Goal: Task Accomplishment & Management: Use online tool/utility

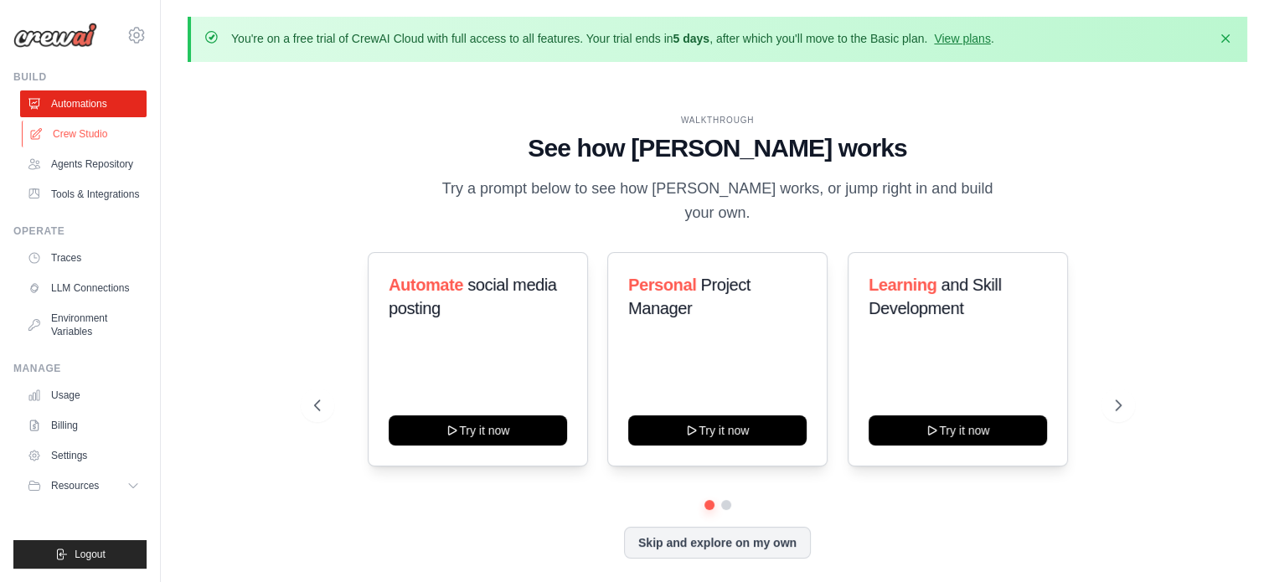
click at [95, 138] on link "Crew Studio" at bounding box center [85, 134] width 126 height 27
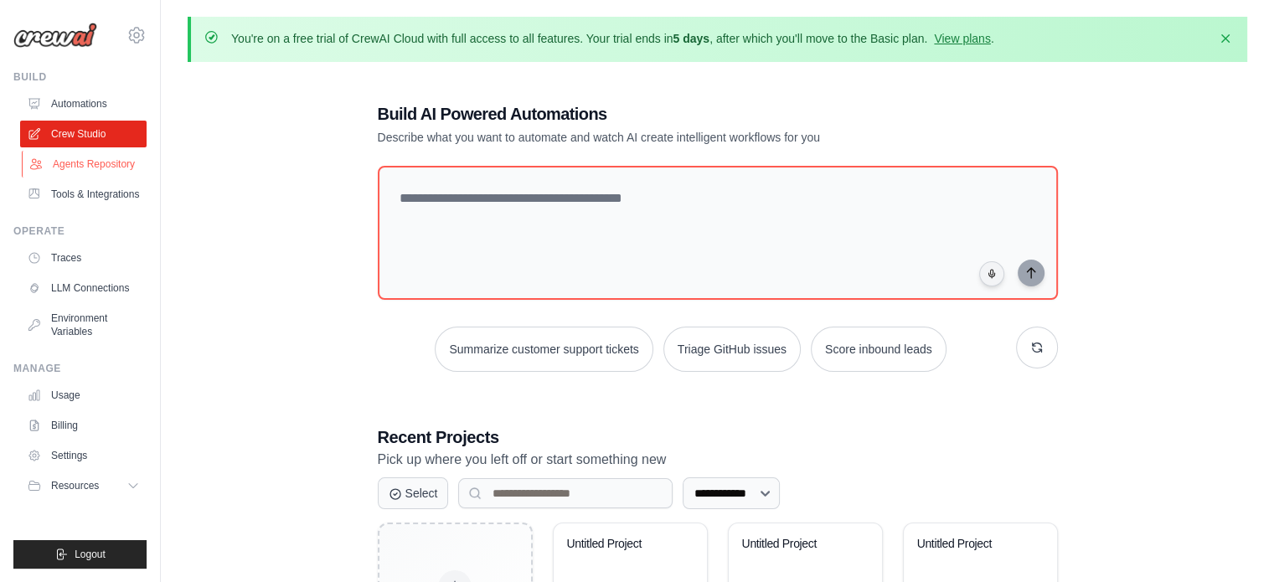
click at [101, 164] on link "Agents Repository" at bounding box center [85, 164] width 126 height 27
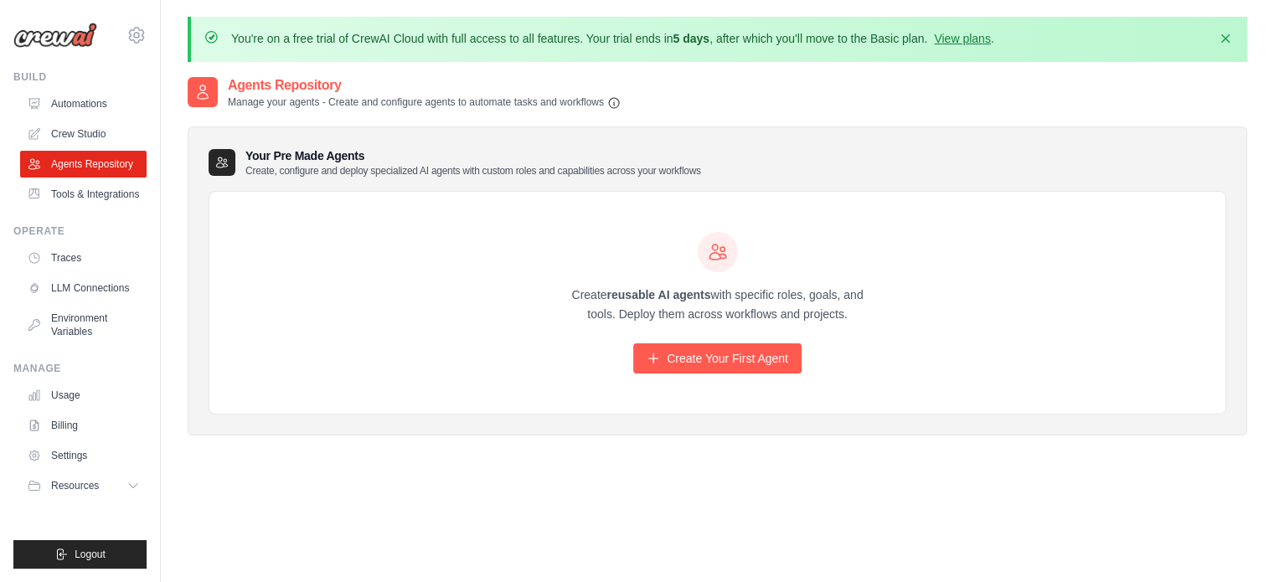
click at [298, 82] on h2 "Agents Repository" at bounding box center [424, 85] width 393 height 20
click at [728, 359] on link "Create Your First Agent" at bounding box center [717, 358] width 168 height 30
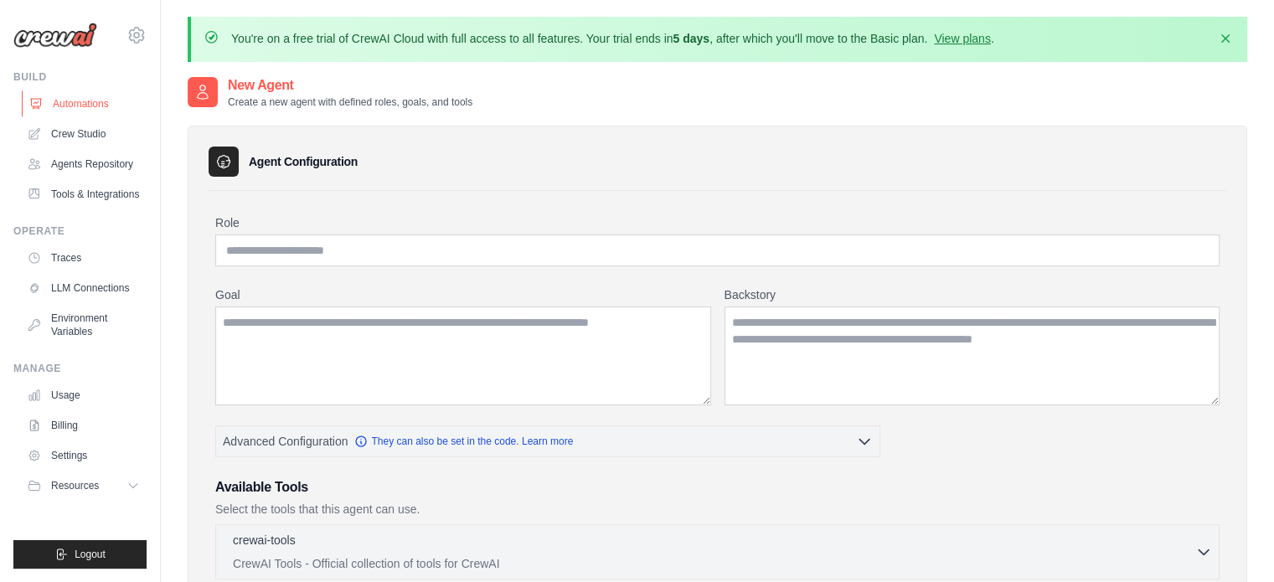
click at [76, 107] on link "Automations" at bounding box center [85, 103] width 126 height 27
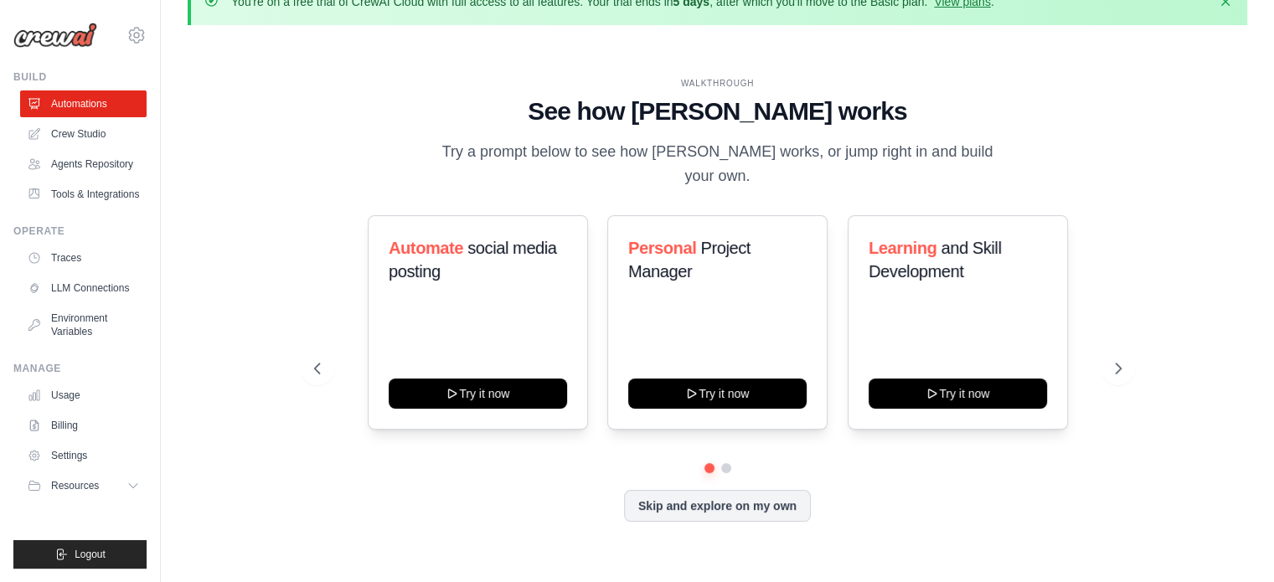
scroll to position [58, 0]
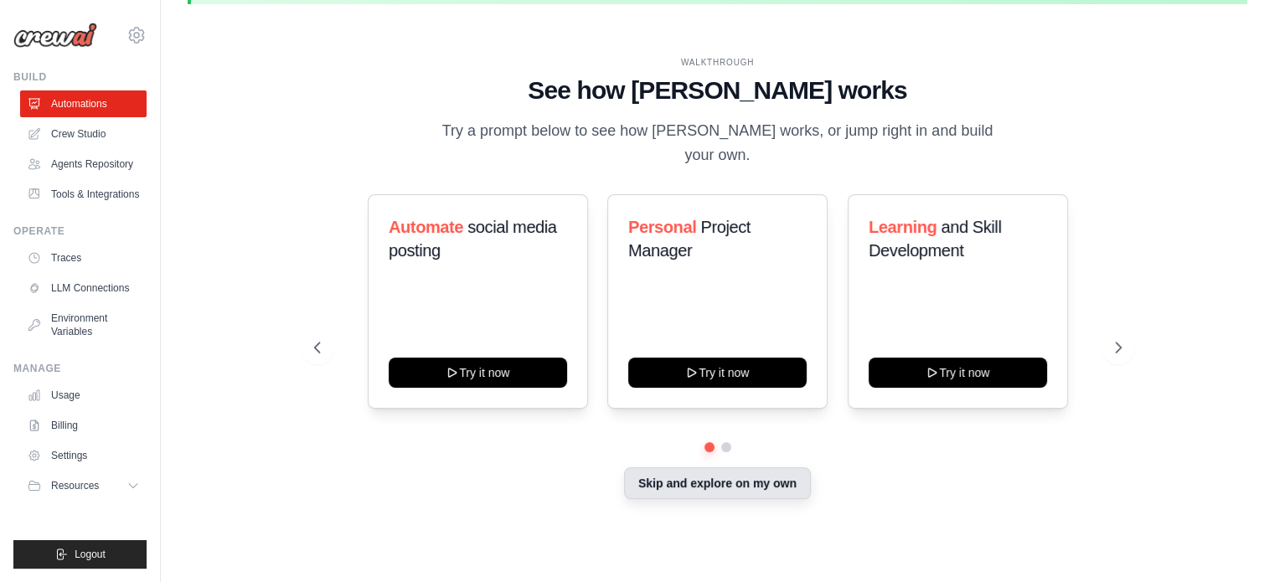
click at [718, 479] on button "Skip and explore on my own" at bounding box center [717, 483] width 187 height 32
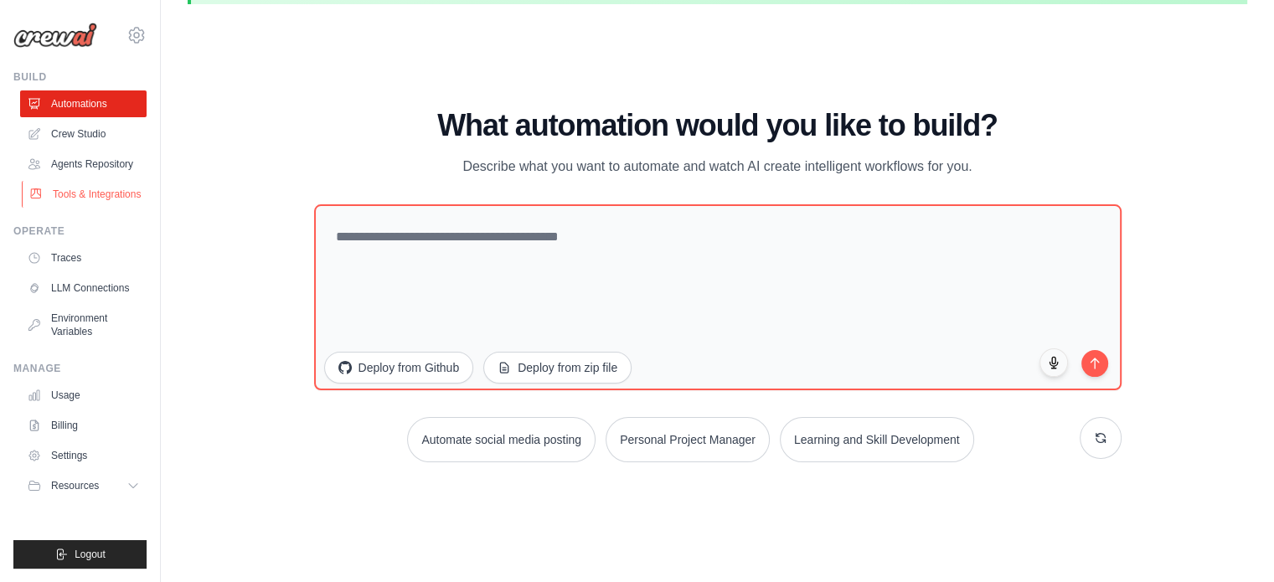
click at [57, 197] on link "Tools & Integrations" at bounding box center [85, 194] width 126 height 27
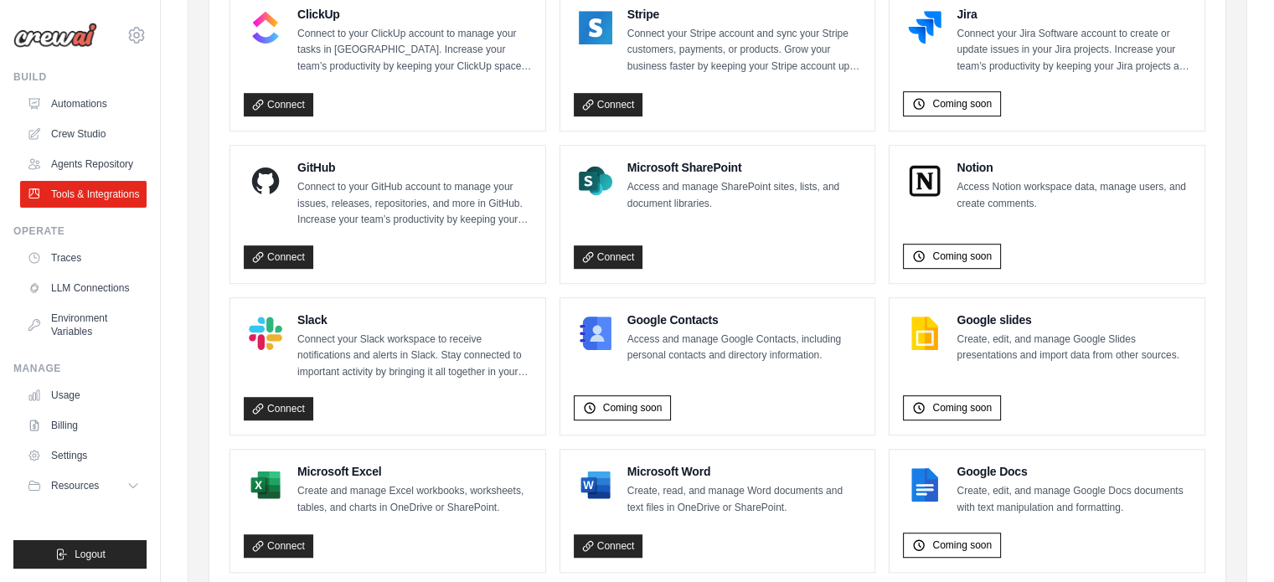
scroll to position [1088, 0]
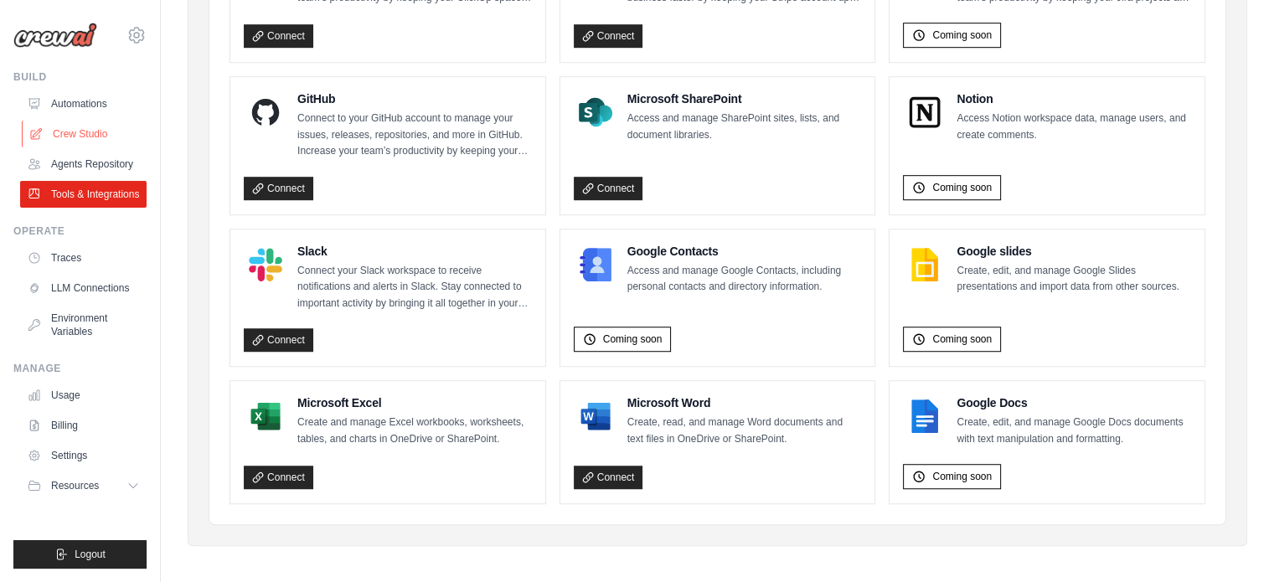
click at [77, 137] on link "Crew Studio" at bounding box center [85, 134] width 126 height 27
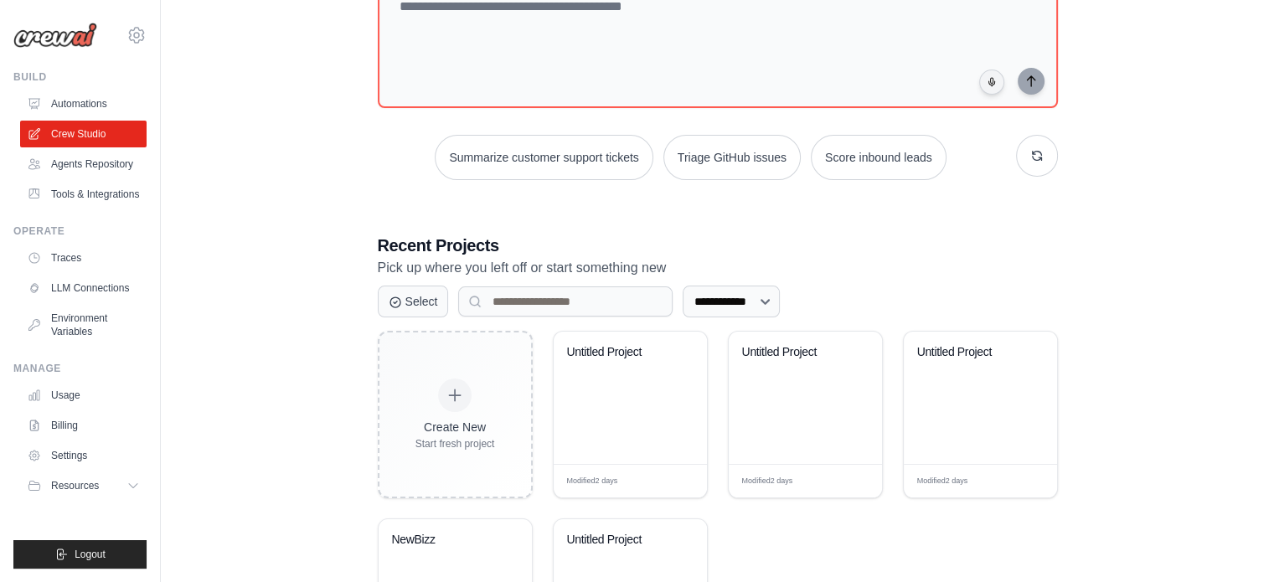
scroll to position [338, 0]
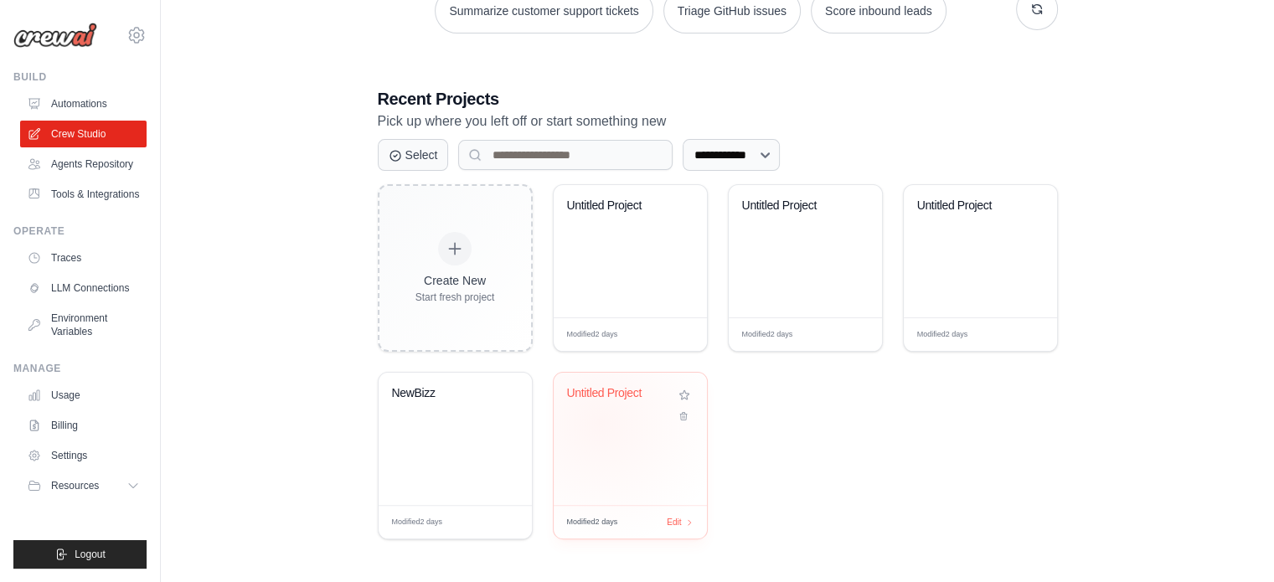
click at [599, 422] on div "Untitled Project" at bounding box center [630, 439] width 153 height 132
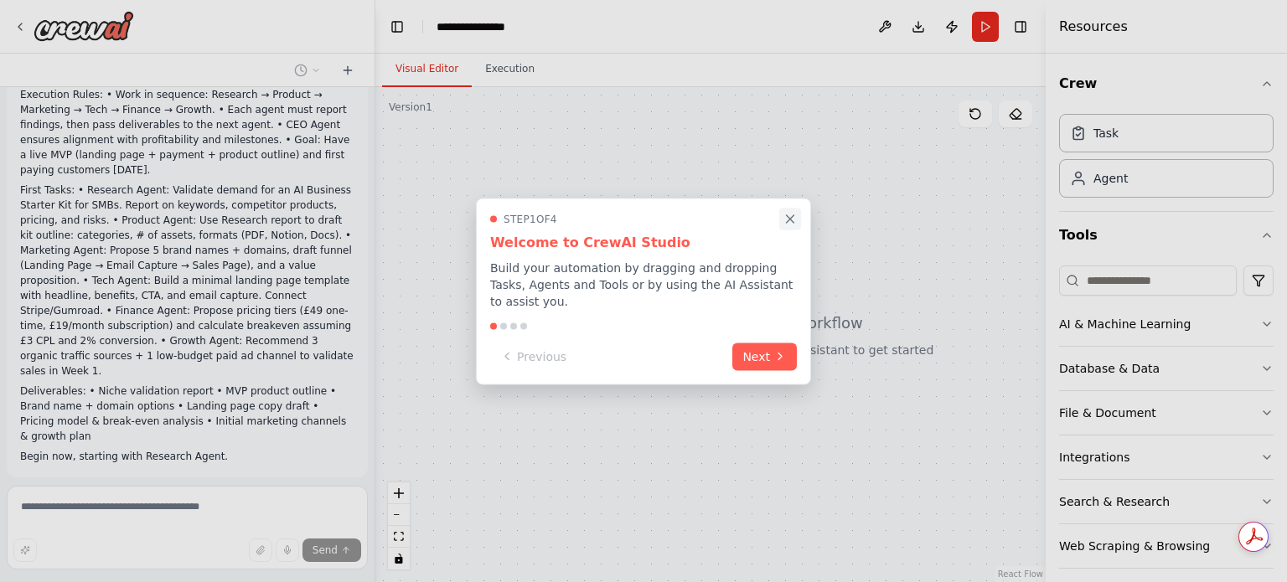
click at [789, 225] on icon "Close walkthrough" at bounding box center [789, 218] width 15 height 15
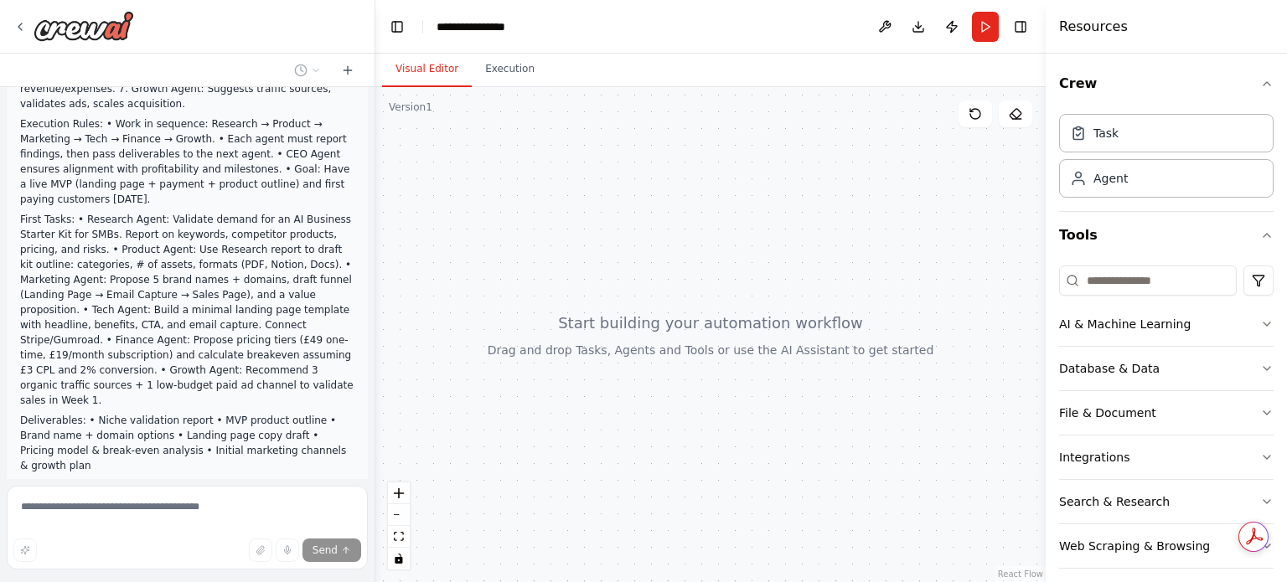
scroll to position [293, 0]
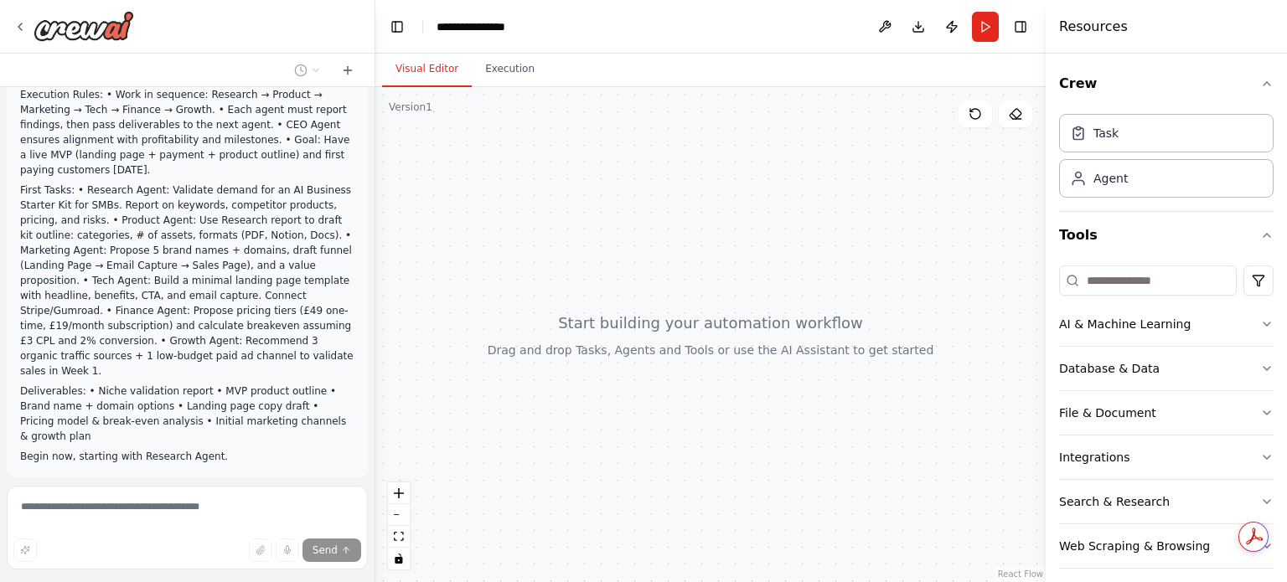
click at [338, 510] on span "Stop" at bounding box center [345, 516] width 23 height 13
type textarea "**********"
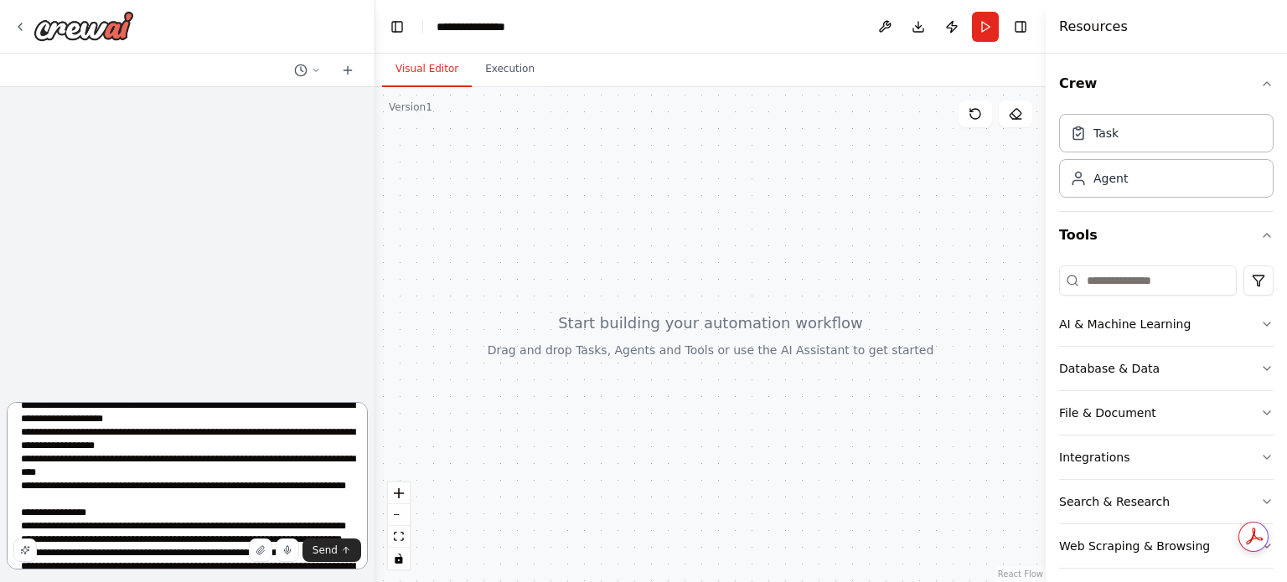
scroll to position [0, 0]
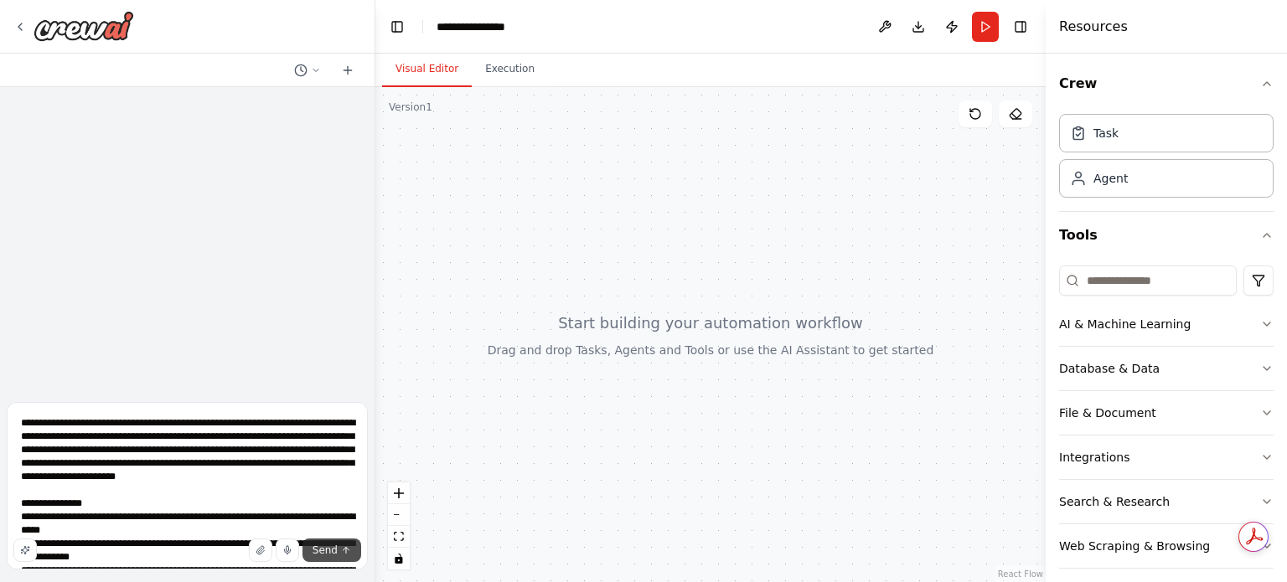
click at [325, 550] on span "Send" at bounding box center [324, 550] width 25 height 13
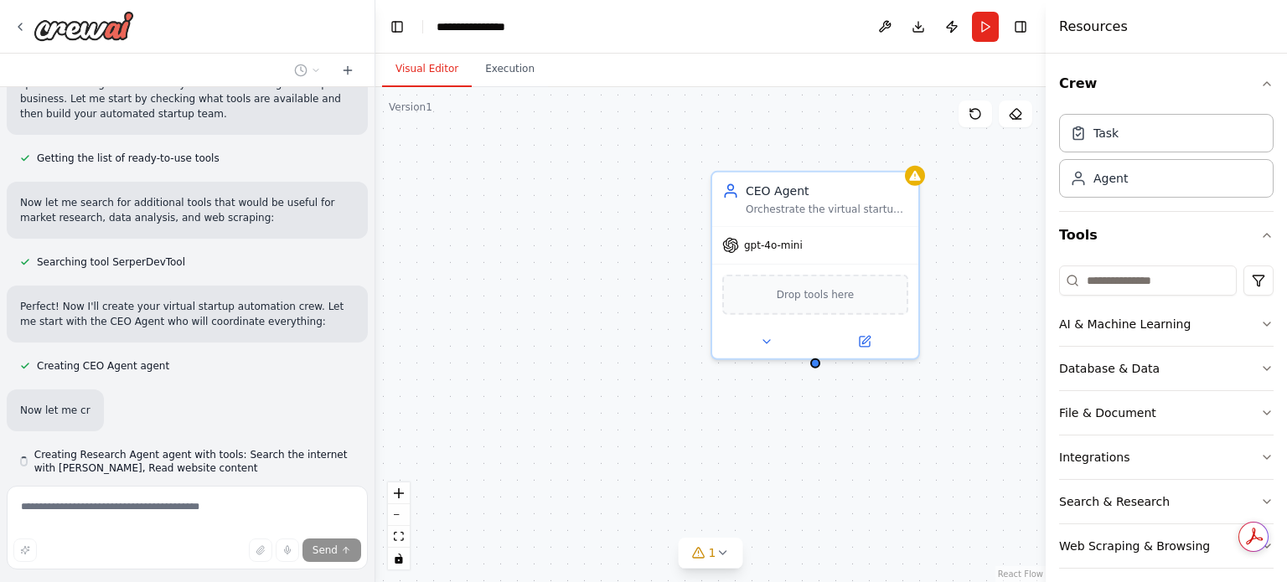
scroll to position [761, 0]
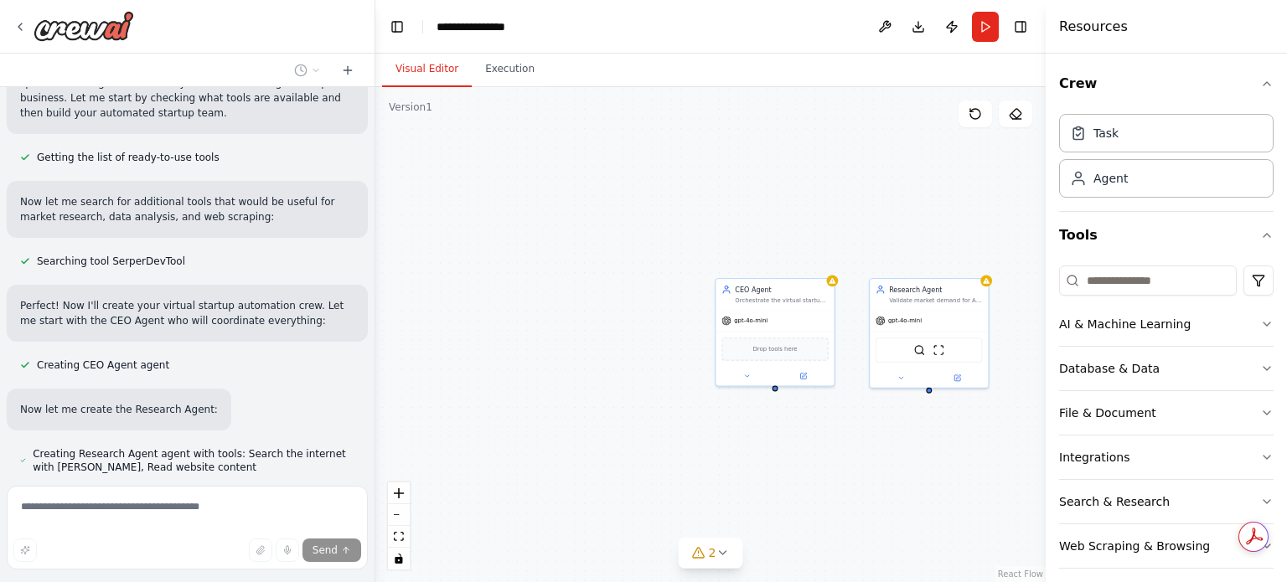
drag, startPoint x: 851, startPoint y: 463, endPoint x: 672, endPoint y: 427, distance: 182.8
drag, startPoint x: 672, startPoint y: 427, endPoint x: 722, endPoint y: 449, distance: 54.8
click at [723, 449] on div "CEO Agent Orchestrate the virtual startup team to launch a profitable AI-Powere…" at bounding box center [710, 334] width 670 height 495
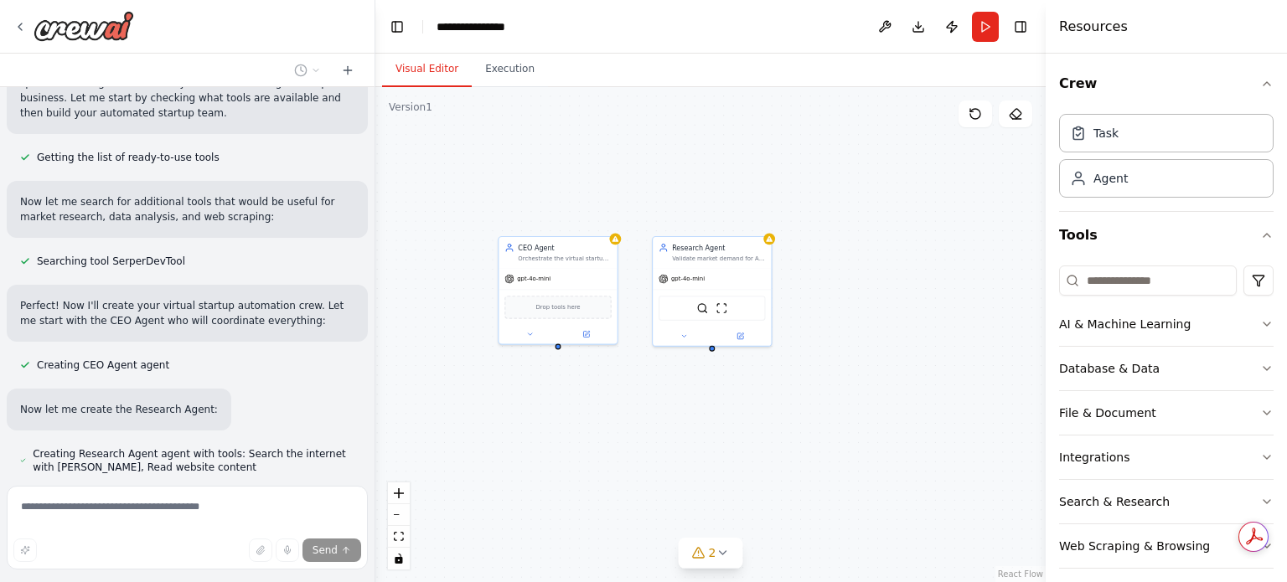
drag, startPoint x: 863, startPoint y: 457, endPoint x: 647, endPoint y: 415, distance: 220.3
click at [647, 415] on div "CEO Agent Orchestrate the virtual startup team to launch a profitable AI-Powere…" at bounding box center [710, 334] width 670 height 495
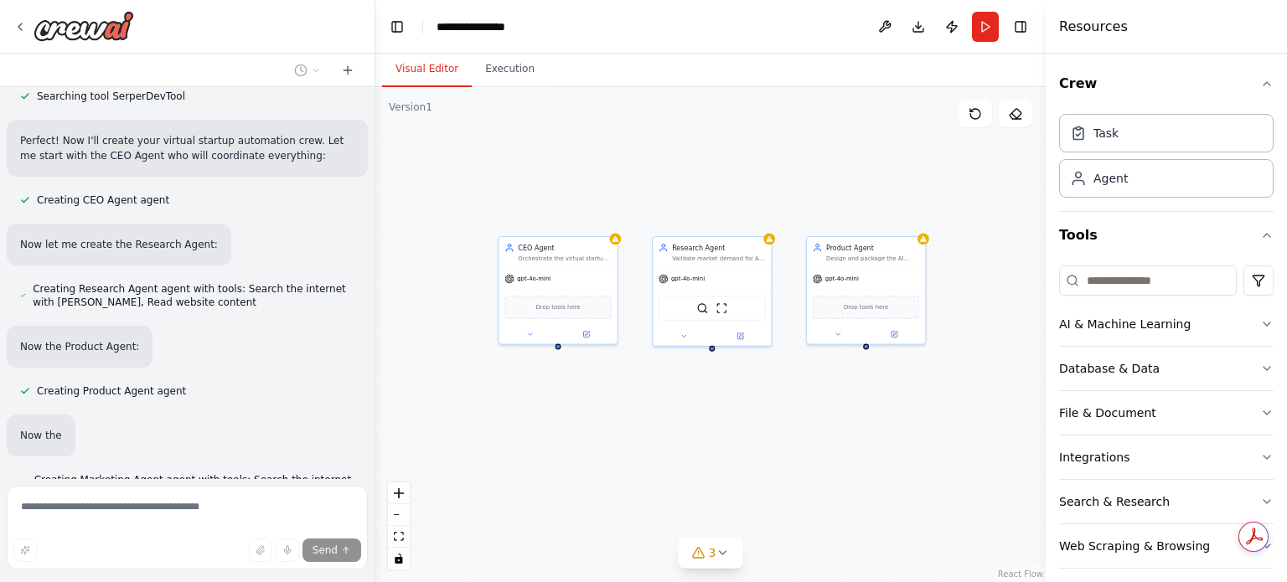
scroll to position [952, 0]
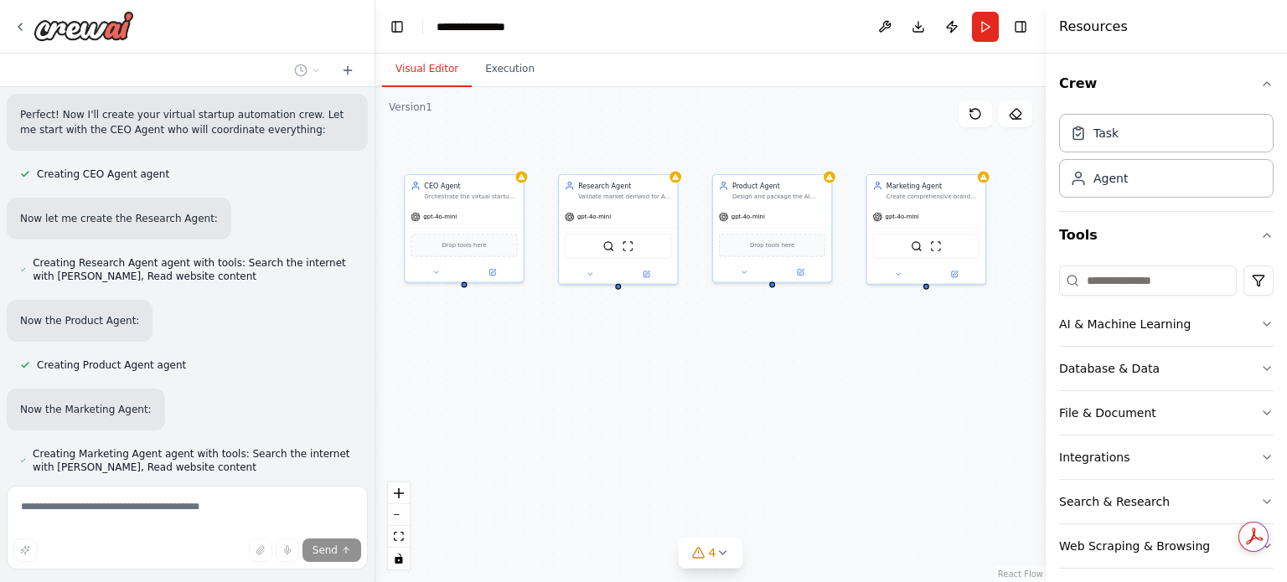
drag, startPoint x: 886, startPoint y: 418, endPoint x: 797, endPoint y: 357, distance: 107.8
click at [797, 357] on div "CEO Agent Orchestrate the virtual startup team to launch a profitable AI-Powere…" at bounding box center [710, 334] width 670 height 495
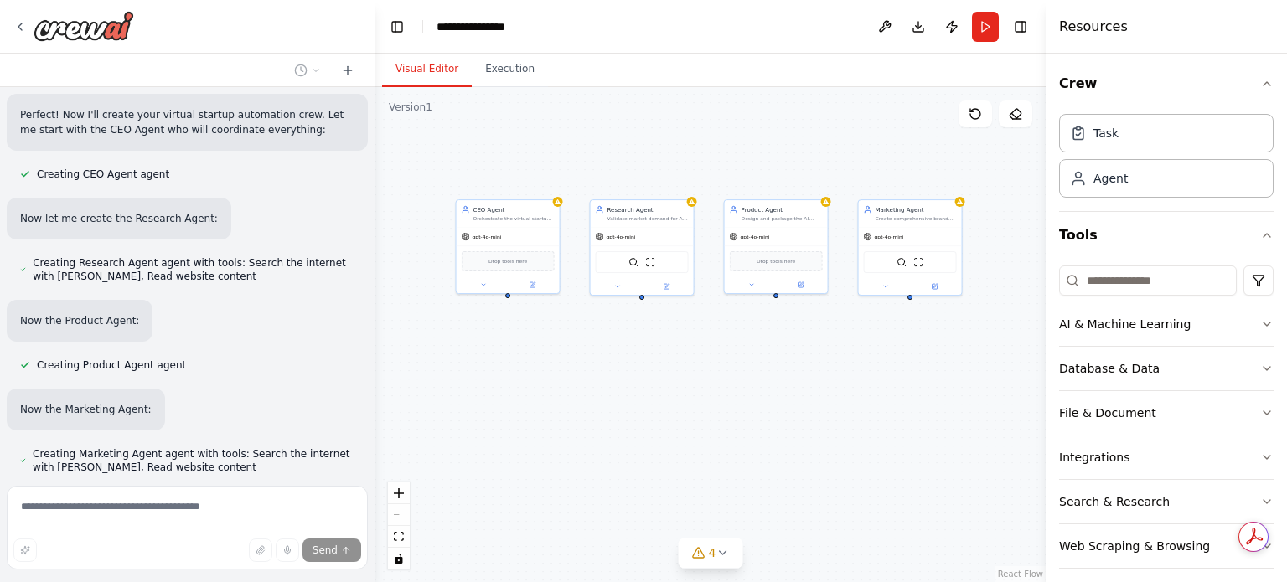
scroll to position [1040, 0]
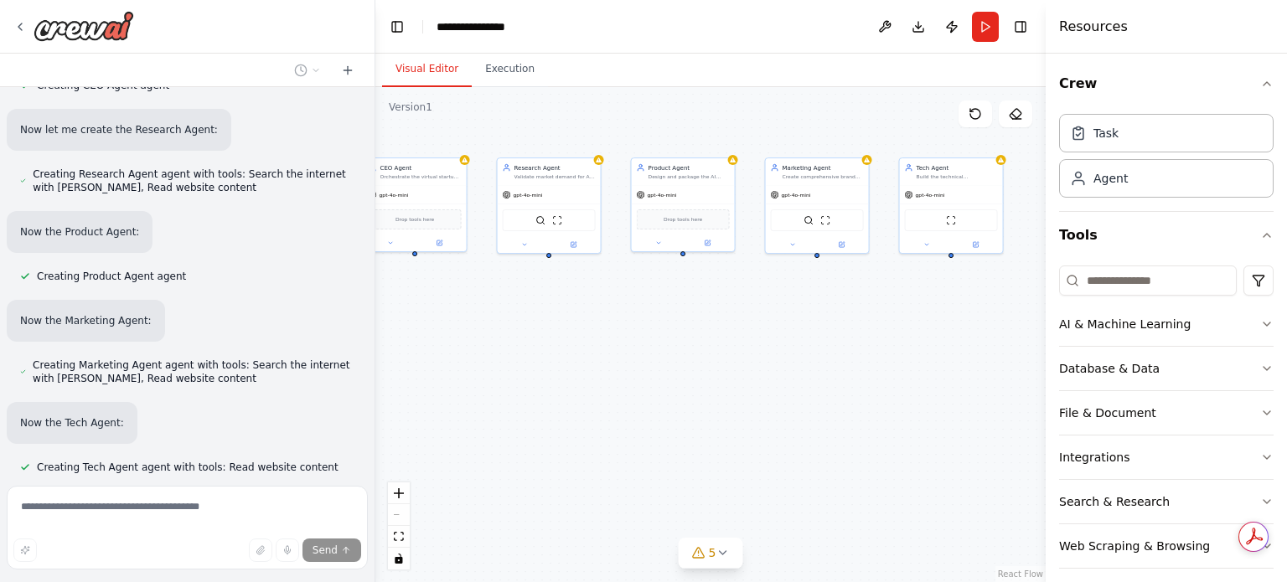
drag, startPoint x: 890, startPoint y: 390, endPoint x: 801, endPoint y: 342, distance: 101.6
click at [801, 342] on div "CEO Agent Orchestrate the virtual startup team to launch a profitable AI-Powere…" at bounding box center [710, 334] width 670 height 495
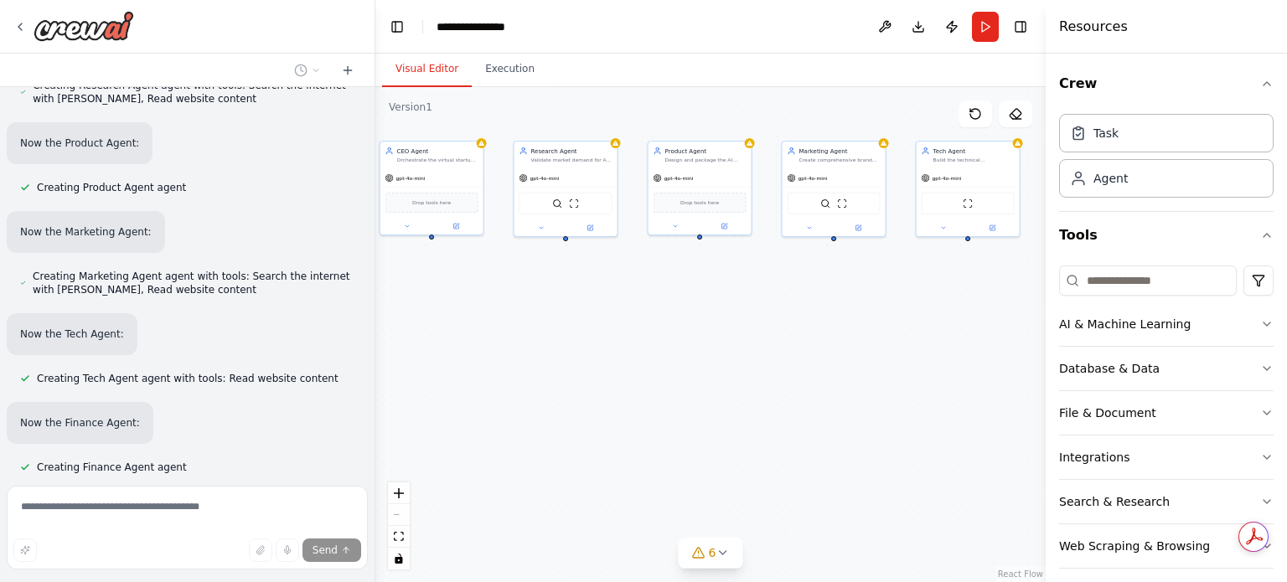
drag, startPoint x: 799, startPoint y: 353, endPoint x: 813, endPoint y: 342, distance: 17.3
click at [813, 342] on div "CEO Agent Orchestrate the virtual startup team to launch a profitable AI-Powere…" at bounding box center [710, 334] width 670 height 495
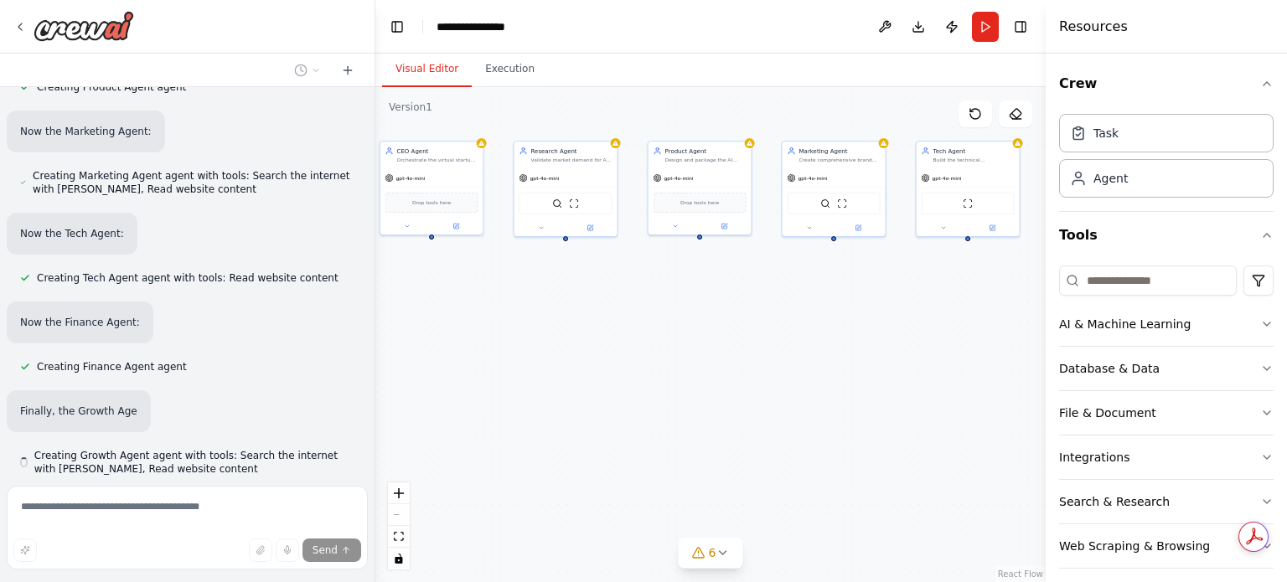
scroll to position [1231, 0]
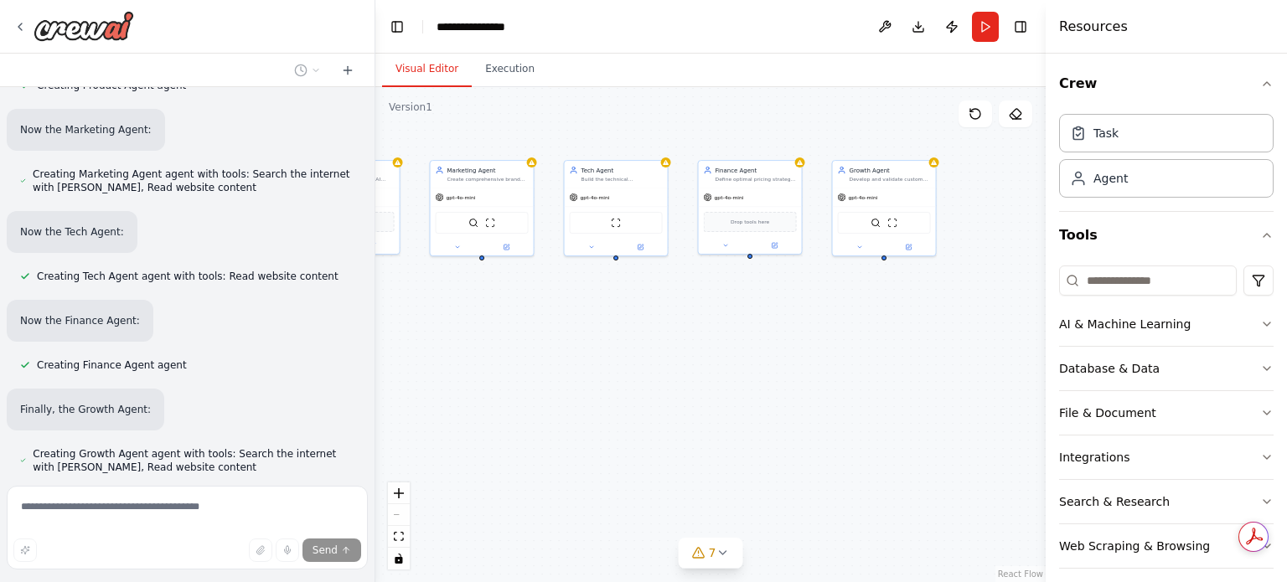
drag, startPoint x: 882, startPoint y: 341, endPoint x: 603, endPoint y: 333, distance: 279.1
click at [603, 334] on div "CEO Agent Orchestrate the virtual startup team to launch a profitable AI-Powere…" at bounding box center [710, 334] width 670 height 495
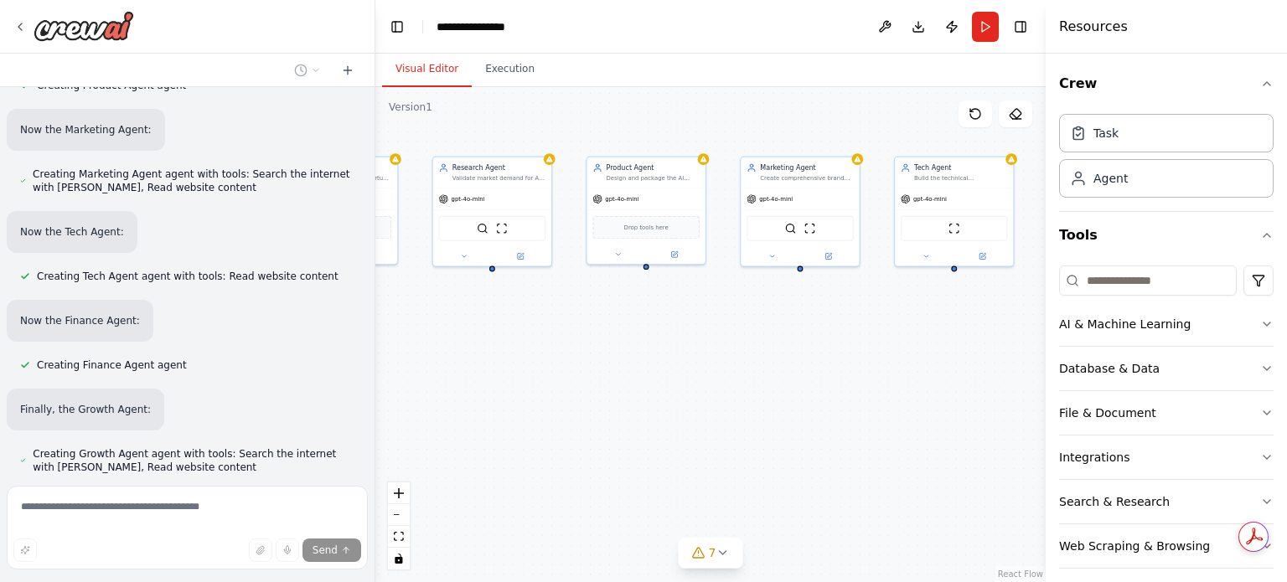
drag, startPoint x: 534, startPoint y: 399, endPoint x: 759, endPoint y: 472, distance: 236.8
click at [759, 472] on div "CEO Agent Orchestrate the virtual startup team to launch a profitable AI-Powere…" at bounding box center [710, 334] width 670 height 495
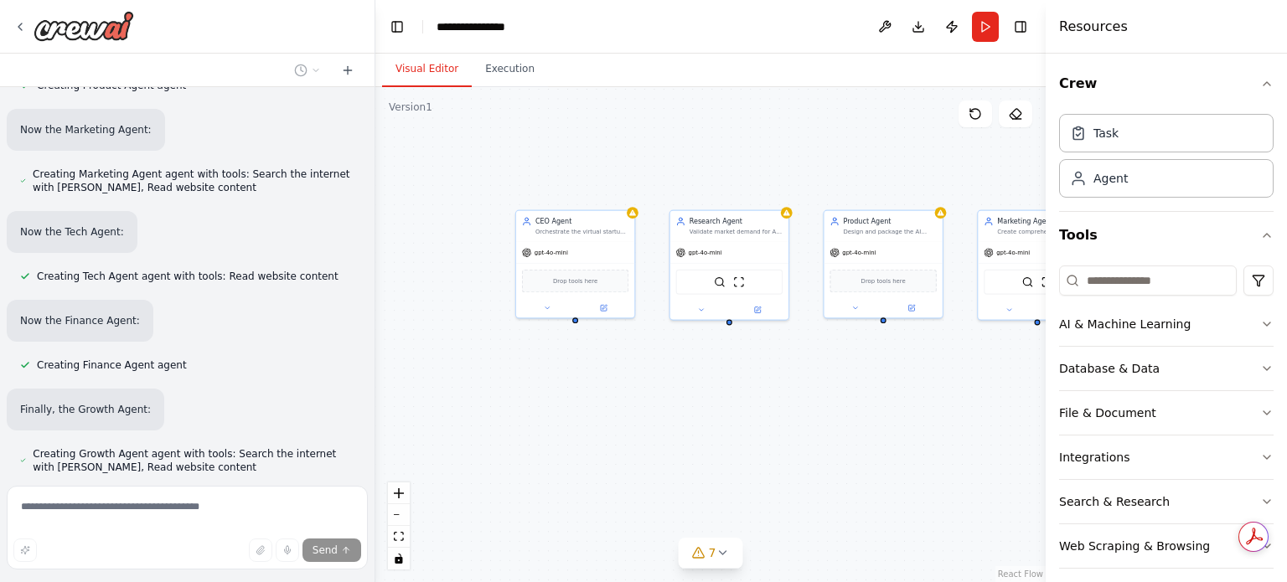
drag, startPoint x: 685, startPoint y: 405, endPoint x: 923, endPoint y: 458, distance: 243.9
click at [923, 458] on div "CEO Agent Orchestrate the virtual startup team to launch a profitable AI-Powere…" at bounding box center [710, 334] width 670 height 495
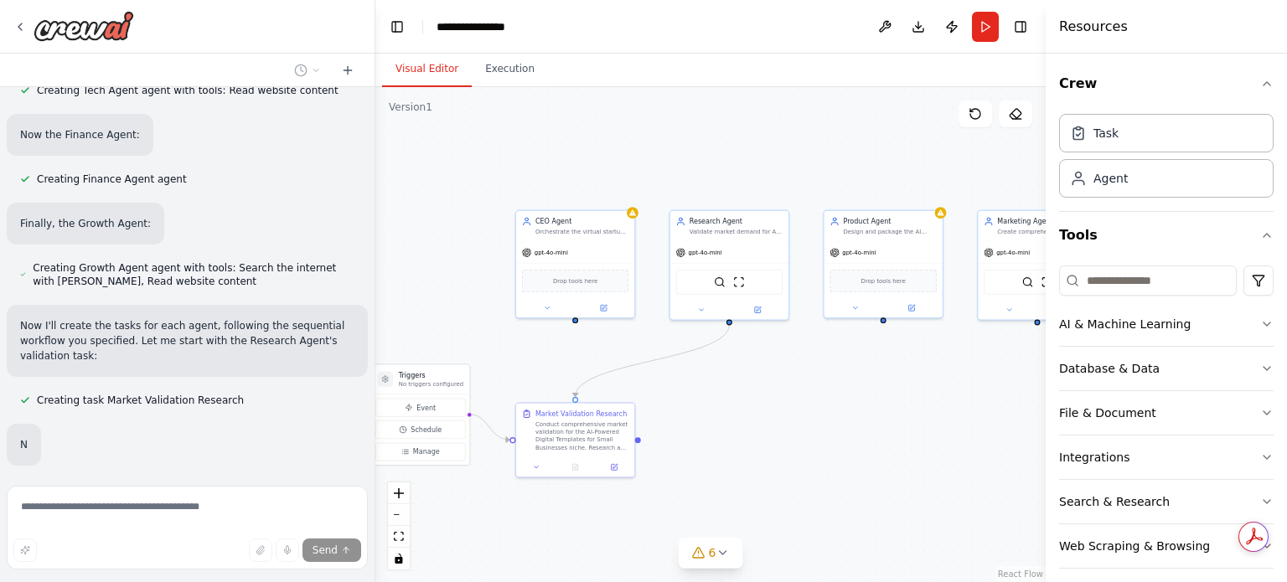
scroll to position [1439, 0]
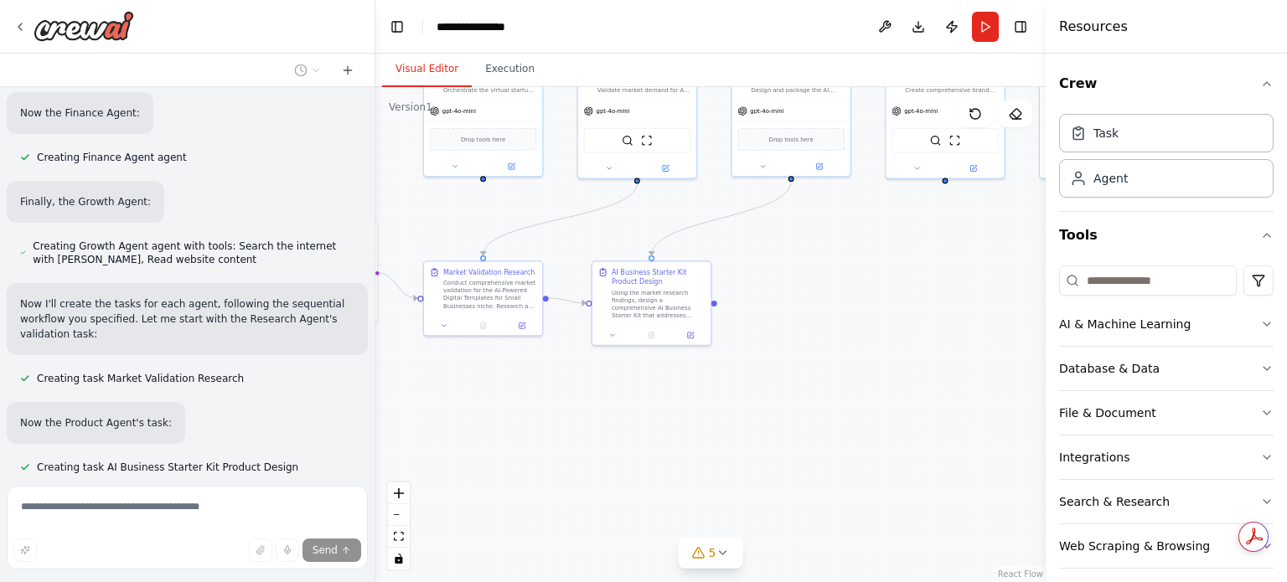
drag, startPoint x: 935, startPoint y: 457, endPoint x: 842, endPoint y: 315, distance: 170.1
click at [842, 315] on div ".deletable-edge-delete-btn { width: 20px; height: 20px; border: 0px solid #ffff…" at bounding box center [710, 334] width 670 height 495
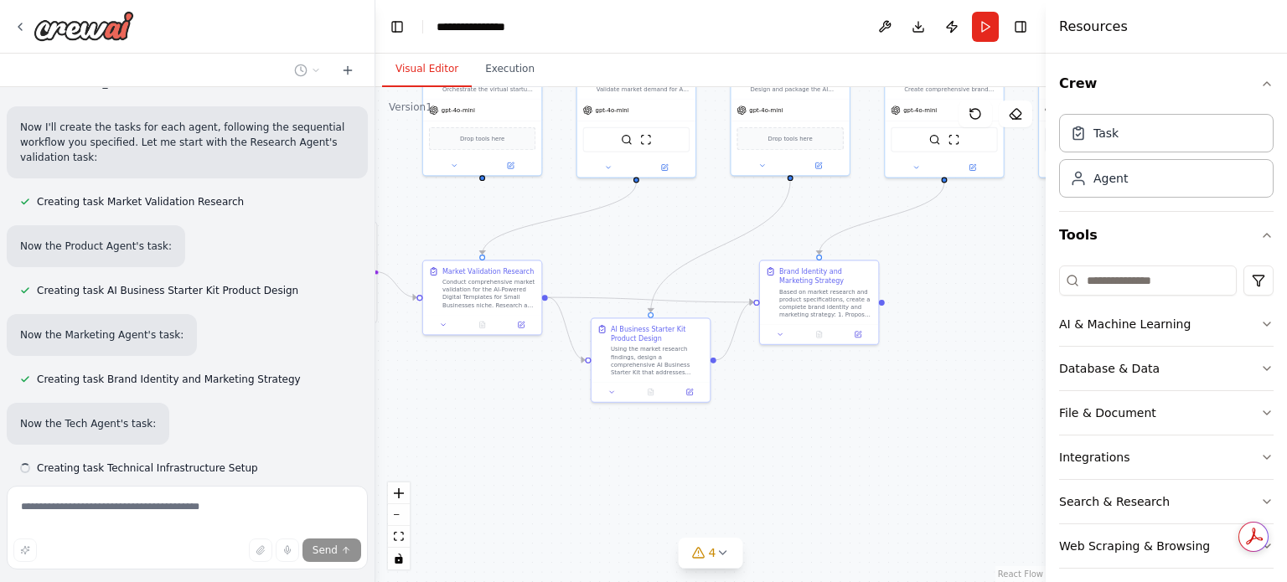
scroll to position [1617, 0]
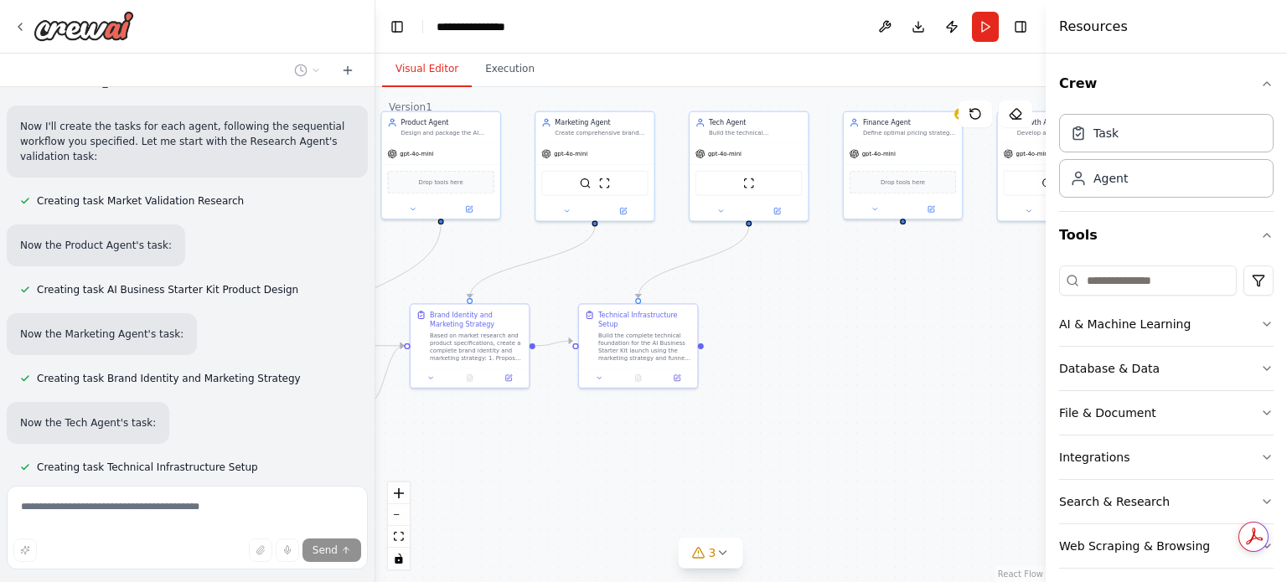
drag, startPoint x: 875, startPoint y: 395, endPoint x: 536, endPoint y: 436, distance: 341.7
click at [531, 436] on div ".deletable-edge-delete-btn { width: 20px; height: 20px; border: 0px solid #ffff…" at bounding box center [710, 334] width 670 height 495
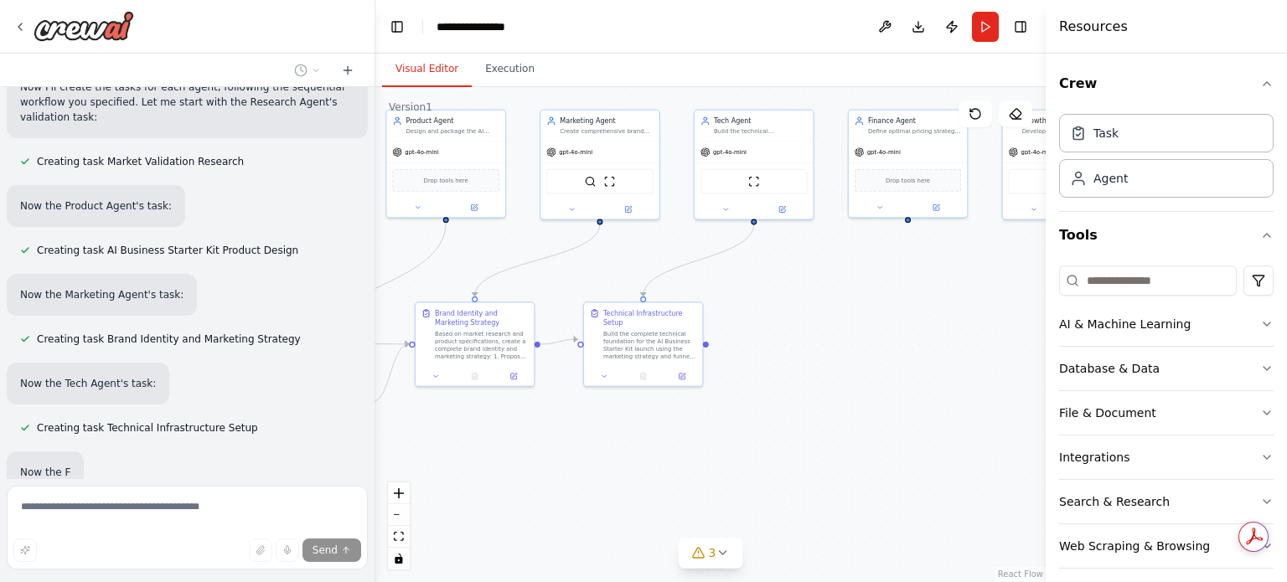
scroll to position [1706, 0]
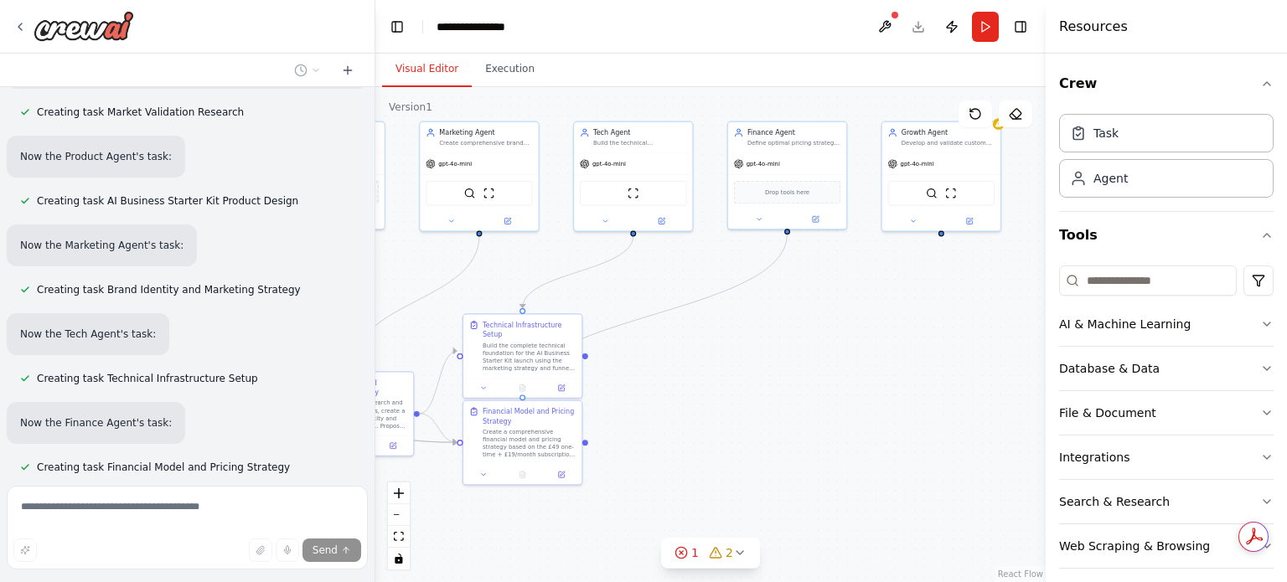
drag, startPoint x: 945, startPoint y: 374, endPoint x: 849, endPoint y: 363, distance: 96.1
click at [849, 363] on div ".deletable-edge-delete-btn { width: 20px; height: 20px; border: 0px solid #ffff…" at bounding box center [710, 334] width 670 height 495
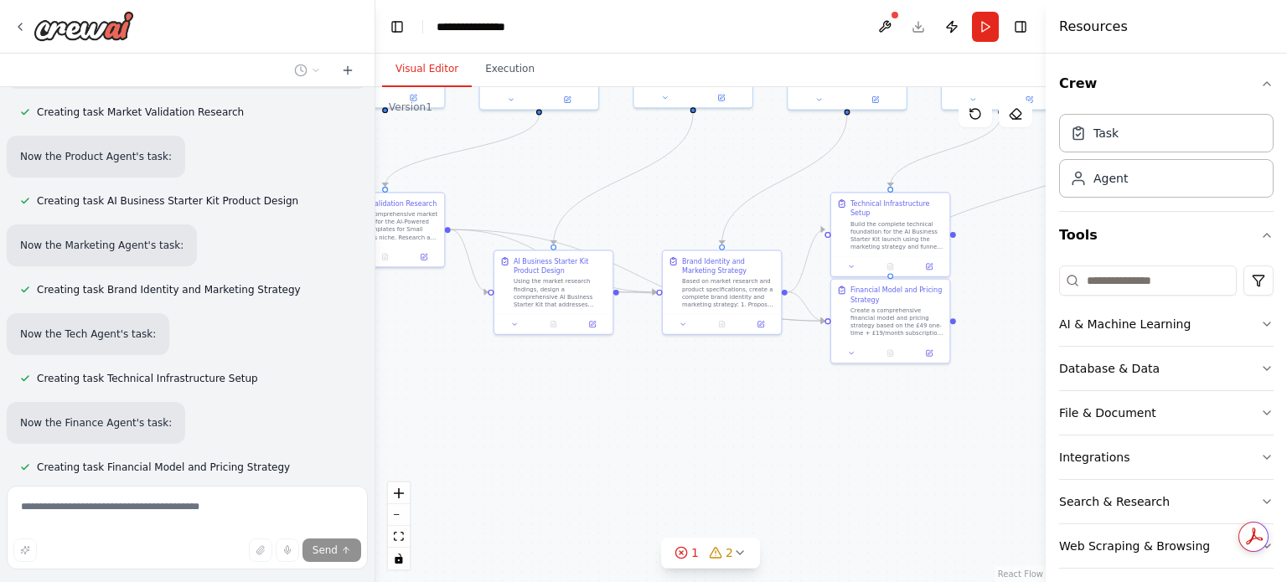
drag, startPoint x: 716, startPoint y: 439, endPoint x: 1054, endPoint y: 340, distance: 351.8
click at [1054, 340] on div "You are a team of 7 specialized AI Agents working together as my virtual startu…" at bounding box center [643, 291] width 1287 height 582
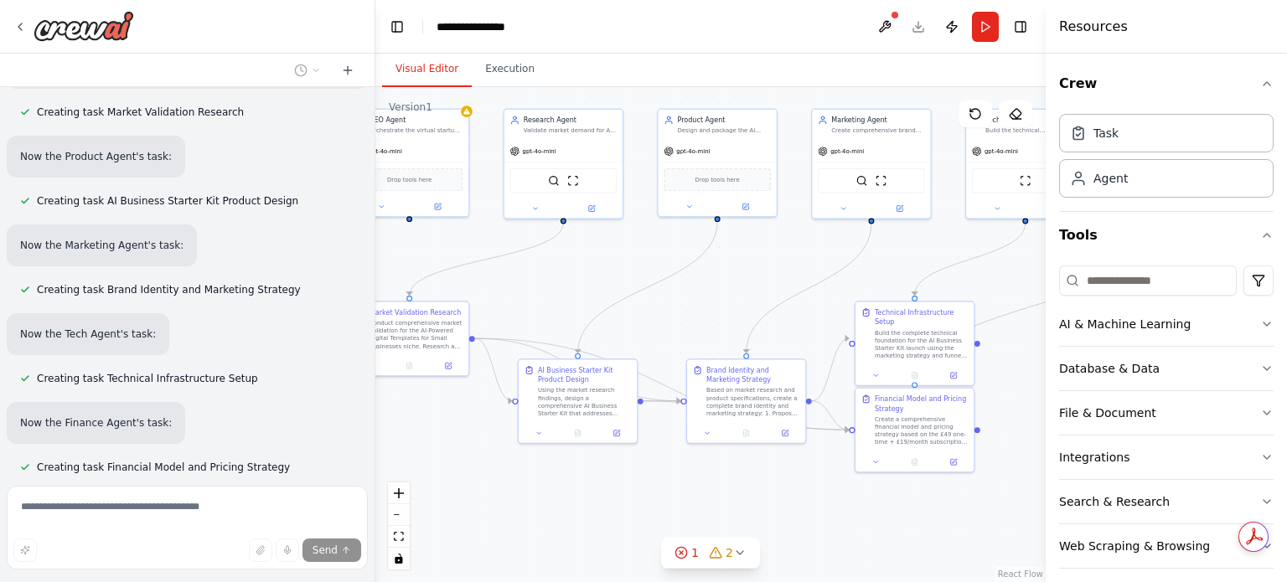
scroll to position [1794, 0]
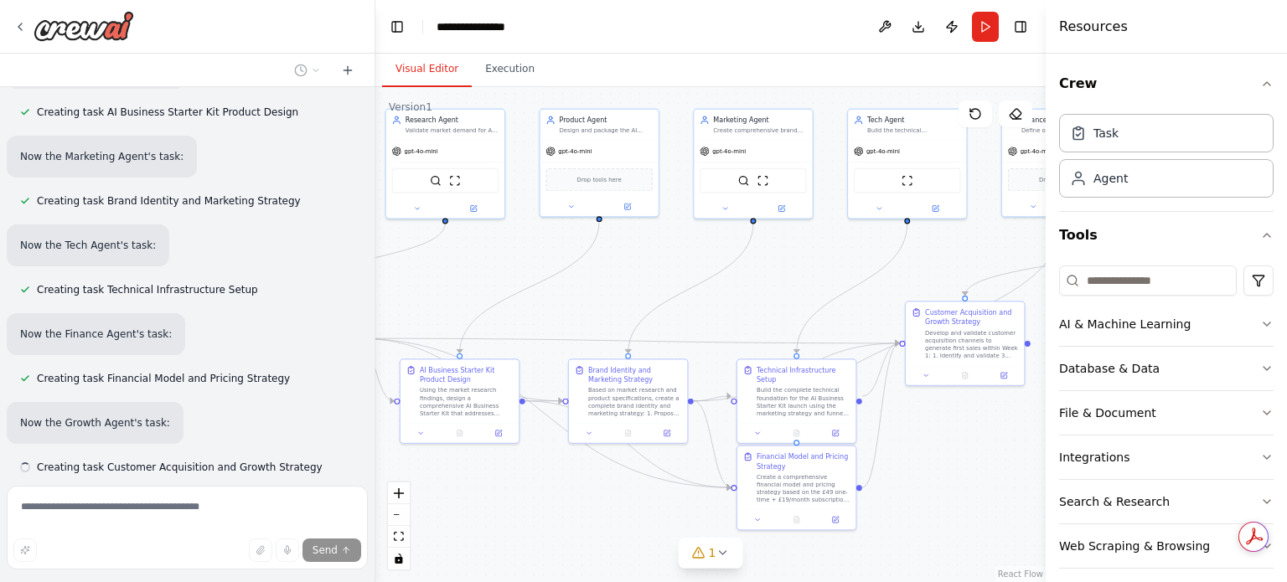
drag, startPoint x: 565, startPoint y: 416, endPoint x: 477, endPoint y: 525, distance: 140.5
click at [477, 525] on div ".deletable-edge-delete-btn { width: 20px; height: 20px; border: 0px solid #ffff…" at bounding box center [710, 334] width 670 height 495
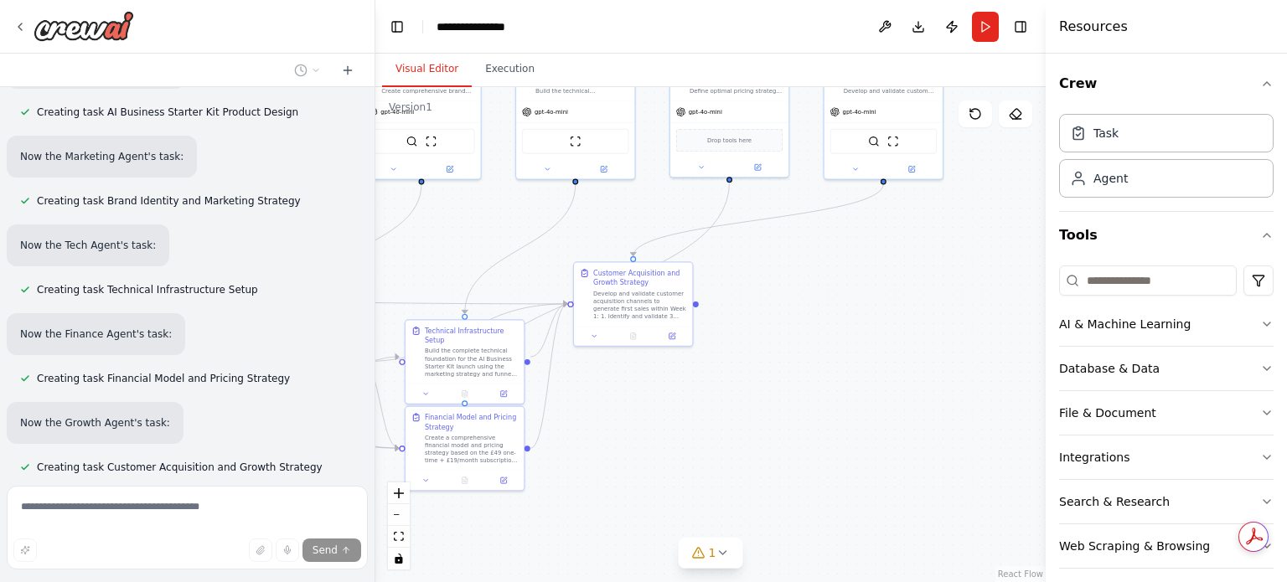
drag, startPoint x: 955, startPoint y: 477, endPoint x: 623, endPoint y: 437, distance: 334.1
click at [623, 437] on div ".deletable-edge-delete-btn { width: 20px; height: 20px; border: 0px solid #ffff…" at bounding box center [710, 334] width 670 height 495
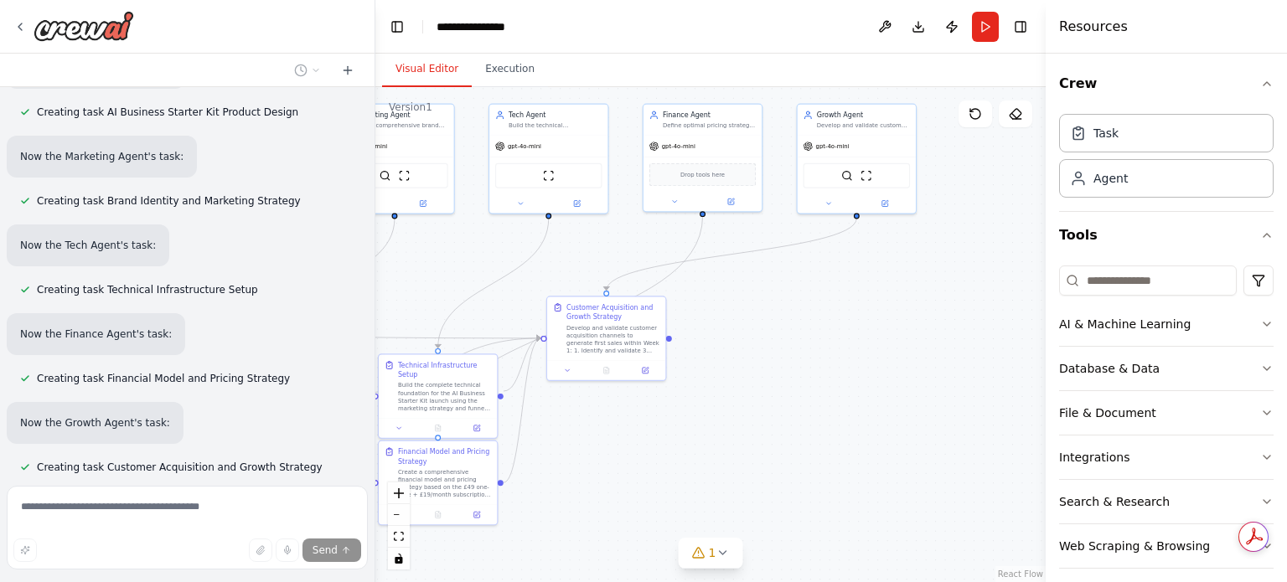
drag, startPoint x: 803, startPoint y: 438, endPoint x: 777, endPoint y: 472, distance: 43.6
click at [777, 472] on div ".deletable-edge-delete-btn { width: 20px; height: 20px; border: 0px solid #ffff…" at bounding box center [710, 334] width 670 height 495
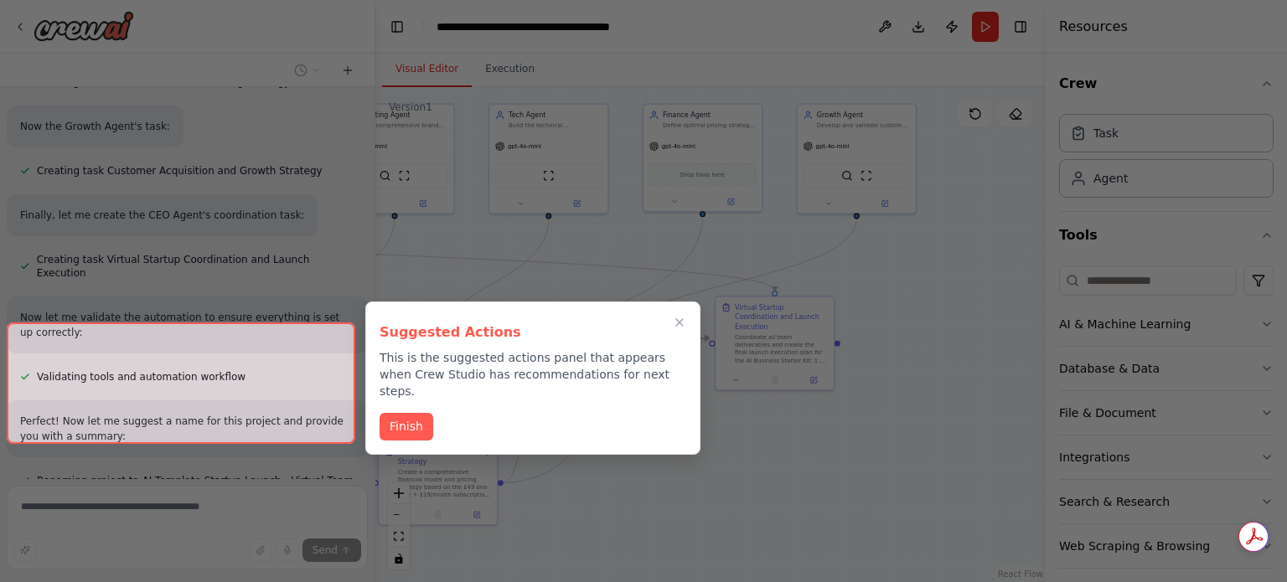
scroll to position [2226, 0]
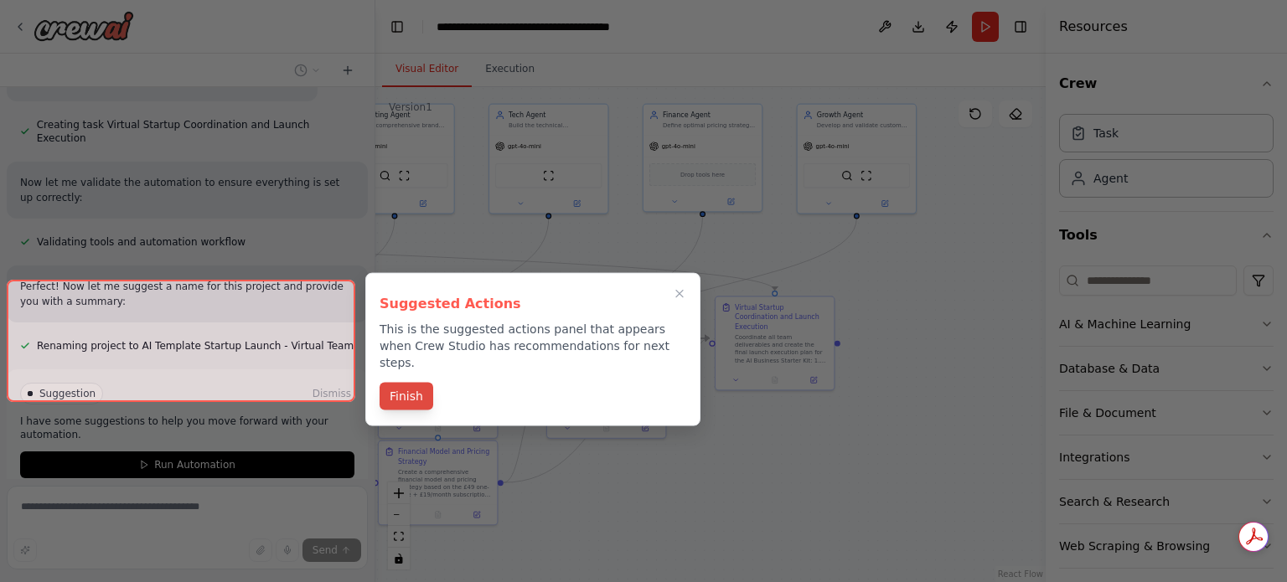
click at [410, 384] on button "Finish" at bounding box center [406, 397] width 54 height 28
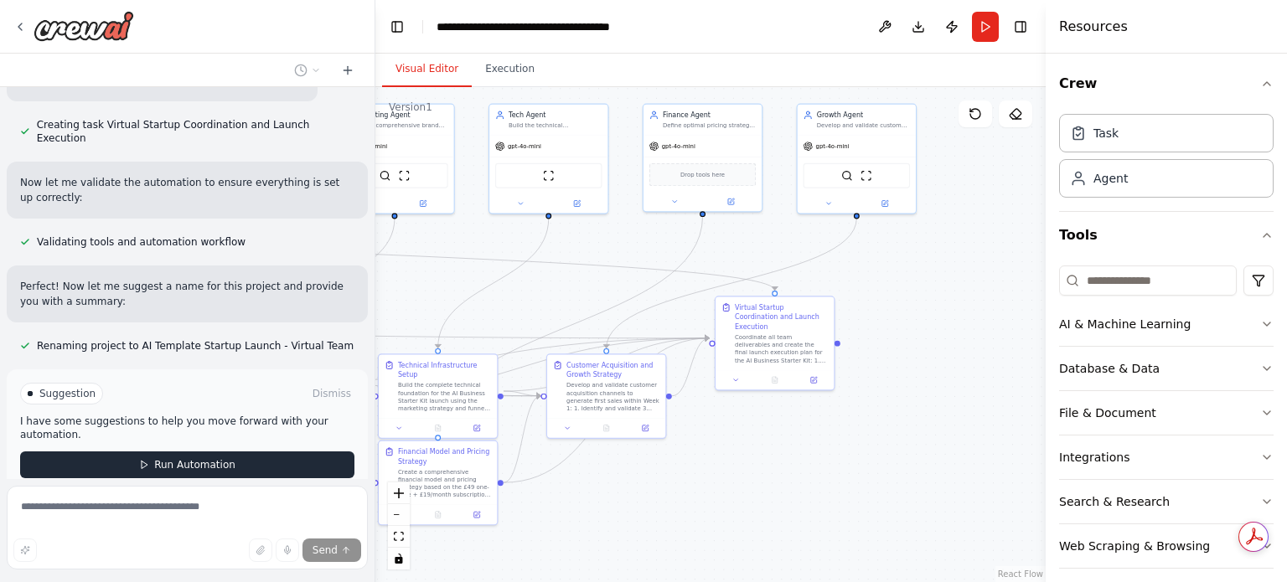
click at [247, 452] on button "Run Automation" at bounding box center [187, 465] width 334 height 27
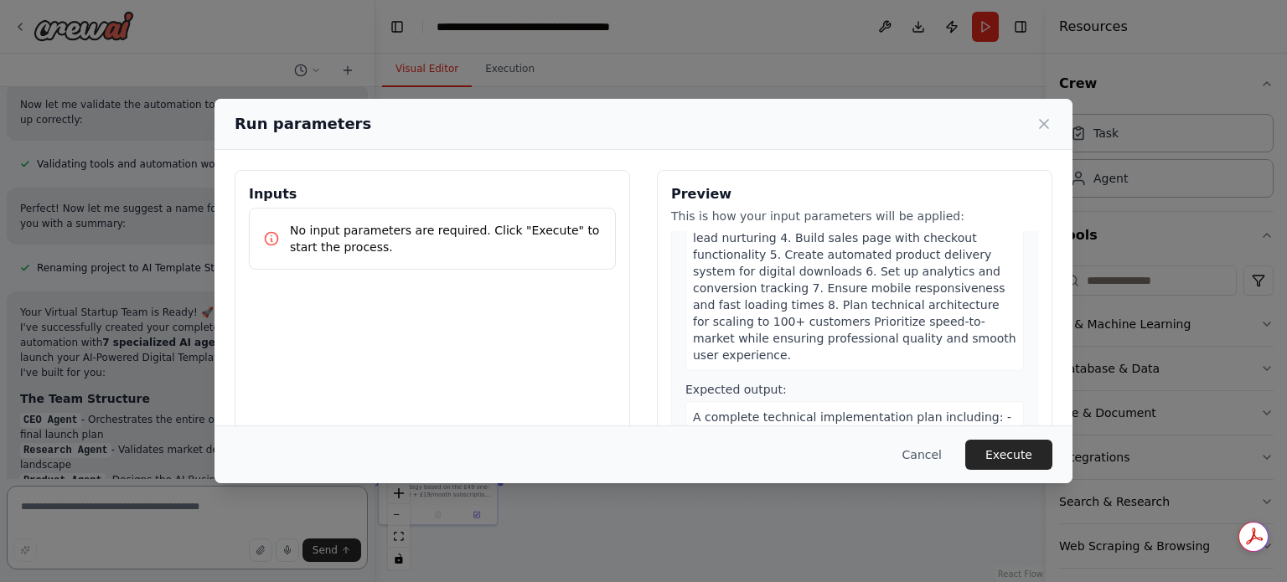
scroll to position [1863, 0]
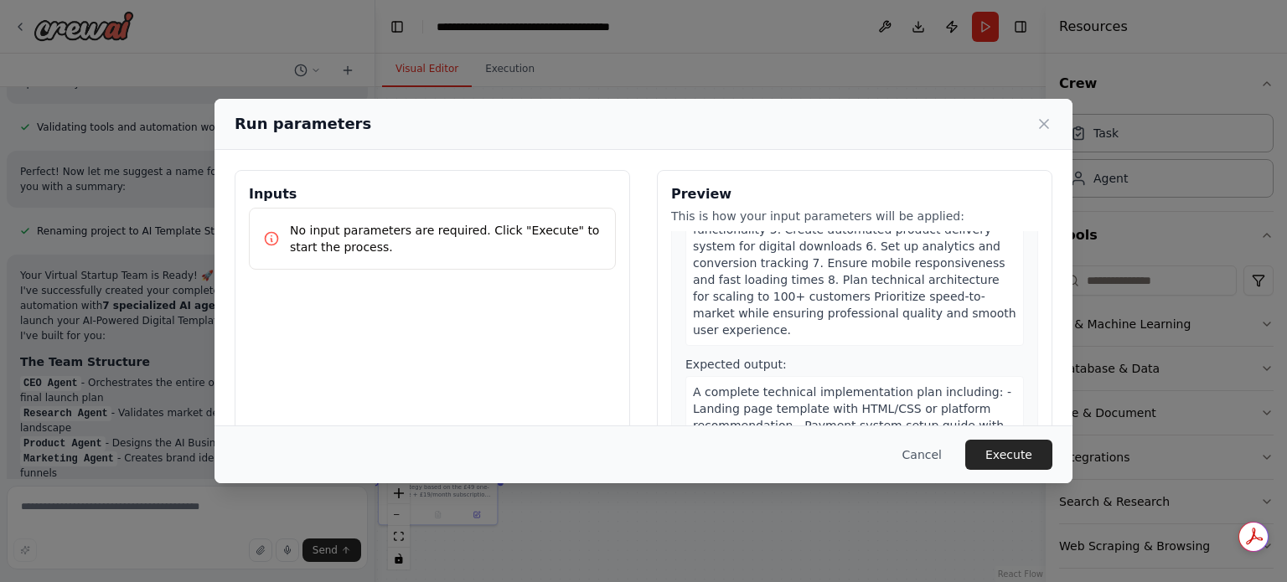
click at [362, 232] on p "No input parameters are required. Click "Execute" to start the process." at bounding box center [446, 239] width 312 height 34
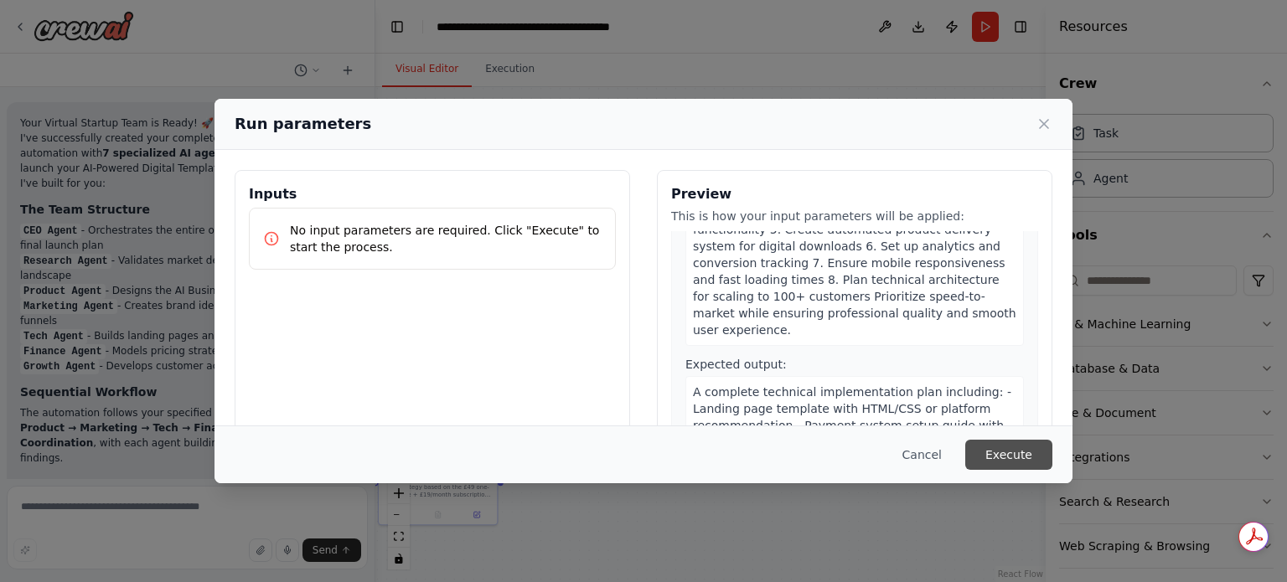
click at [1014, 454] on button "Execute" at bounding box center [1008, 455] width 87 height 30
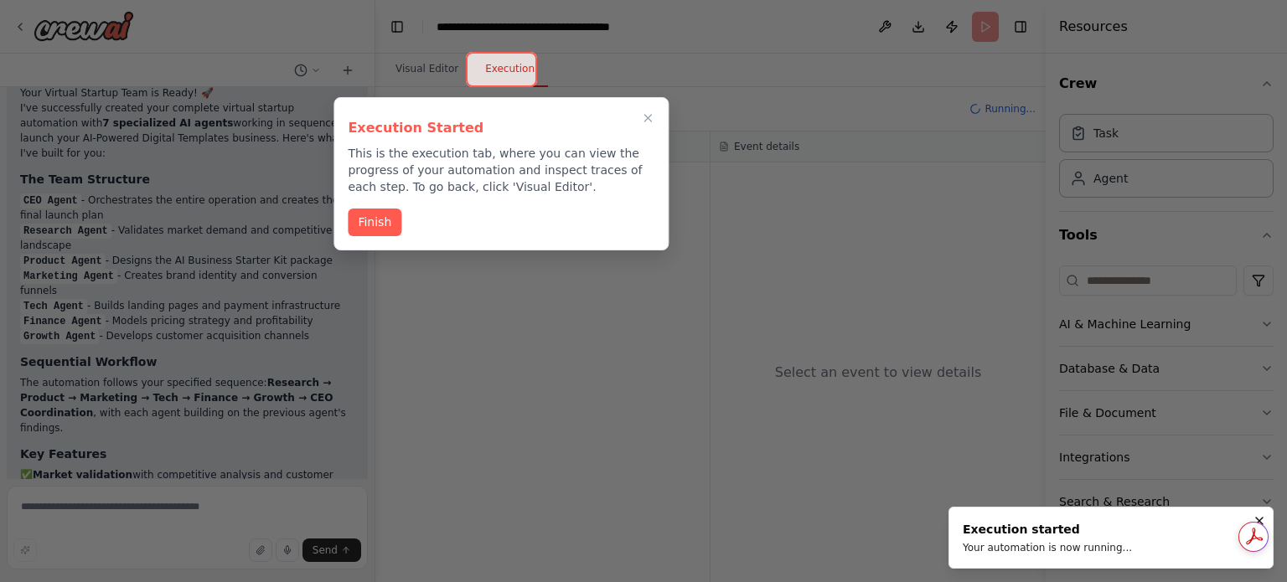
scroll to position [2553, 0]
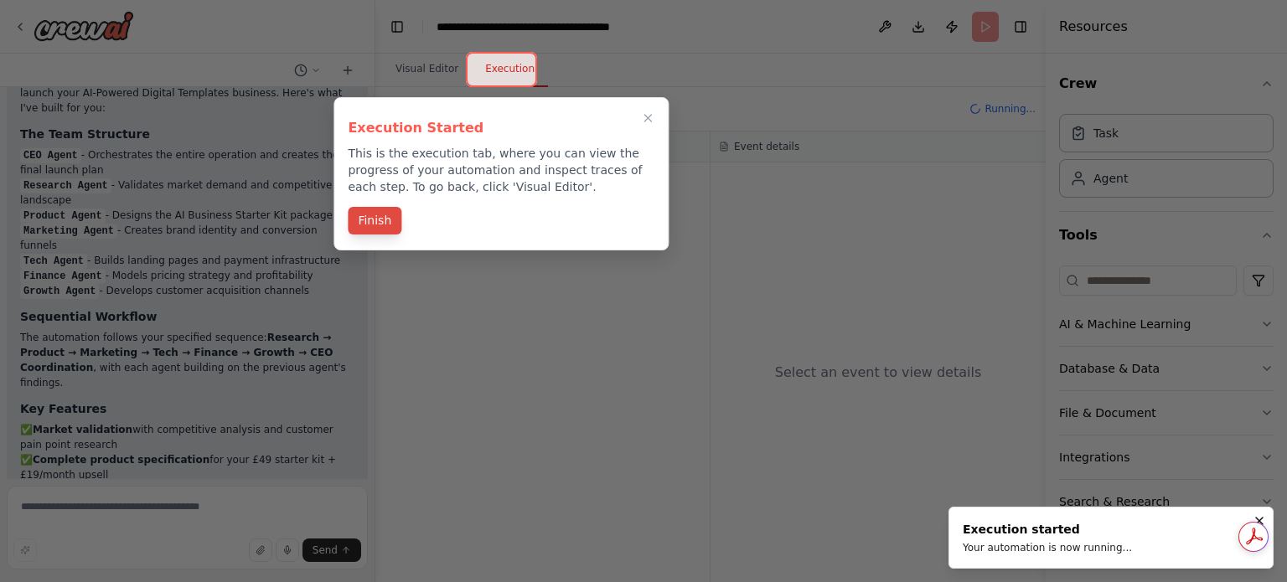
click at [381, 225] on button "Finish" at bounding box center [375, 221] width 54 height 28
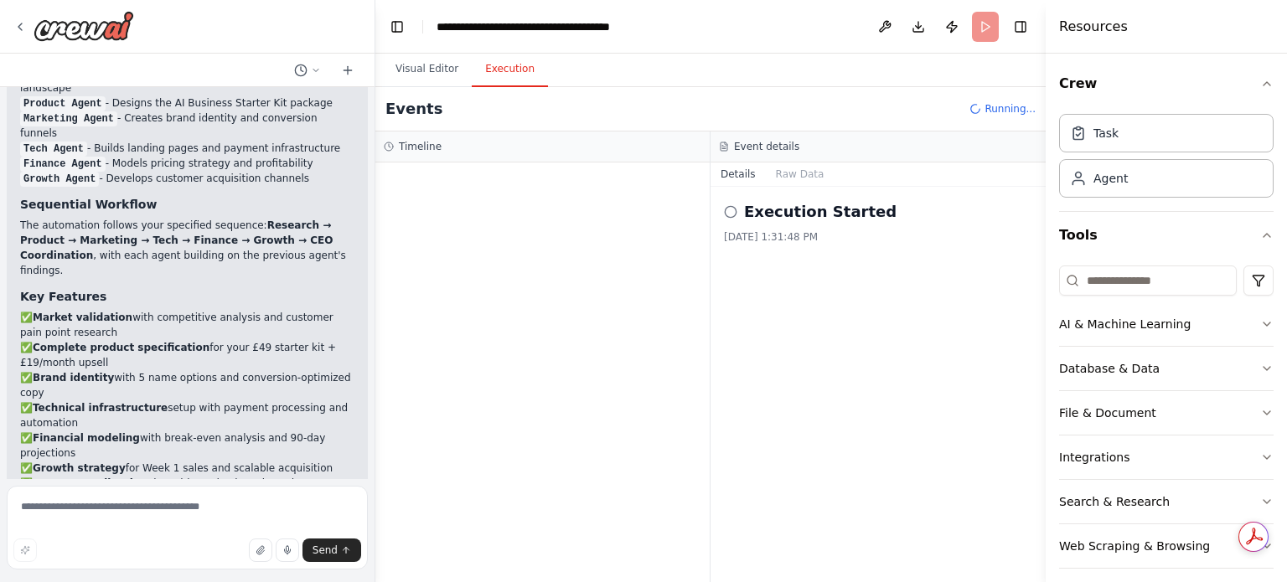
scroll to position [2696, 0]
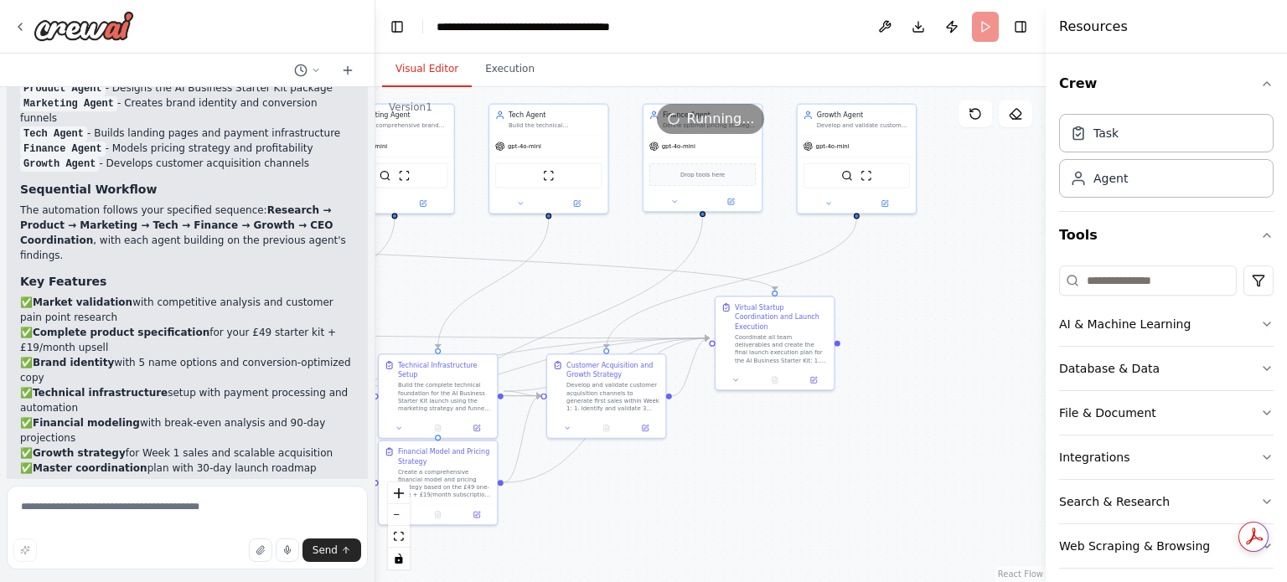
click at [426, 78] on button "Visual Editor" at bounding box center [427, 69] width 90 height 35
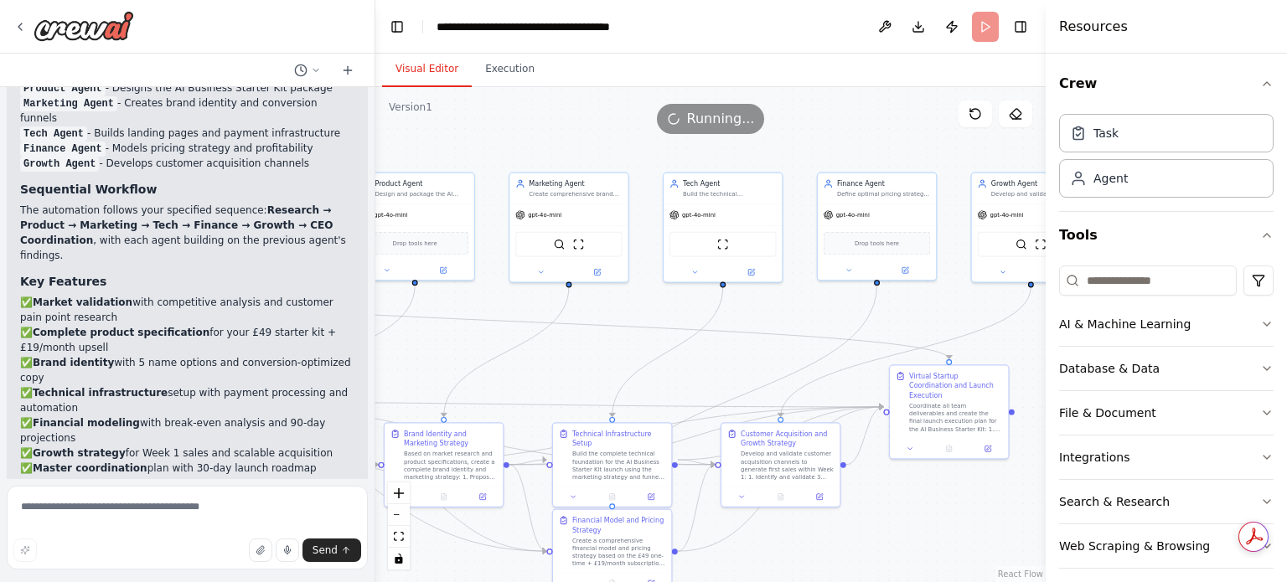
drag, startPoint x: 550, startPoint y: 281, endPoint x: 647, endPoint y: 315, distance: 102.8
click at [663, 354] on div ".deletable-edge-delete-btn { width: 20px; height: 20px; border: 0px solid #ffff…" at bounding box center [710, 334] width 670 height 495
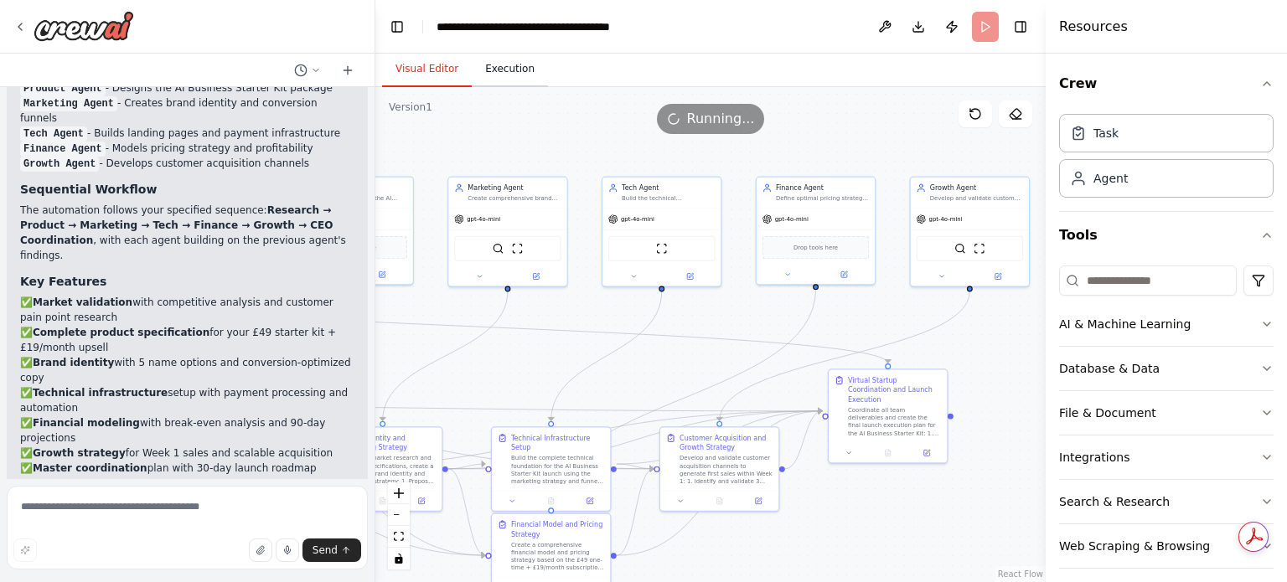
click at [507, 73] on button "Execution" at bounding box center [510, 69] width 76 height 35
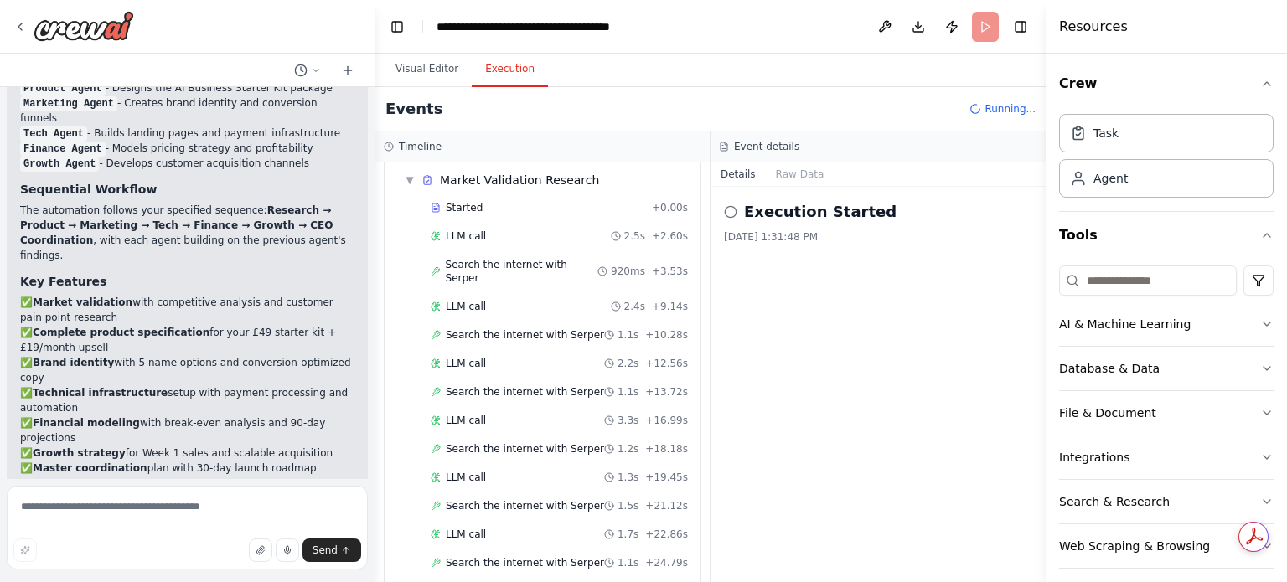
scroll to position [85, 0]
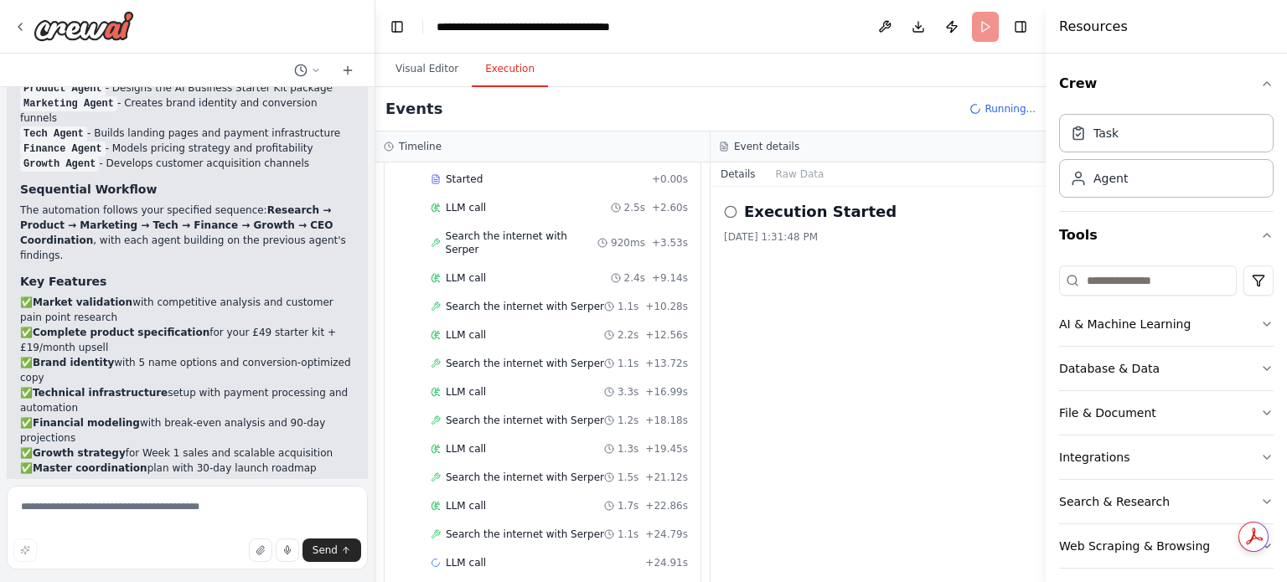
drag, startPoint x: 867, startPoint y: 402, endPoint x: 839, endPoint y: 383, distance: 33.7
click at [839, 383] on div "Execution Started 10/4/2025, 1:31:48 PM" at bounding box center [877, 384] width 335 height 395
click at [410, 76] on button "Visual Editor" at bounding box center [427, 69] width 90 height 35
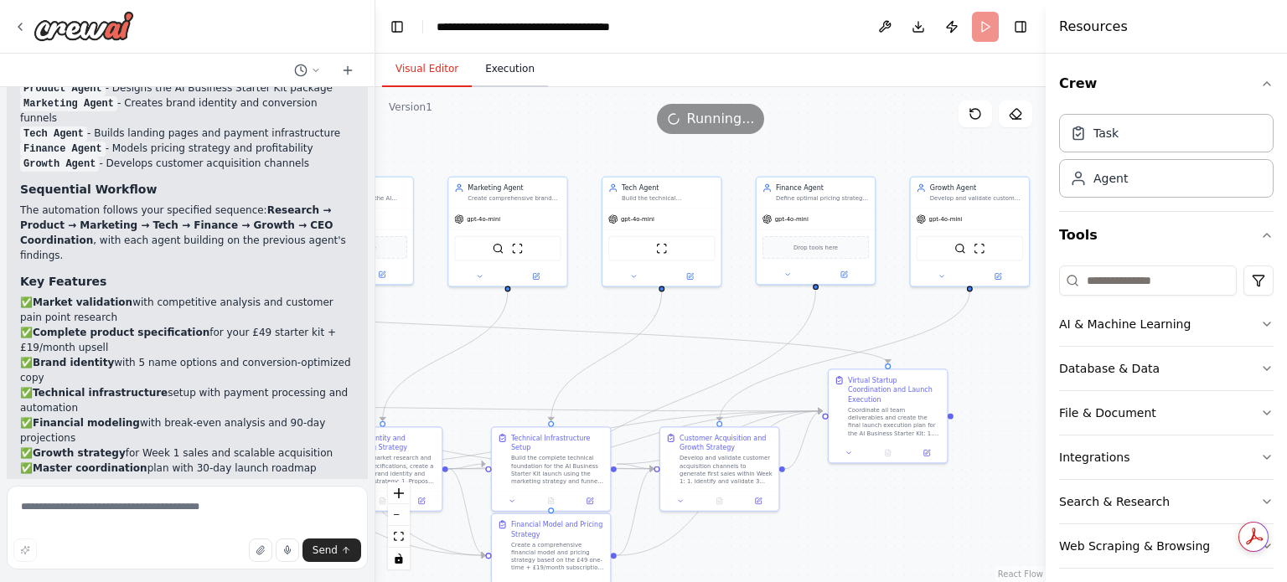
click at [502, 73] on button "Execution" at bounding box center [510, 69] width 76 height 35
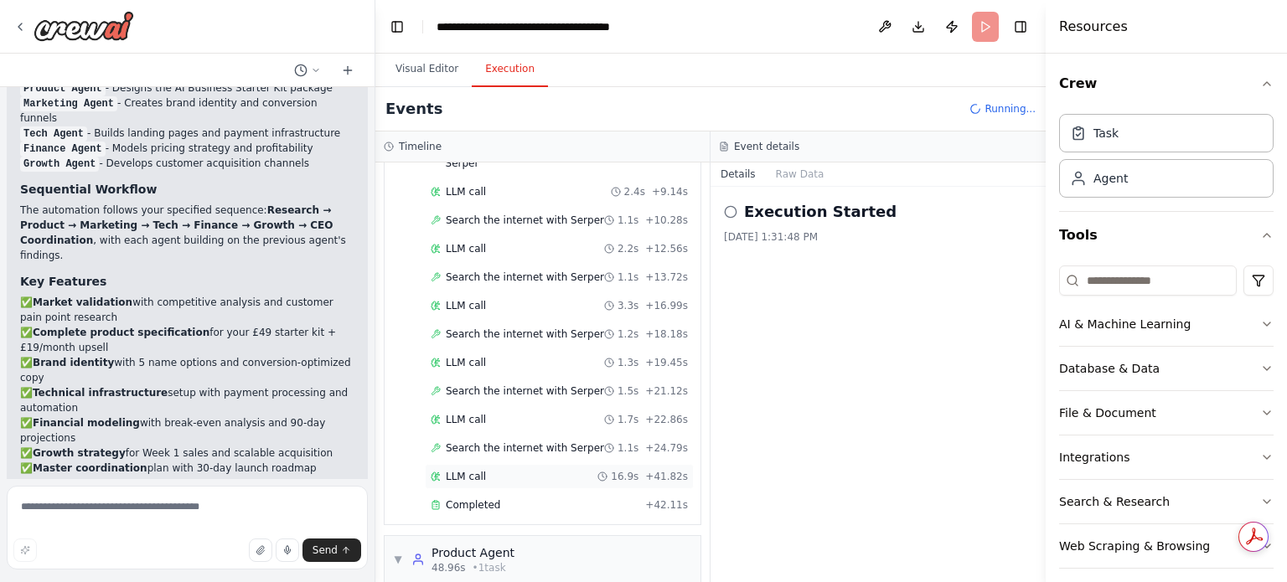
scroll to position [265, 0]
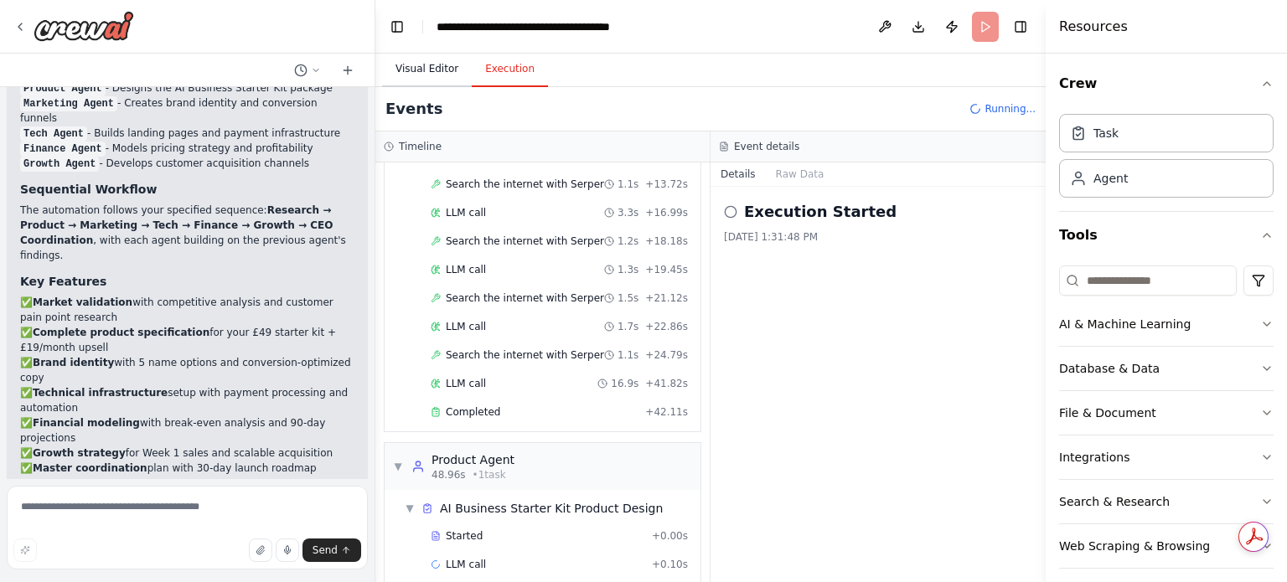
click at [426, 73] on button "Visual Editor" at bounding box center [427, 69] width 90 height 35
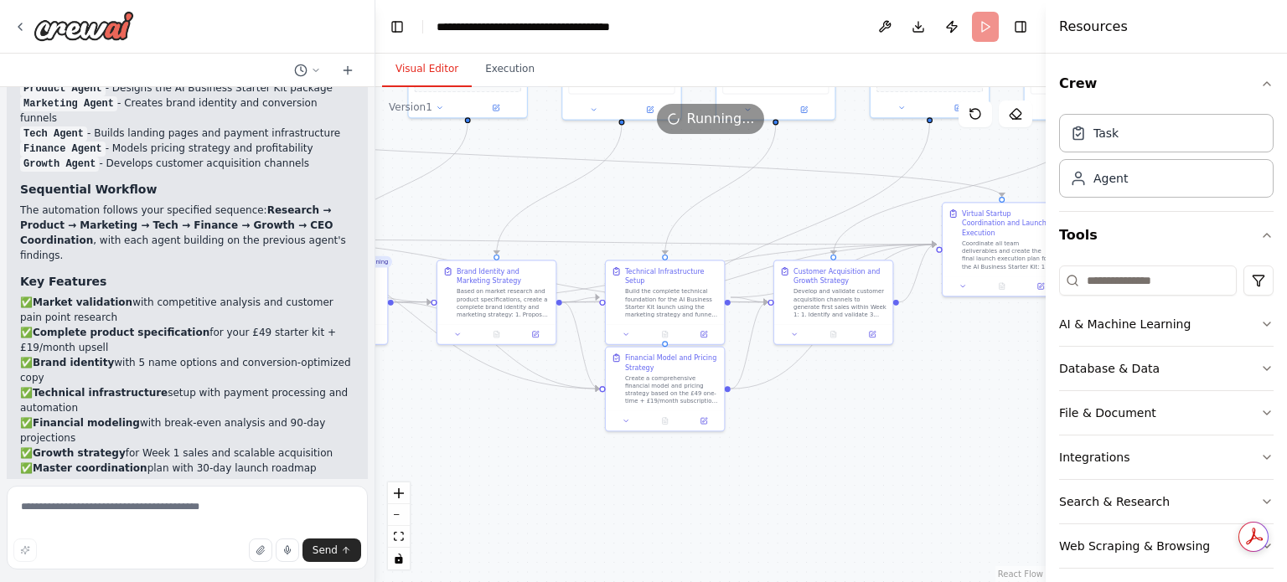
drag, startPoint x: 503, startPoint y: 359, endPoint x: 617, endPoint y: 192, distance: 201.9
click at [617, 192] on div ".deletable-edge-delete-btn { width: 20px; height: 20px; border: 0px solid #ffff…" at bounding box center [710, 334] width 670 height 495
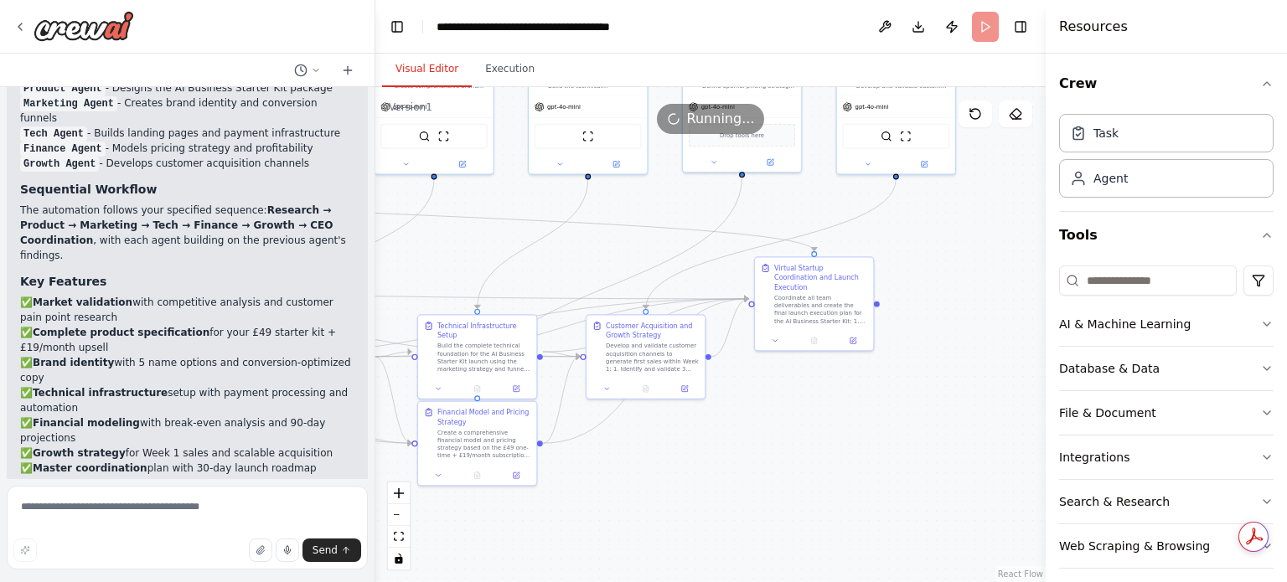
drag, startPoint x: 816, startPoint y: 197, endPoint x: 612, endPoint y: 257, distance: 213.1
click at [612, 257] on div ".deletable-edge-delete-btn { width: 20px; height: 20px; border: 0px solid #ffff…" at bounding box center [710, 334] width 670 height 495
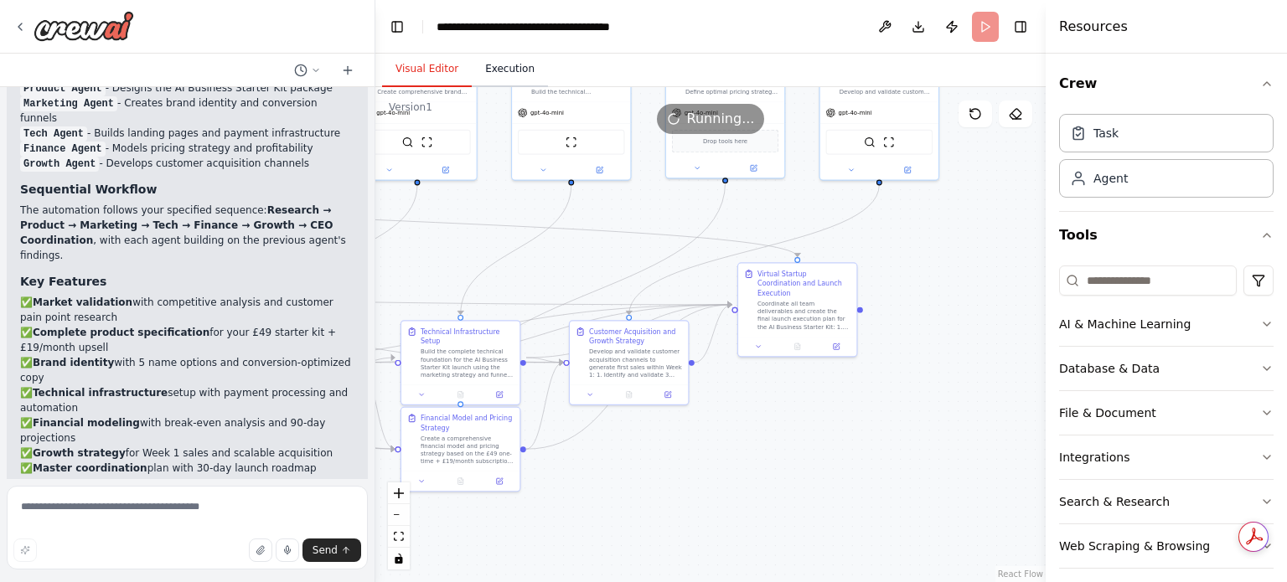
click at [516, 63] on button "Execution" at bounding box center [510, 69] width 76 height 35
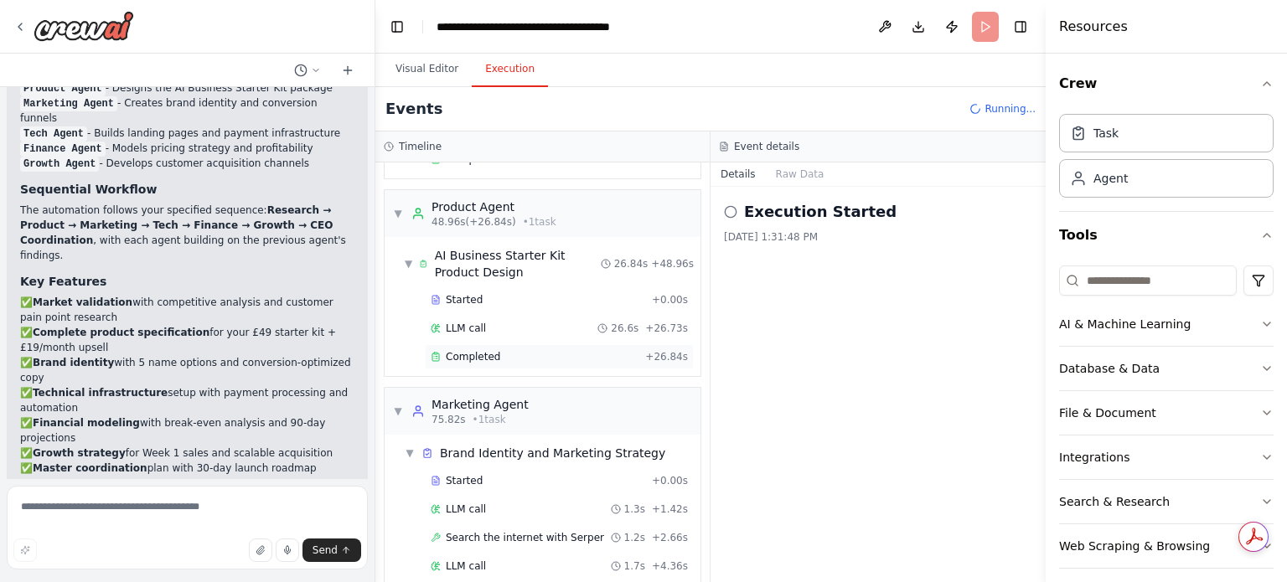
scroll to position [546, 0]
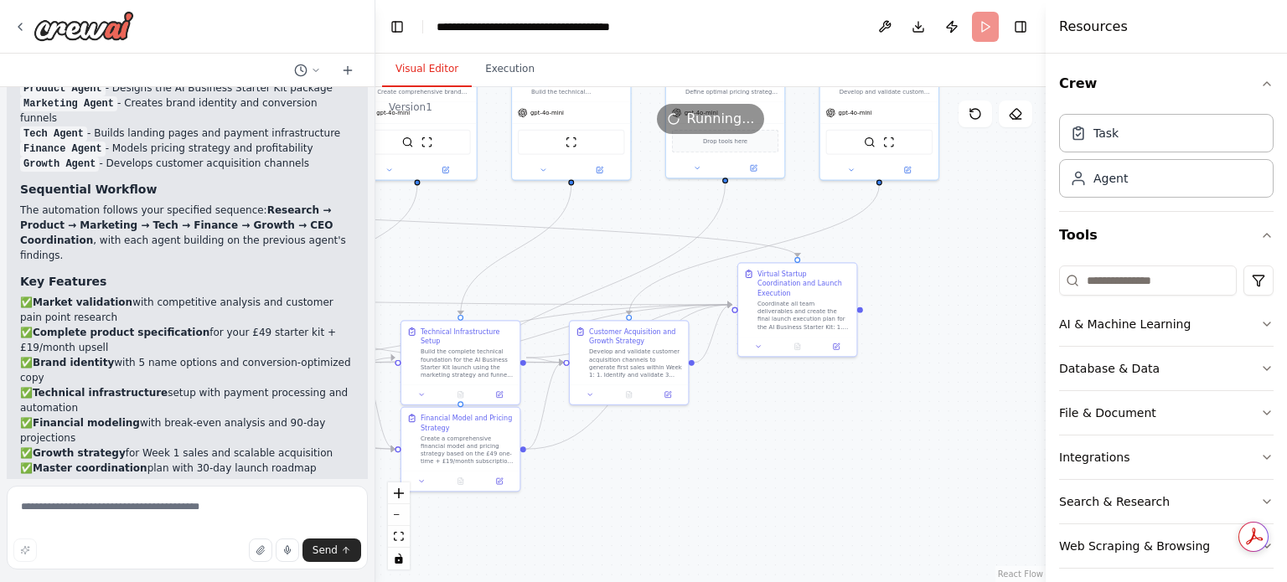
click at [433, 77] on button "Visual Editor" at bounding box center [427, 69] width 90 height 35
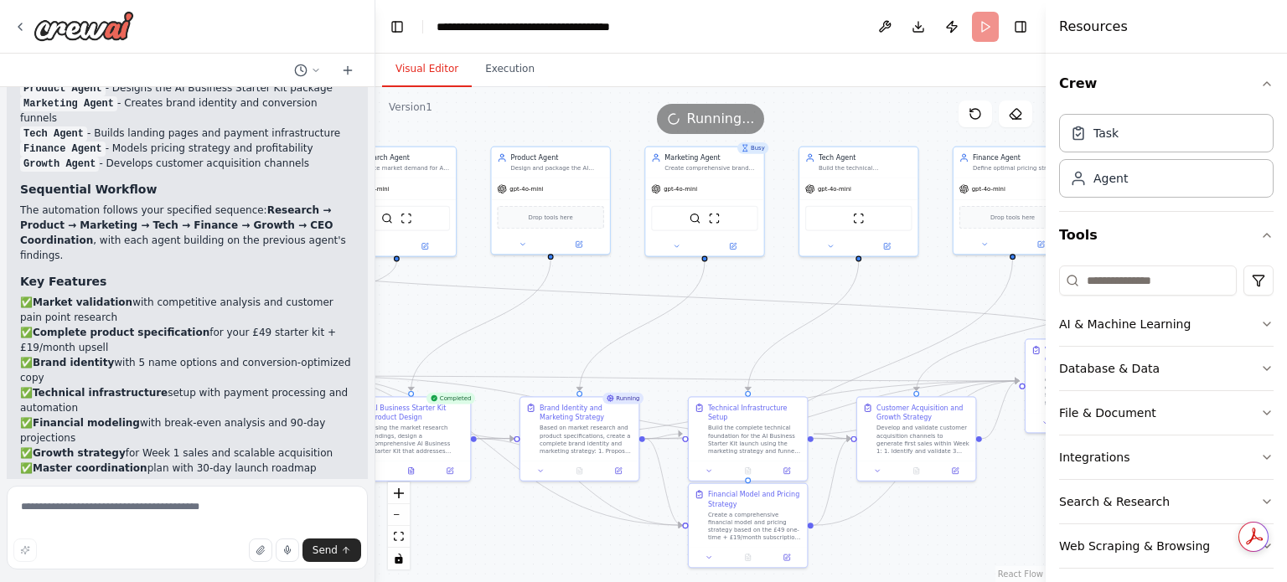
drag, startPoint x: 591, startPoint y: 242, endPoint x: 880, endPoint y: 318, distance: 299.7
click at [880, 318] on div ".deletable-edge-delete-btn { width: 20px; height: 20px; border: 0px solid #ffff…" at bounding box center [710, 334] width 670 height 495
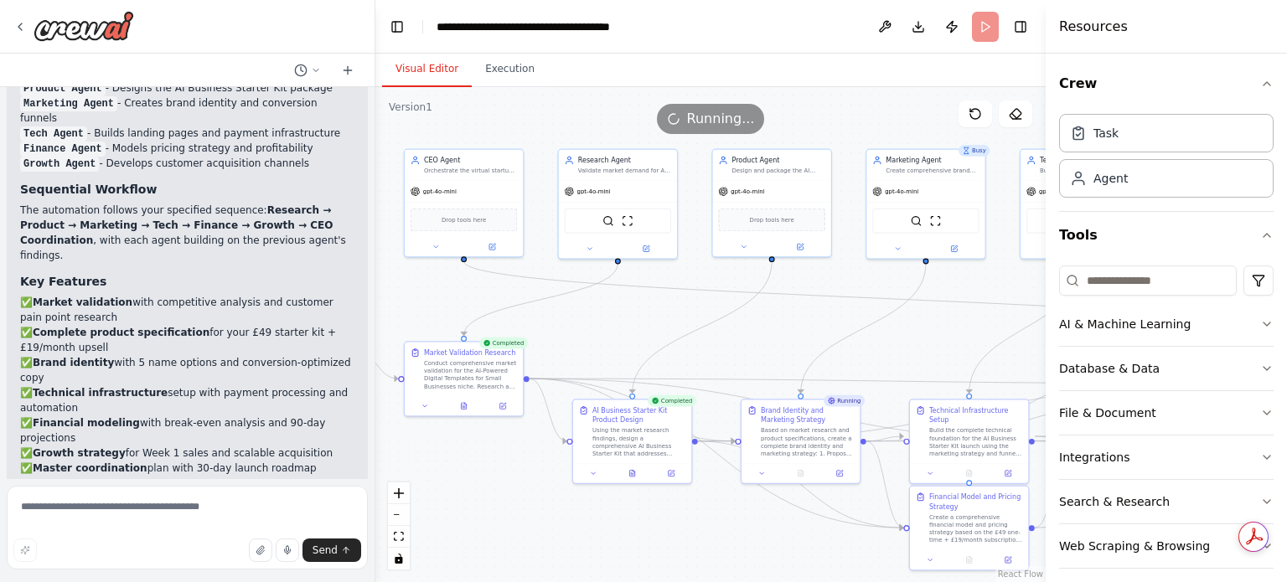
drag, startPoint x: 589, startPoint y: 312, endPoint x: 808, endPoint y: 314, distance: 218.7
click at [808, 314] on div ".deletable-edge-delete-btn { width: 20px; height: 20px; border: 0px solid #ffff…" at bounding box center [710, 334] width 670 height 495
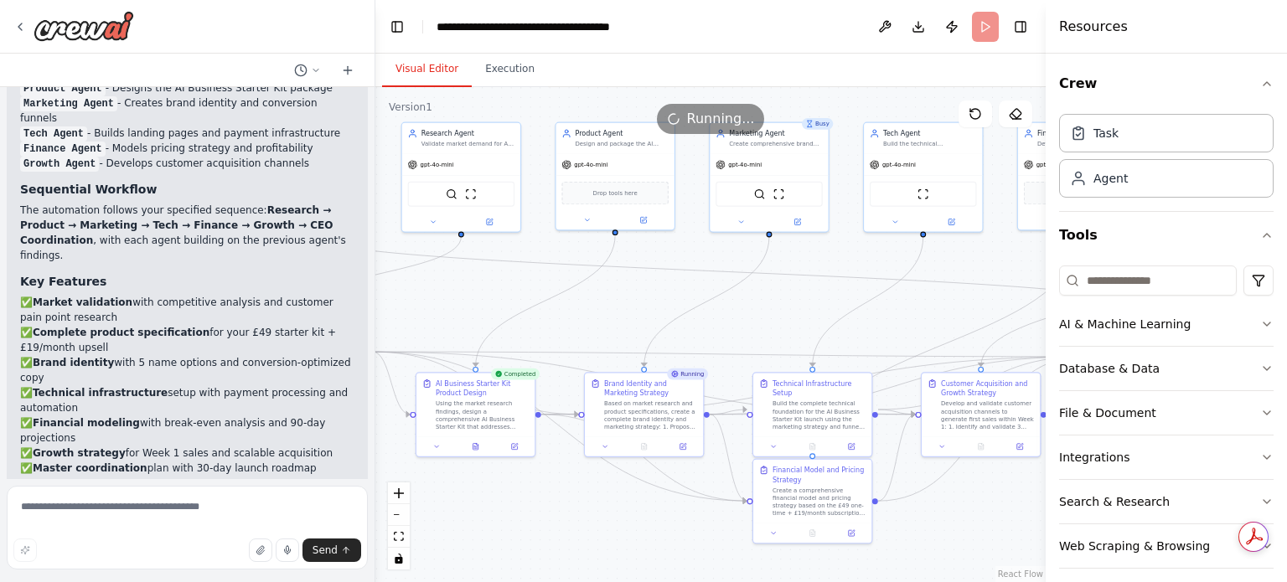
drag, startPoint x: 725, startPoint y: 312, endPoint x: 704, endPoint y: 309, distance: 21.2
click at [704, 309] on div ".deletable-edge-delete-btn { width: 20px; height: 20px; border: 0px solid #ffff…" at bounding box center [710, 334] width 670 height 495
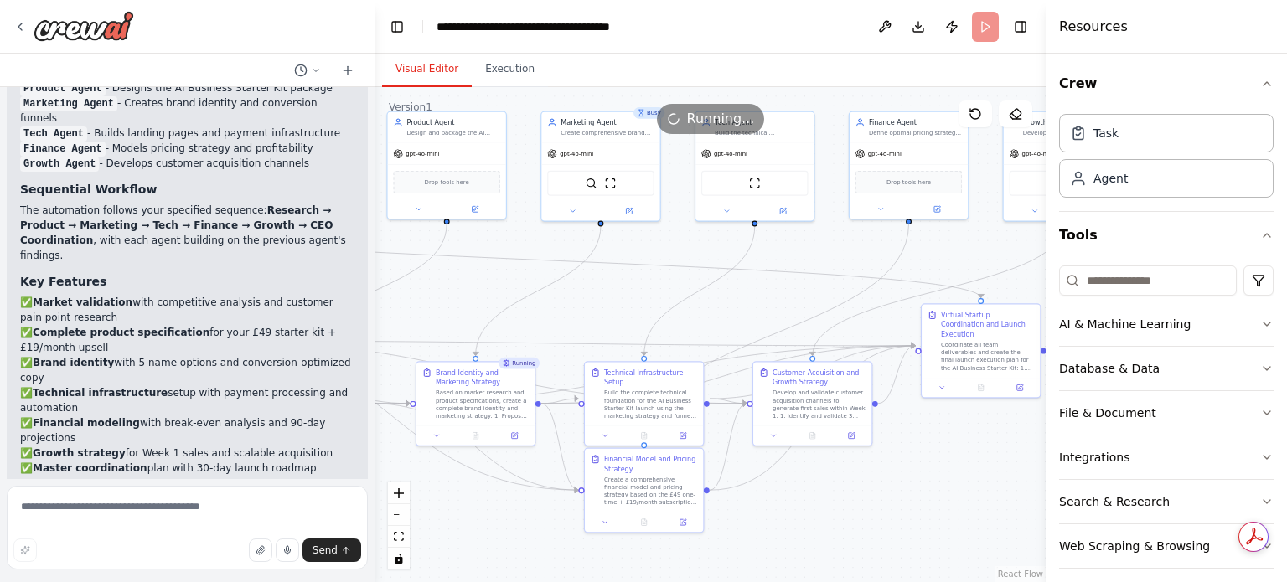
drag, startPoint x: 805, startPoint y: 314, endPoint x: 644, endPoint y: 304, distance: 161.2
click at [644, 304] on div ".deletable-edge-delete-btn { width: 20px; height: 20px; border: 0px solid #ffff…" at bounding box center [710, 334] width 670 height 495
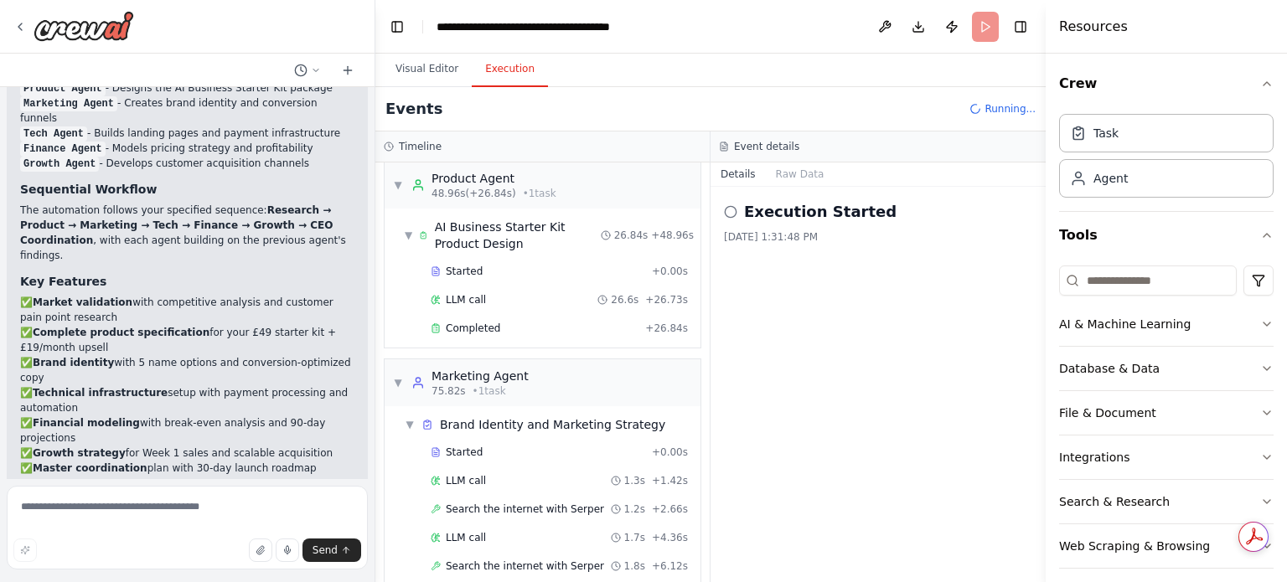
click at [496, 59] on button "Execution" at bounding box center [510, 69] width 76 height 35
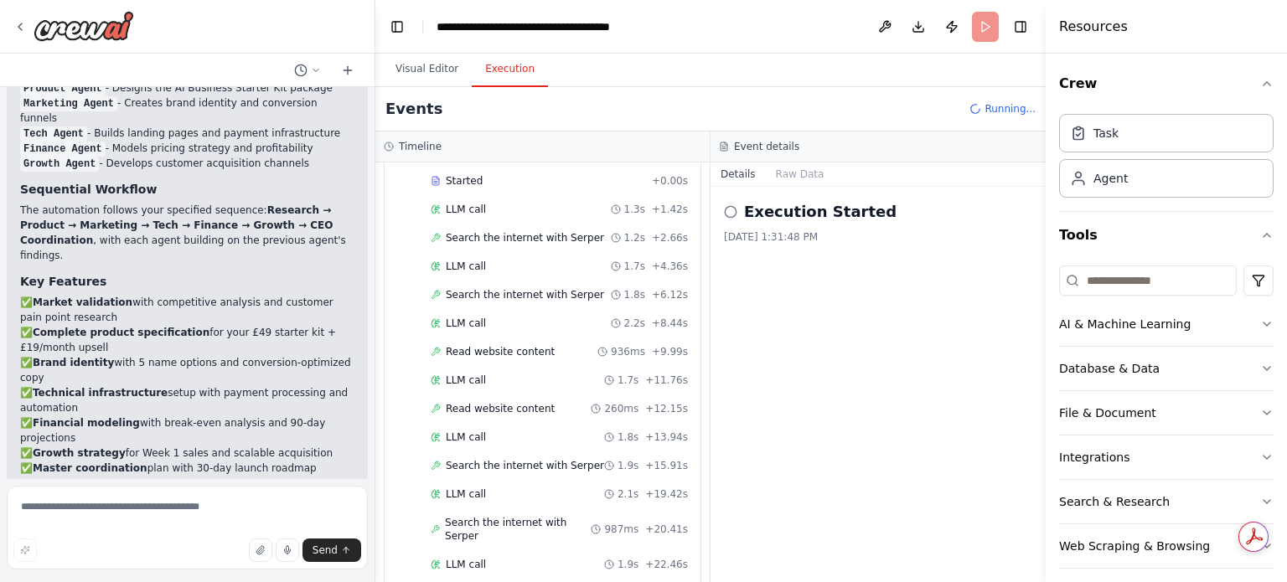
scroll to position [855, 0]
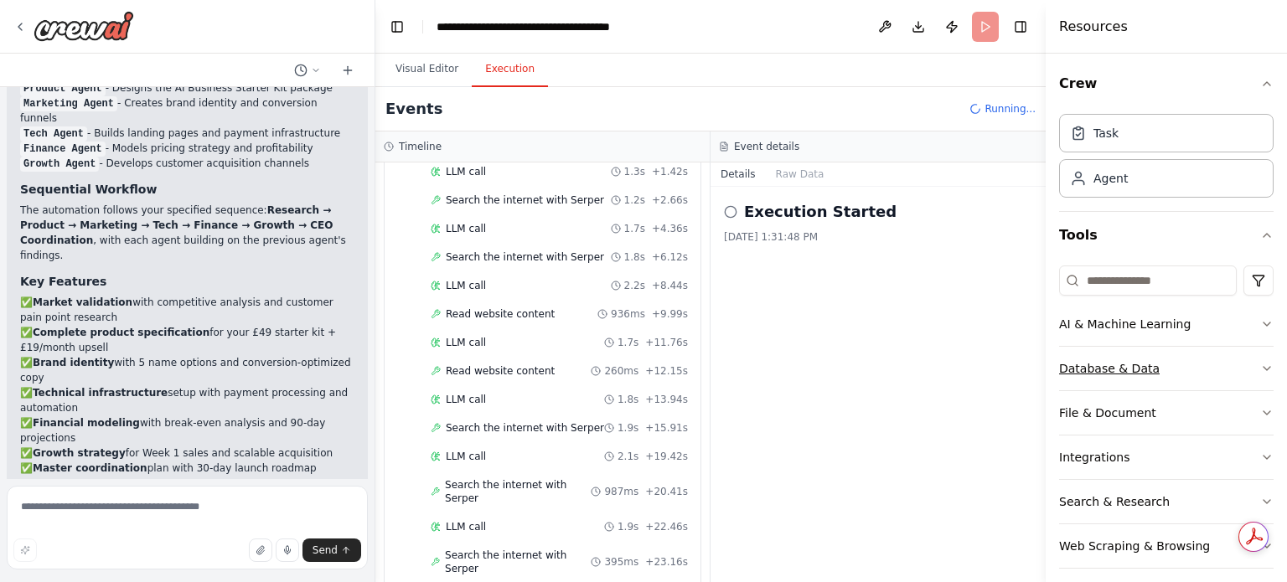
click at [1263, 367] on icon "button" at bounding box center [1266, 368] width 7 height 3
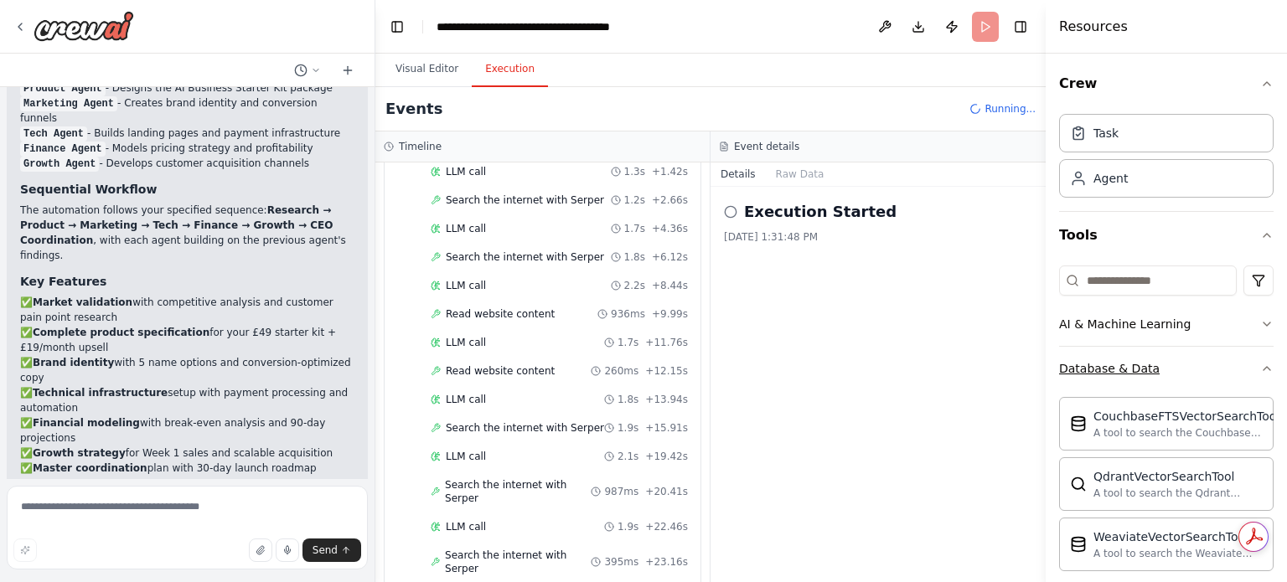
click at [1260, 365] on icon "button" at bounding box center [1266, 368] width 13 height 13
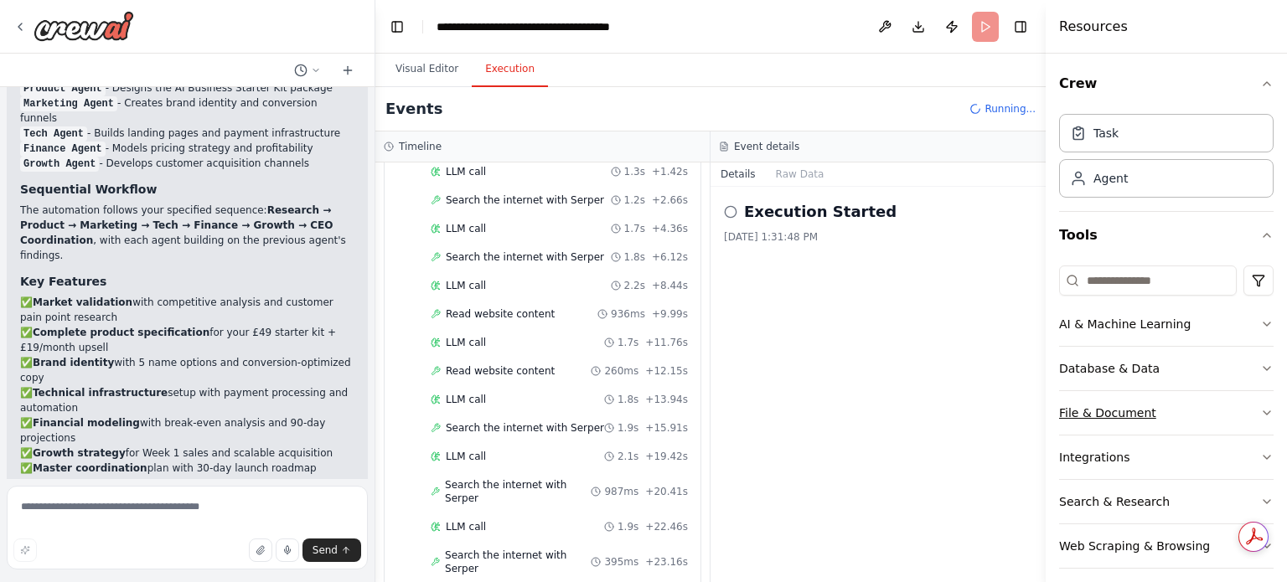
click at [1260, 412] on icon "button" at bounding box center [1266, 412] width 13 height 13
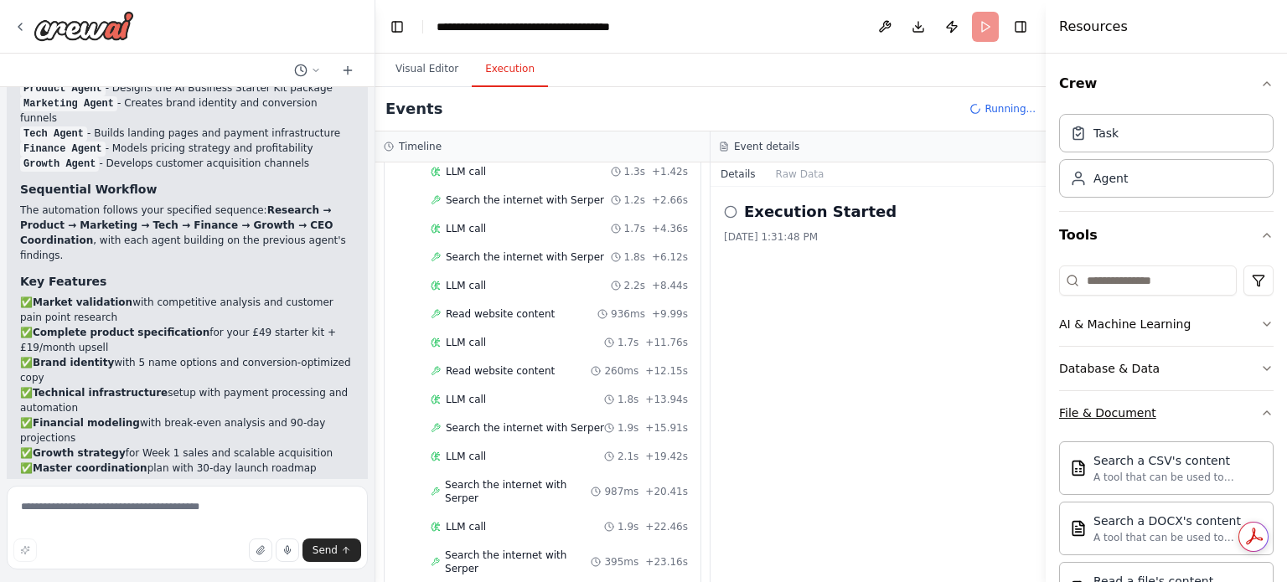
click at [1260, 408] on icon "button" at bounding box center [1266, 412] width 13 height 13
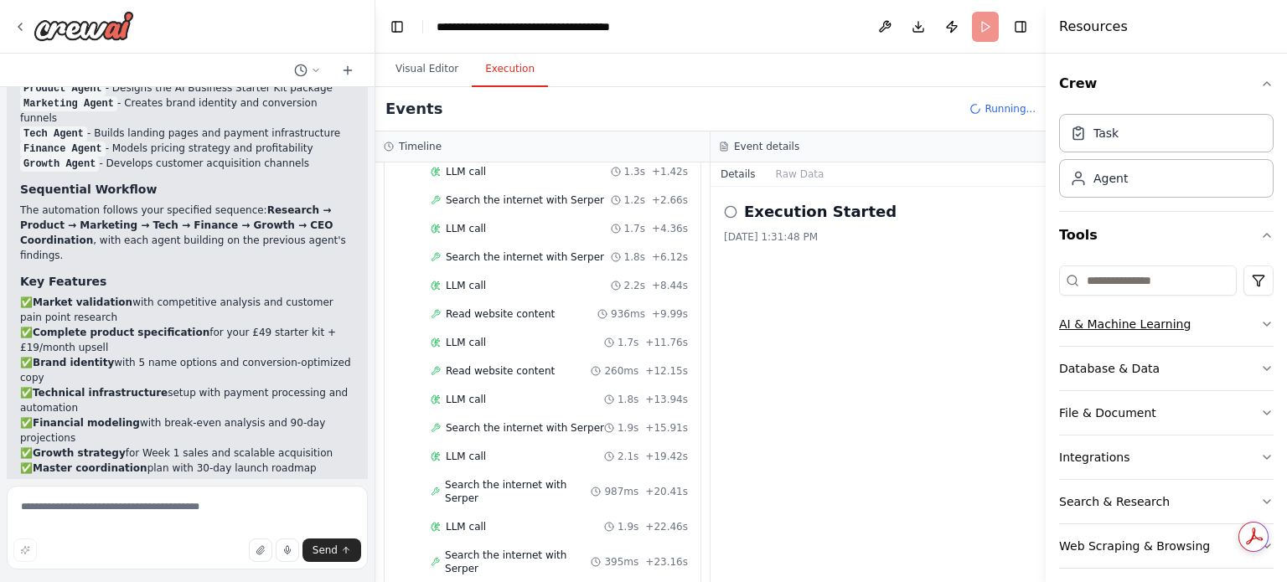
click at [1236, 323] on button "AI & Machine Learning" at bounding box center [1166, 324] width 214 height 44
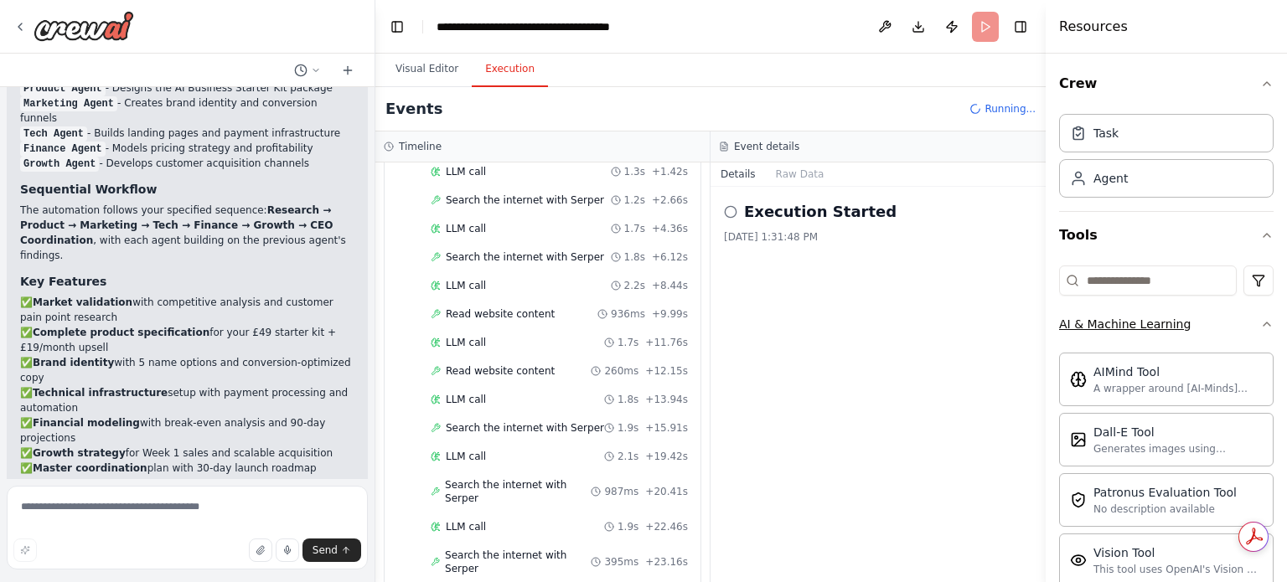
click at [1245, 323] on button "AI & Machine Learning" at bounding box center [1166, 324] width 214 height 44
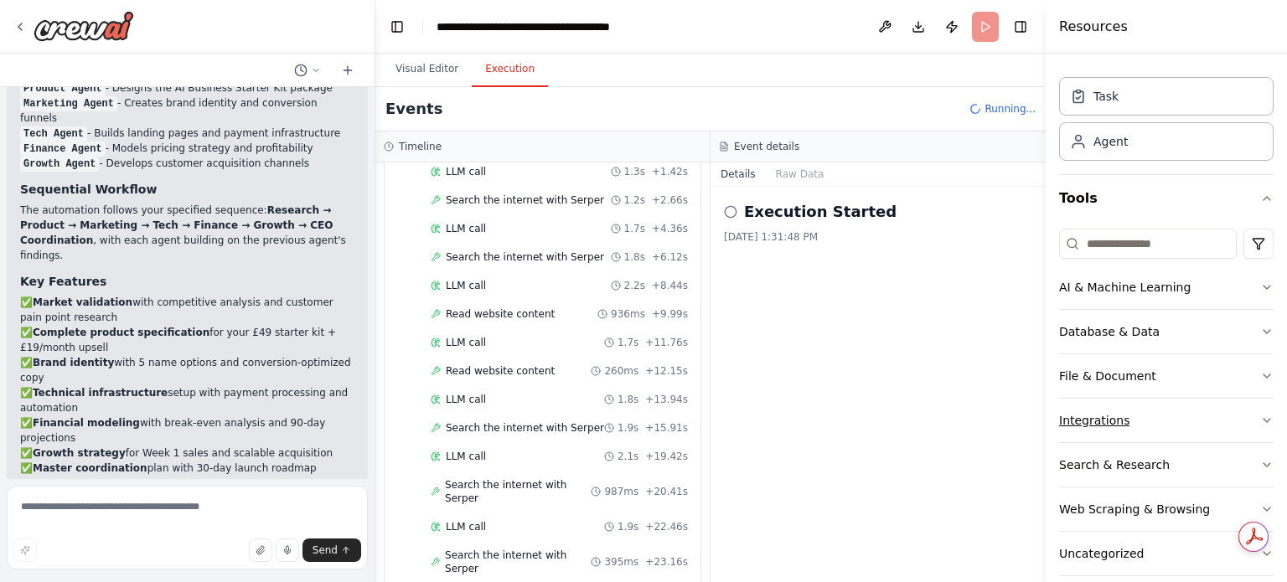
scroll to position [55, 0]
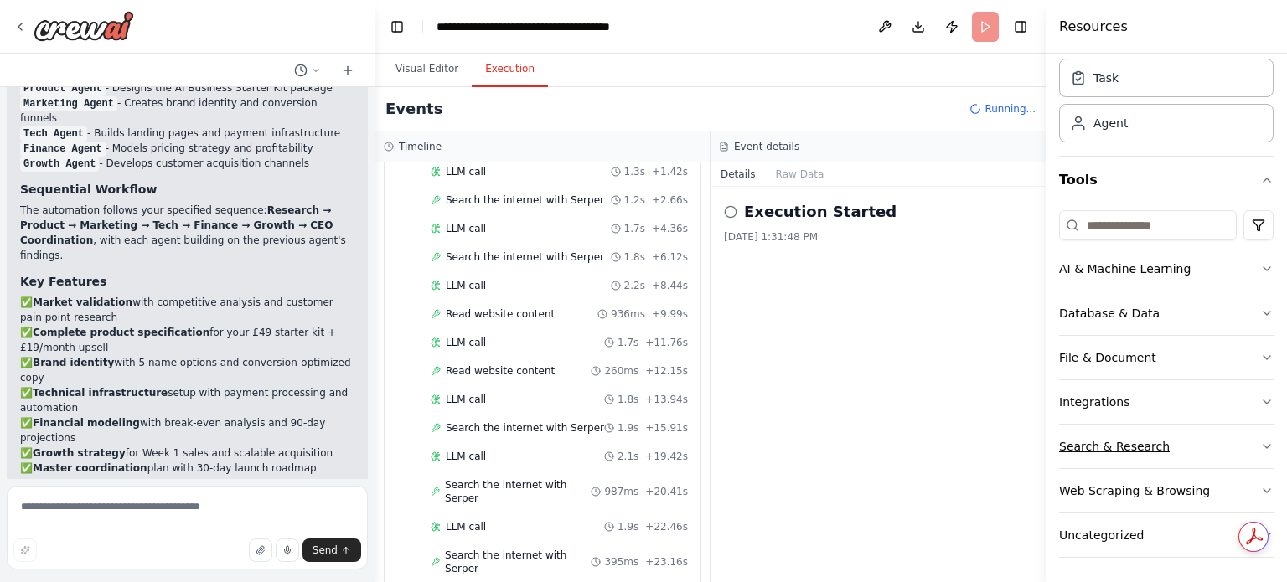
click at [1163, 450] on button "Search & Research" at bounding box center [1166, 447] width 214 height 44
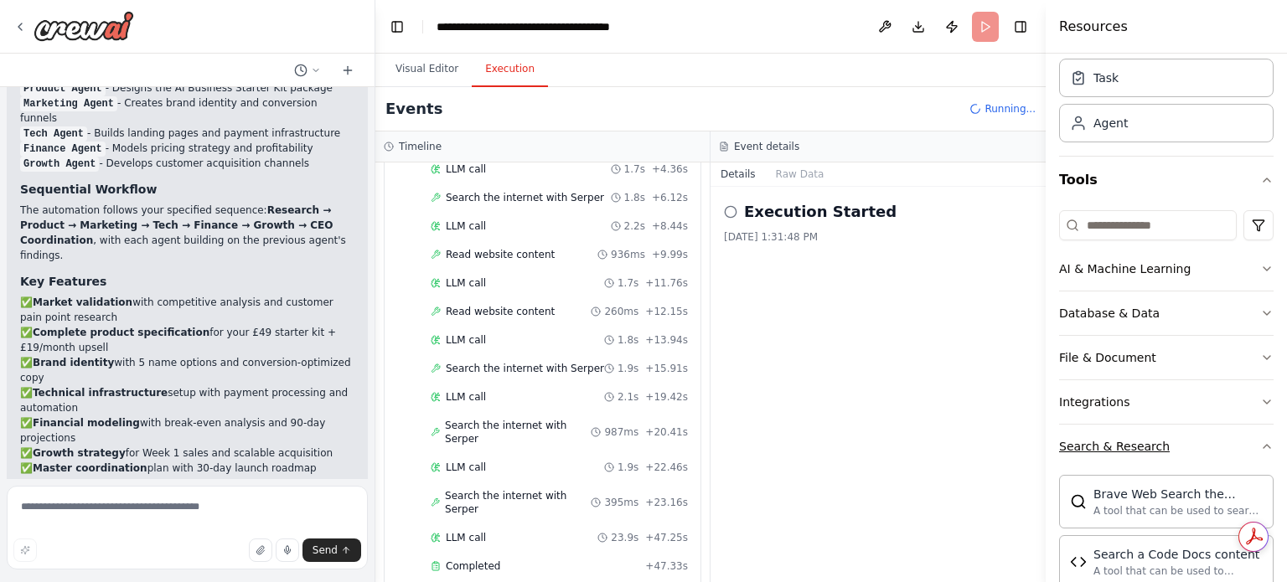
scroll to position [958, 0]
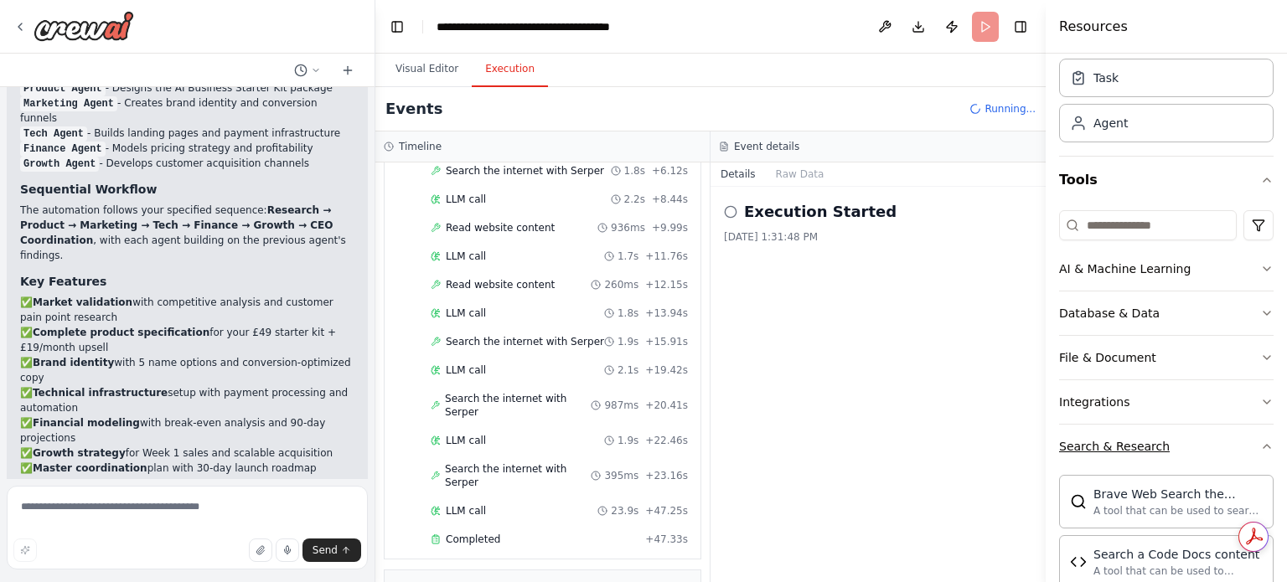
click at [1176, 443] on button "Search & Research" at bounding box center [1166, 447] width 214 height 44
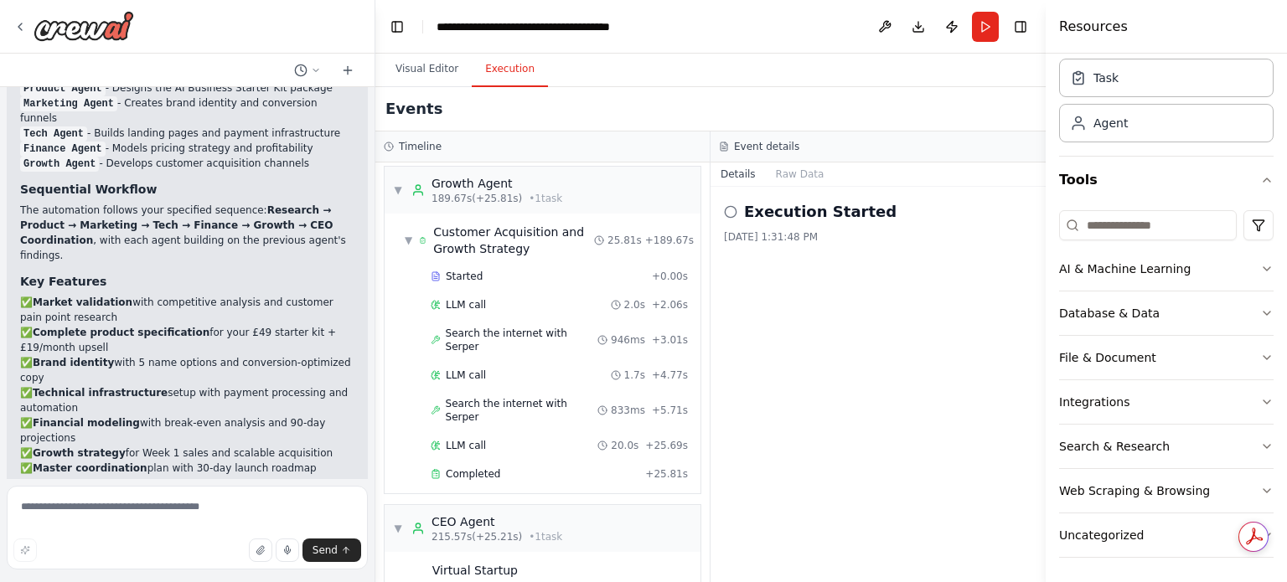
scroll to position [2248, 0]
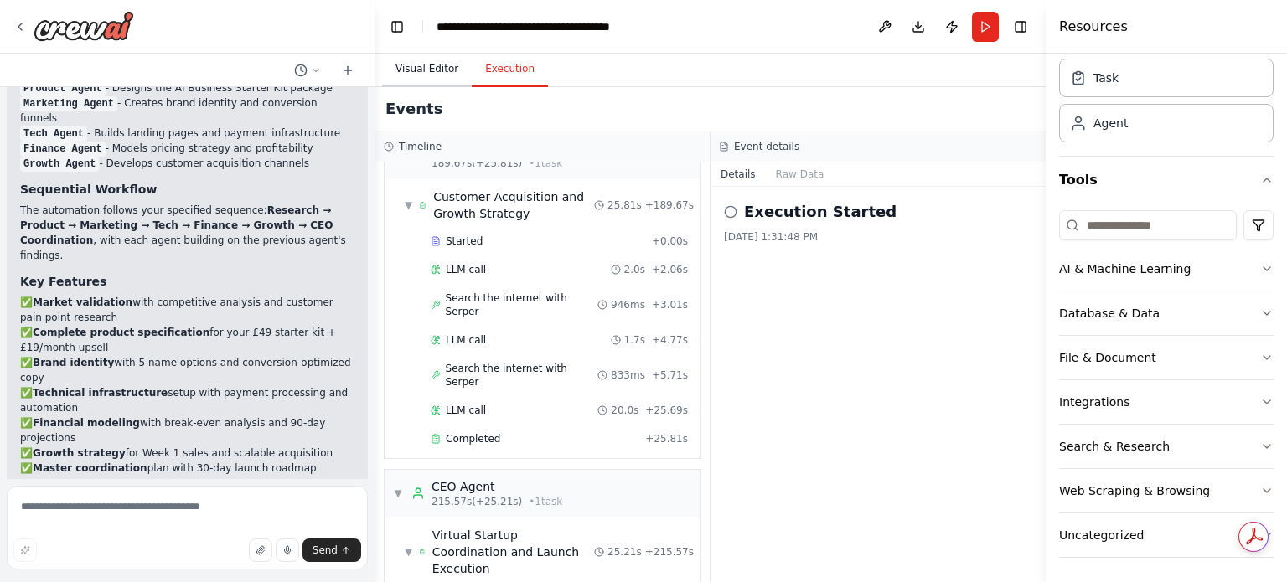
click at [433, 65] on button "Visual Editor" at bounding box center [427, 69] width 90 height 35
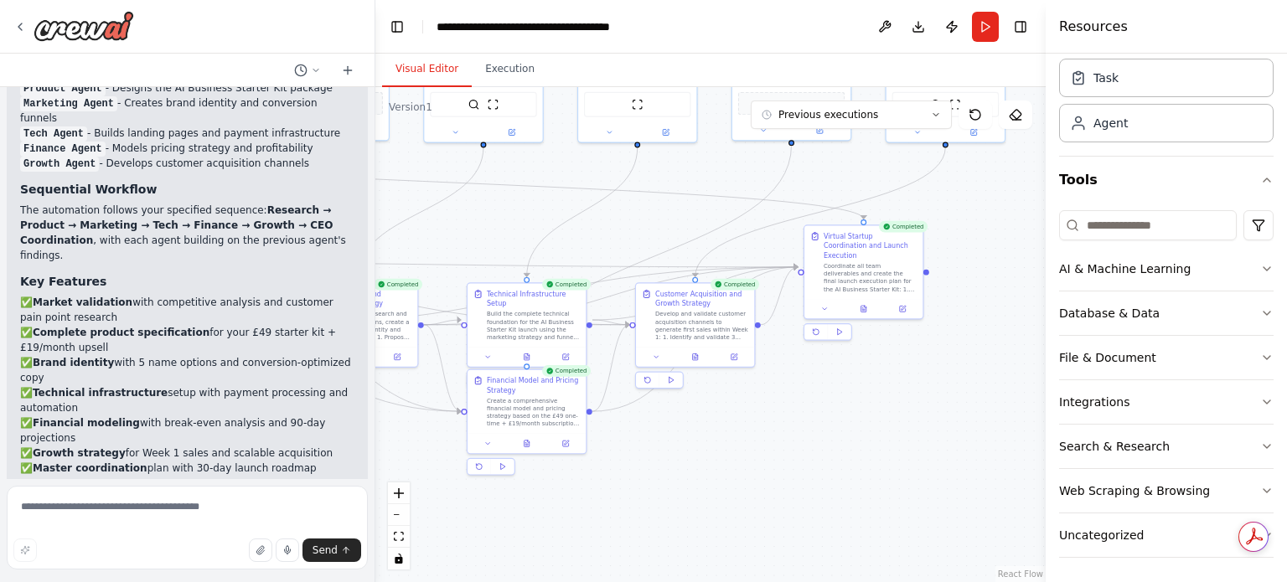
drag, startPoint x: 839, startPoint y: 262, endPoint x: 721, endPoint y: 183, distance: 141.3
click at [721, 183] on div ".deletable-edge-delete-btn { width: 20px; height: 20px; border: 0px solid #ffff…" at bounding box center [710, 334] width 670 height 495
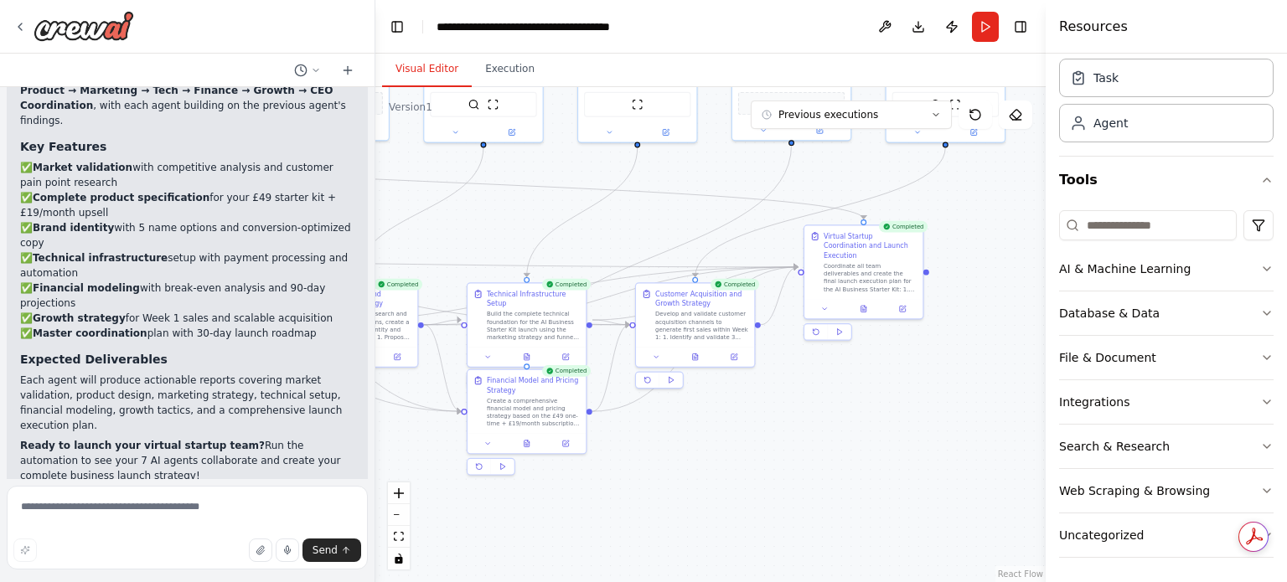
scroll to position [2831, 0]
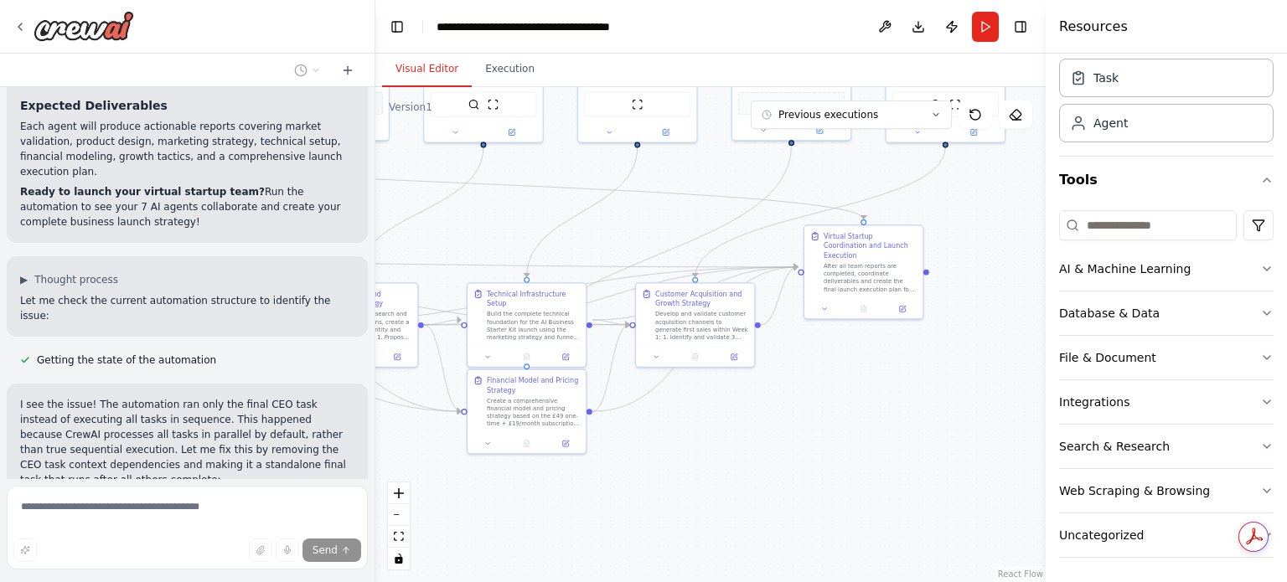
scroll to position [3220, 0]
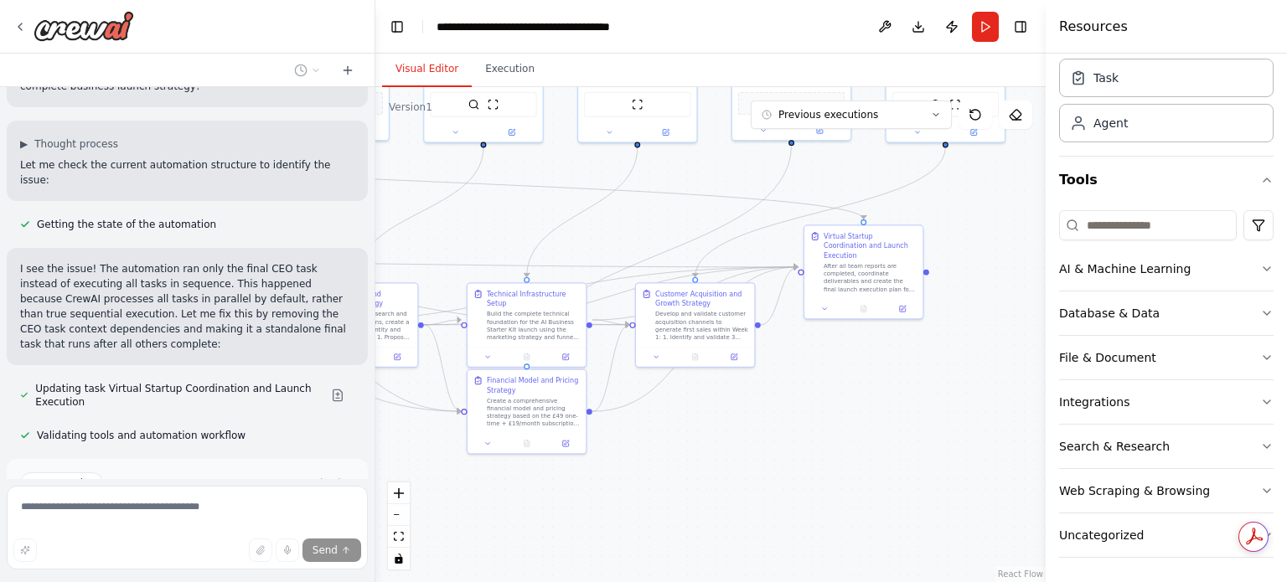
click at [70, 472] on div "Suggestion Dismiss I have some suggestions to help you move forward with your a…" at bounding box center [187, 519] width 334 height 95
click at [54, 477] on span "Suggestion" at bounding box center [67, 483] width 56 height 13
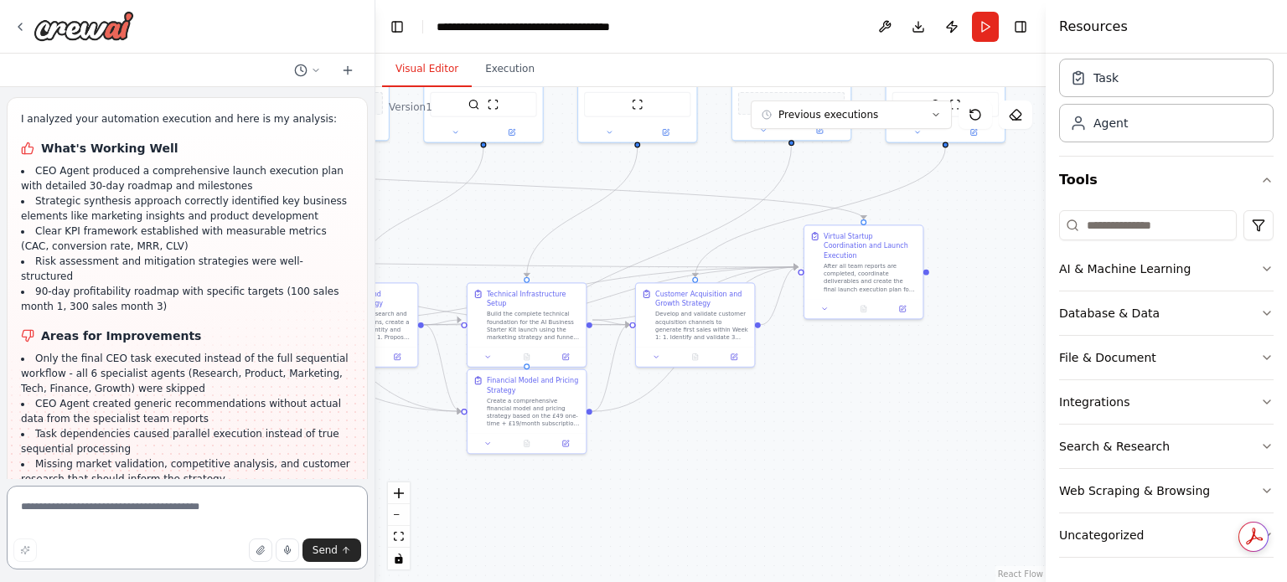
scroll to position [3596, 0]
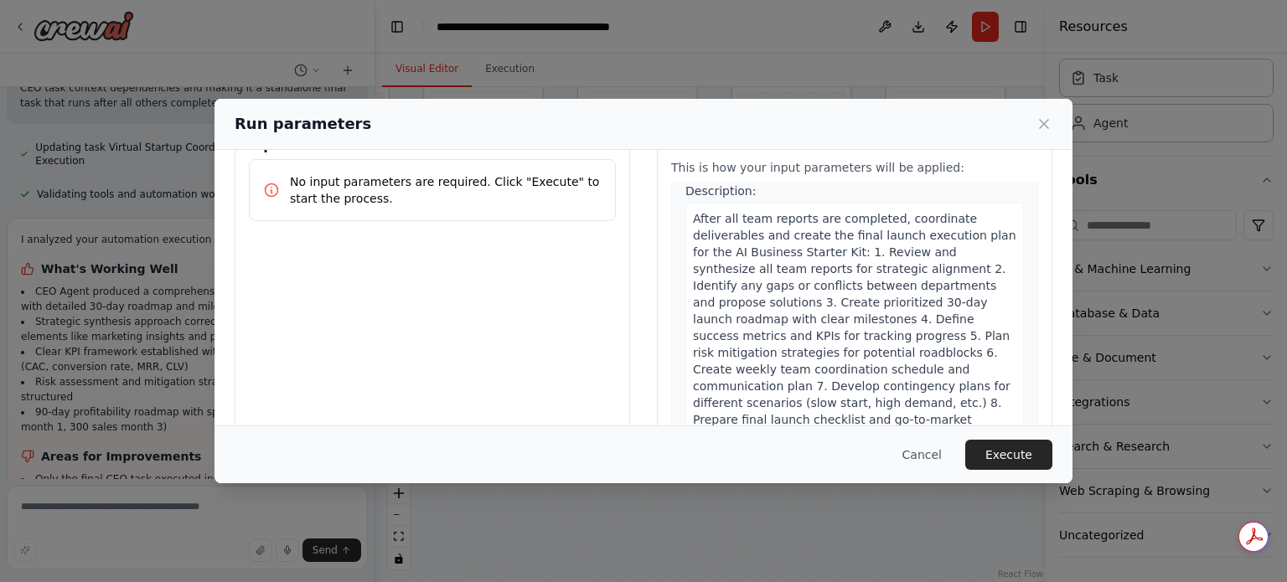
scroll to position [161, 0]
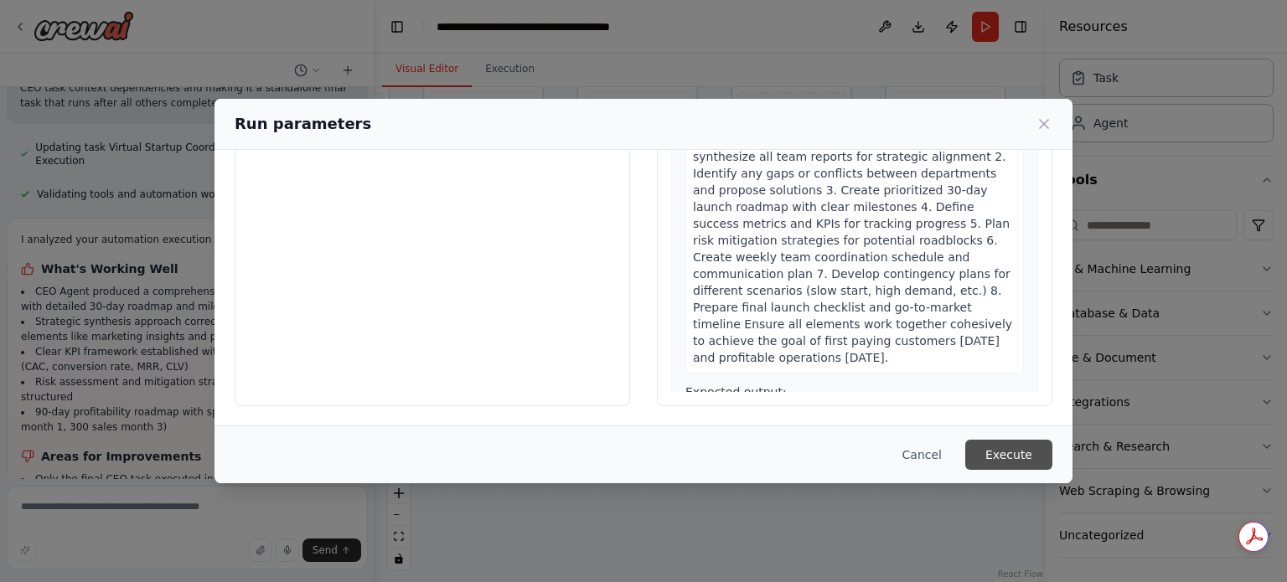
click at [1022, 452] on button "Execute" at bounding box center [1008, 455] width 87 height 30
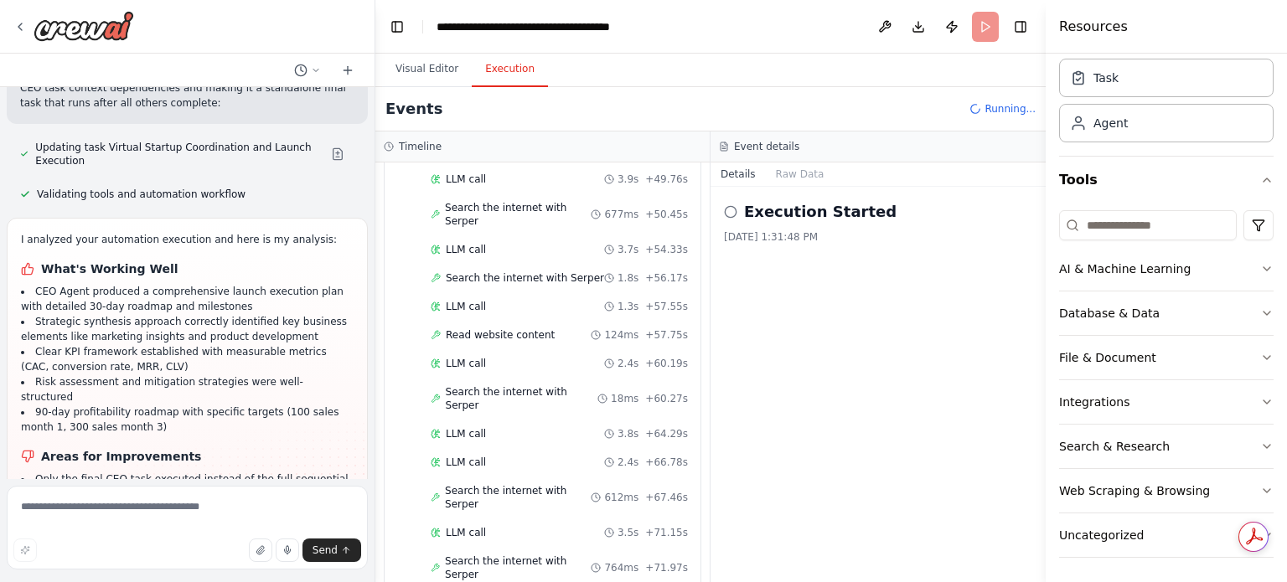
scroll to position [2037, 0]
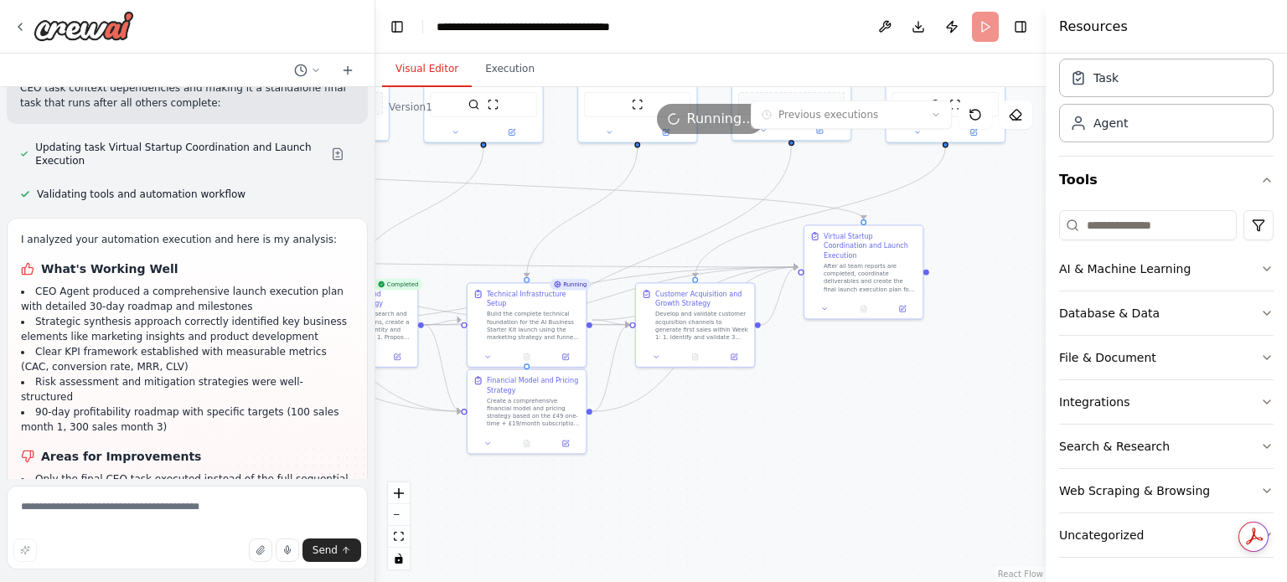
click at [424, 59] on button "Visual Editor" at bounding box center [427, 69] width 90 height 35
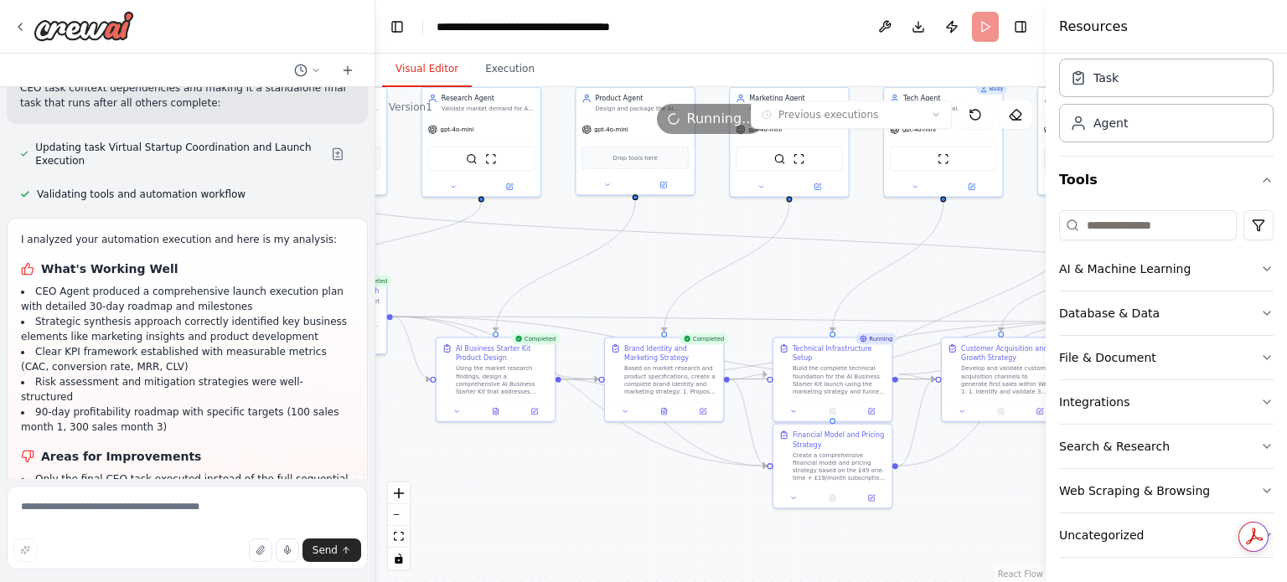
drag, startPoint x: 676, startPoint y: 448, endPoint x: 982, endPoint y: 503, distance: 310.6
click at [982, 503] on div ".deletable-edge-delete-btn { width: 20px; height: 20px; border: 0px solid #ffff…" at bounding box center [710, 334] width 670 height 495
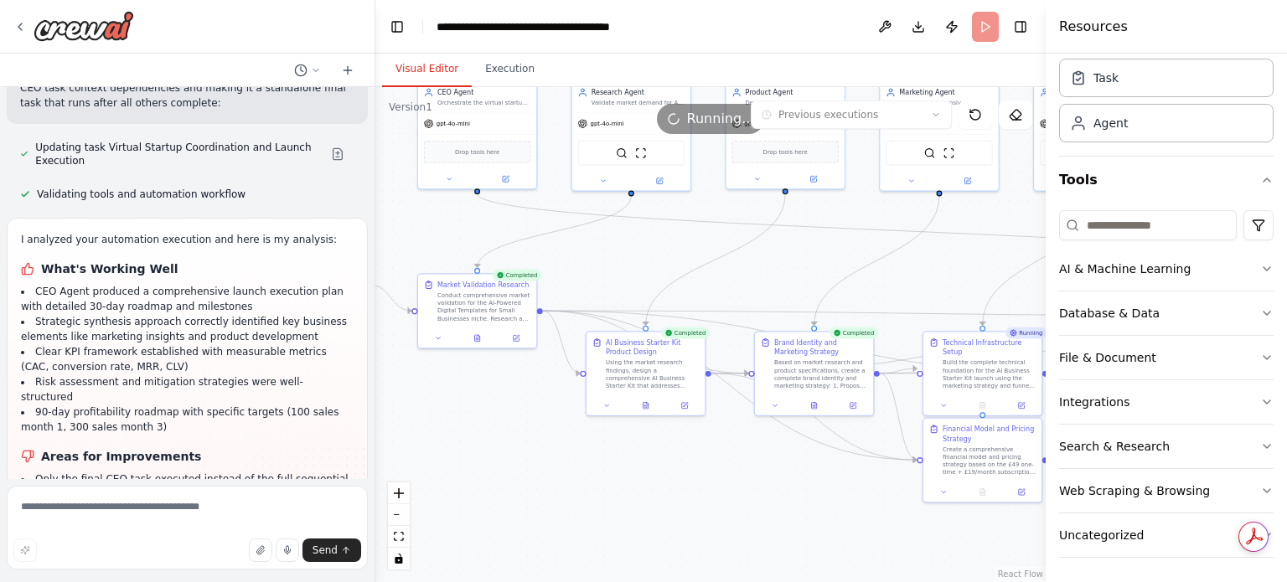
drag, startPoint x: 484, startPoint y: 462, endPoint x: 616, endPoint y: 438, distance: 133.6
click at [620, 451] on div ".deletable-edge-delete-btn { width: 20px; height: 20px; border: 0px solid #ffff…" at bounding box center [710, 334] width 670 height 495
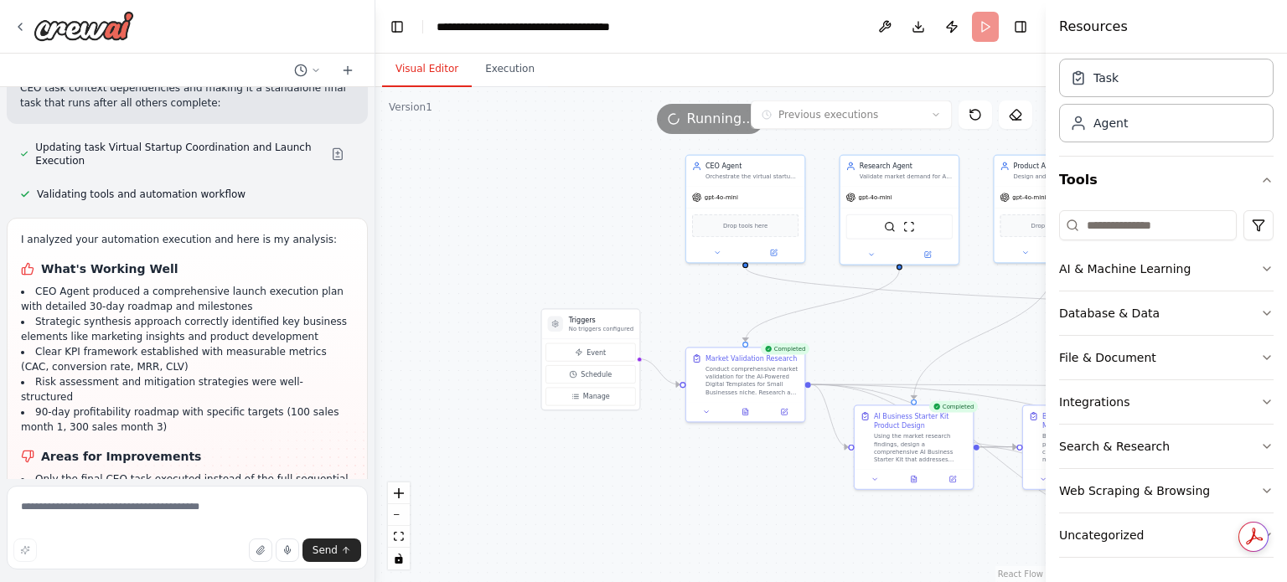
drag, startPoint x: 644, startPoint y: 463, endPoint x: 694, endPoint y: 483, distance: 53.0
click at [694, 483] on div ".deletable-edge-delete-btn { width: 20px; height: 20px; border: 0px solid #ffff…" at bounding box center [710, 334] width 670 height 495
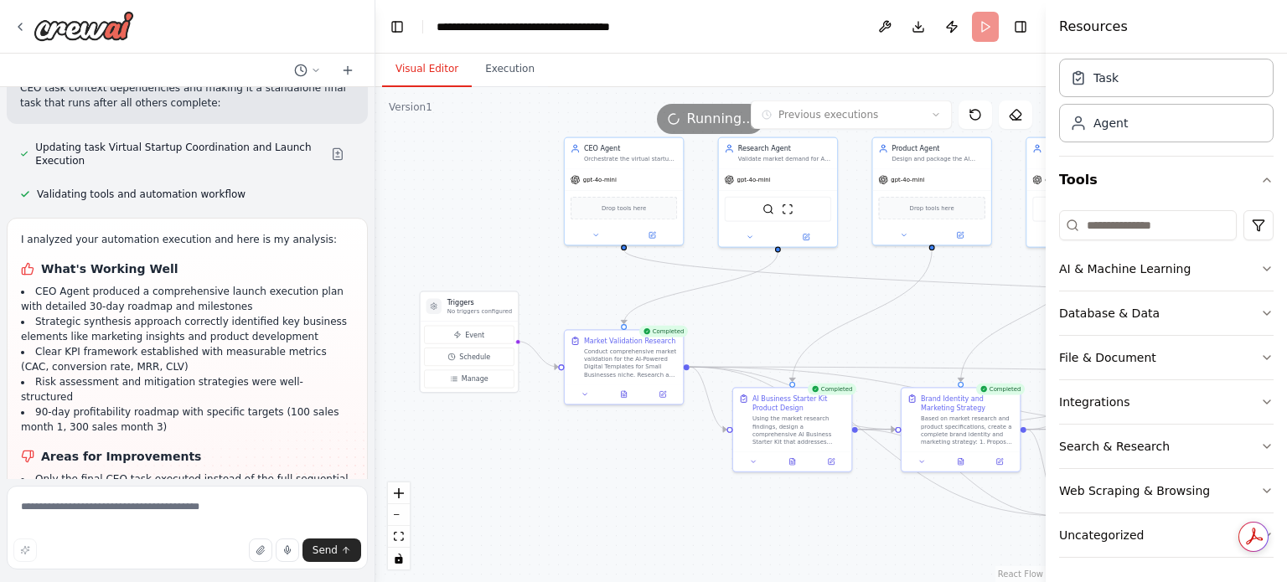
drag, startPoint x: 690, startPoint y: 512, endPoint x: 569, endPoint y: 494, distance: 122.7
click at [569, 494] on div ".deletable-edge-delete-btn { width: 20px; height: 20px; border: 0px solid #ffff…" at bounding box center [710, 334] width 670 height 495
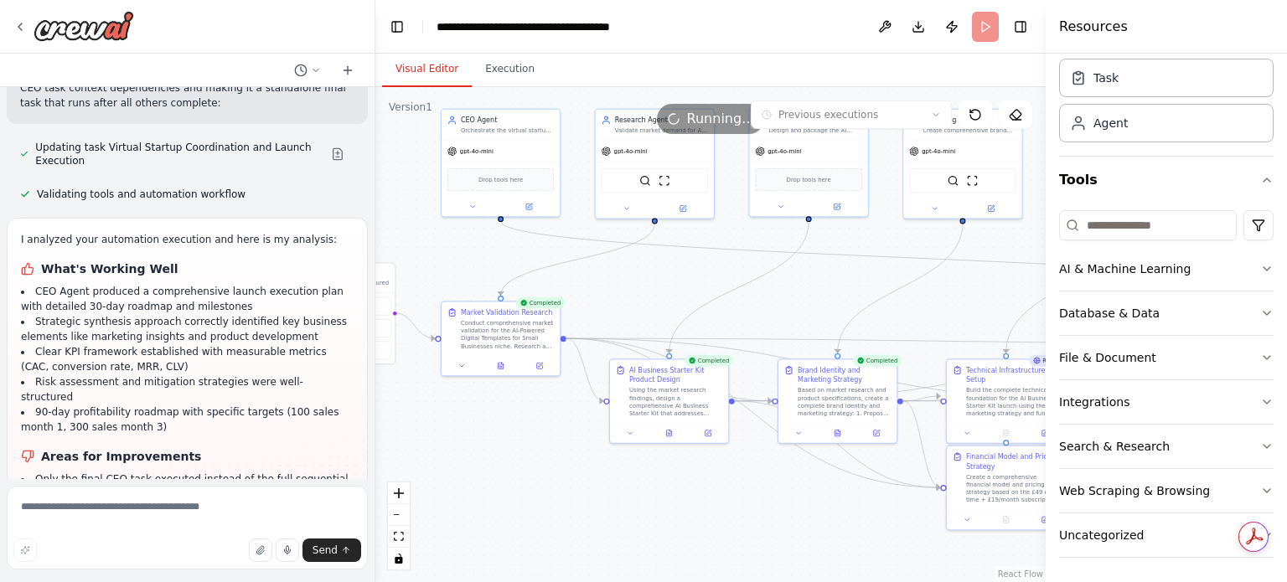
drag, startPoint x: 673, startPoint y: 518, endPoint x: 548, endPoint y: 488, distance: 128.2
click at [548, 488] on div ".deletable-edge-delete-btn { width: 20px; height: 20px; border: 0px solid #ffff…" at bounding box center [710, 334] width 670 height 495
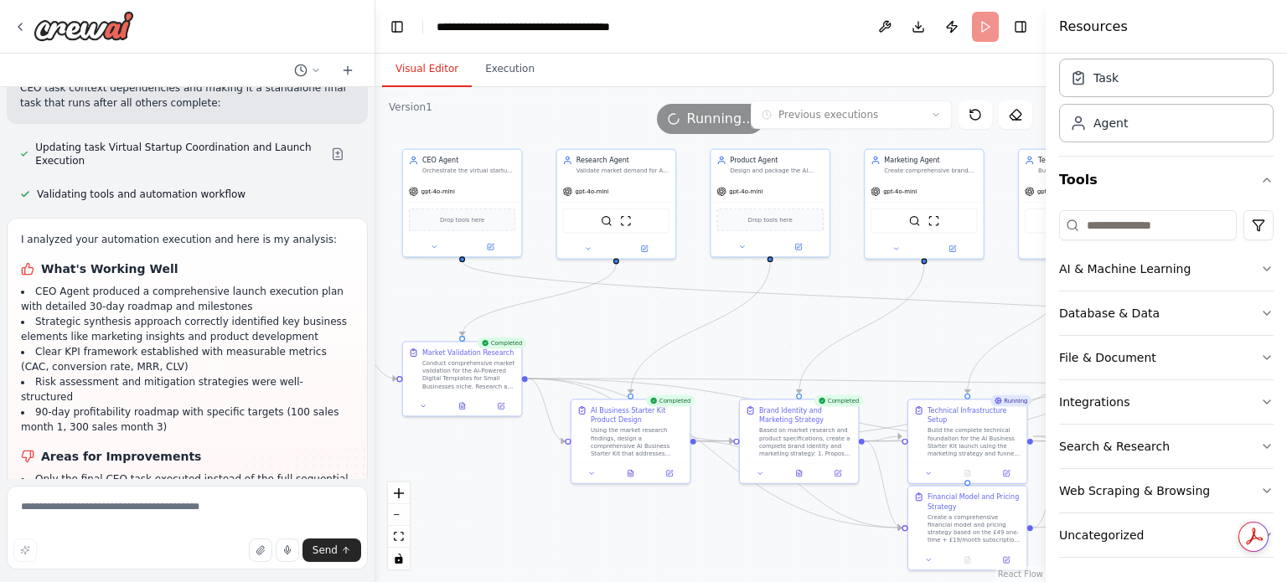
drag, startPoint x: 557, startPoint y: 472, endPoint x: 520, endPoint y: 513, distance: 55.2
click at [520, 513] on div ".deletable-edge-delete-btn { width: 20px; height: 20px; border: 0px solid #ffff…" at bounding box center [710, 334] width 670 height 495
click at [462, 408] on button at bounding box center [461, 405] width 41 height 12
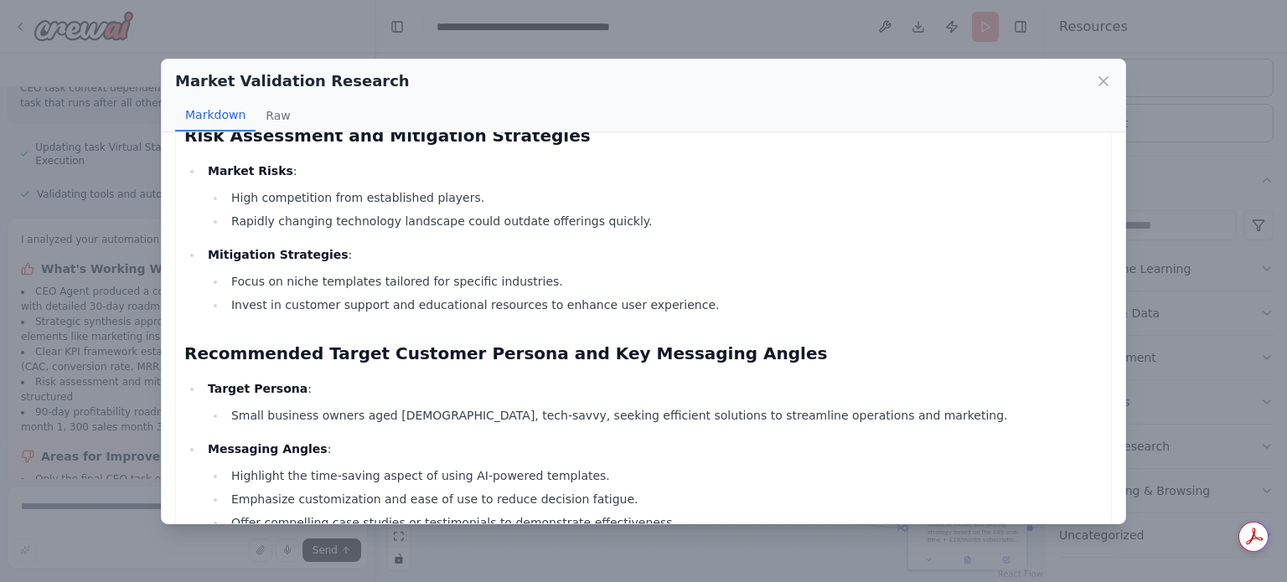
scroll to position [1586, 0]
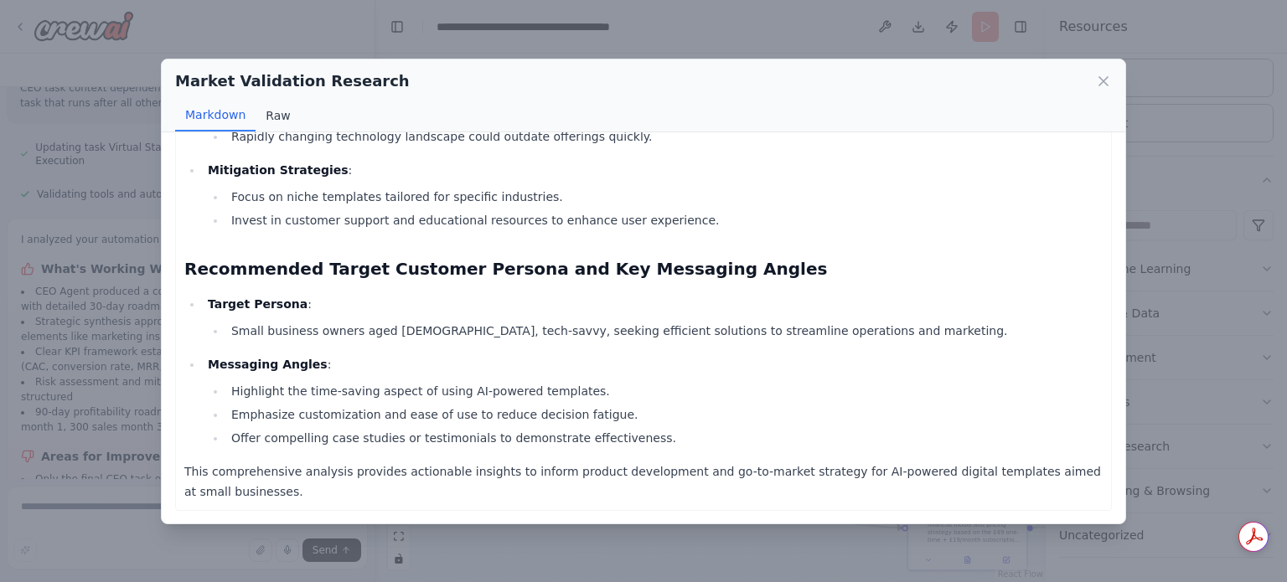
click at [277, 113] on button "Raw" at bounding box center [277, 116] width 44 height 32
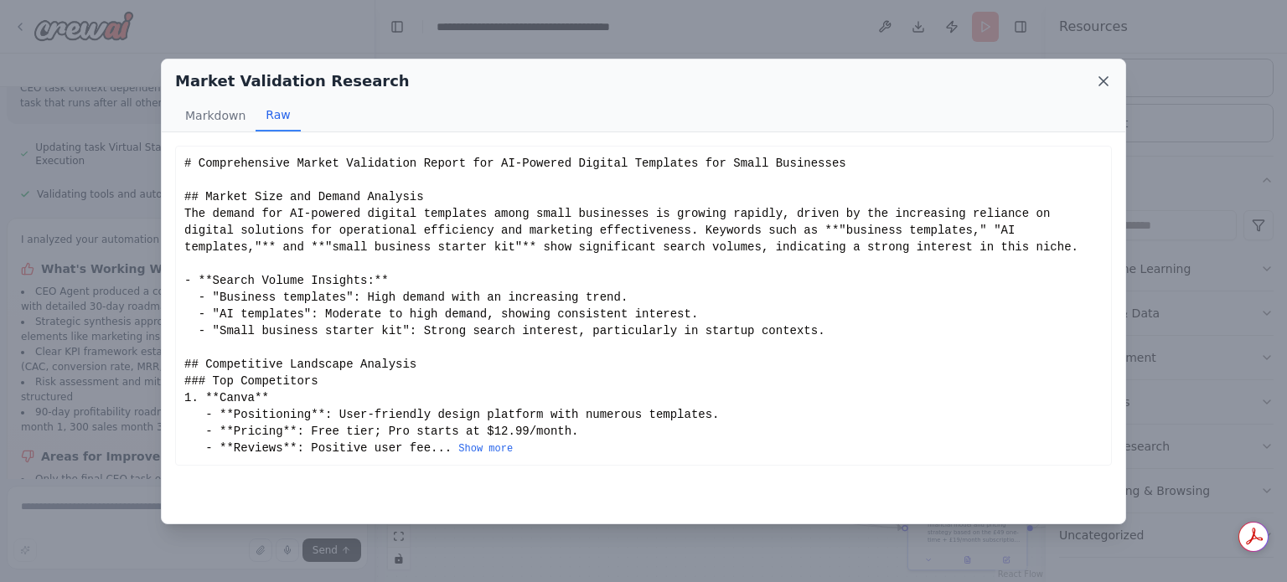
click at [1106, 85] on icon at bounding box center [1103, 81] width 17 height 17
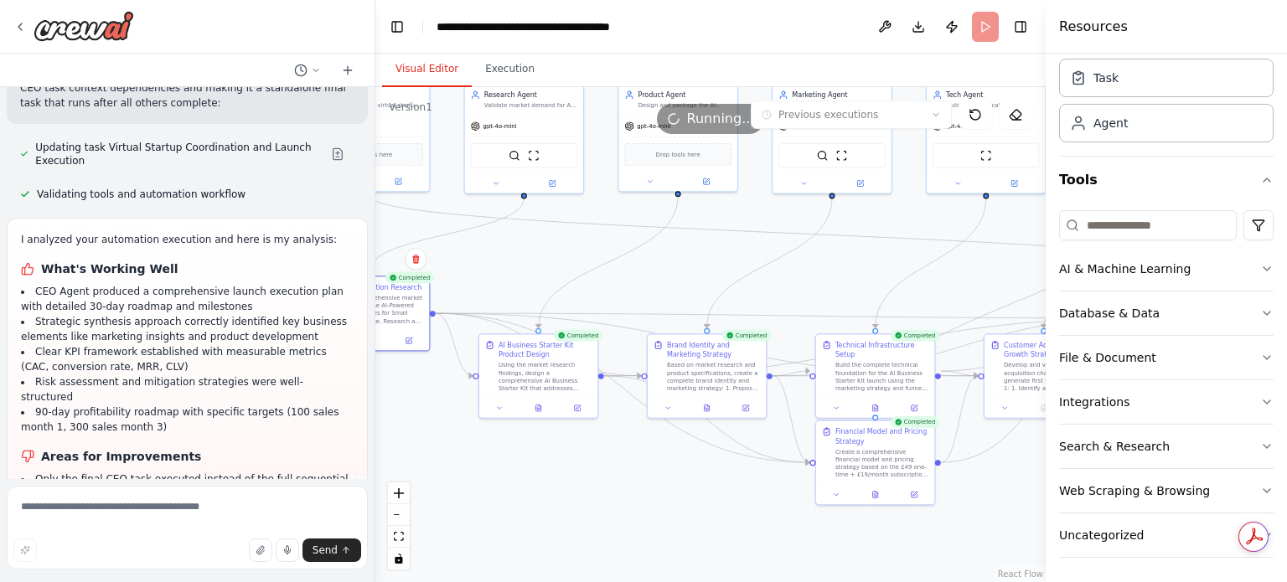
drag, startPoint x: 677, startPoint y: 550, endPoint x: 576, endPoint y: 464, distance: 132.5
click at [583, 479] on div ".deletable-edge-delete-btn { width: 20px; height: 20px; border: 0px solid #ffff…" at bounding box center [710, 334] width 670 height 495
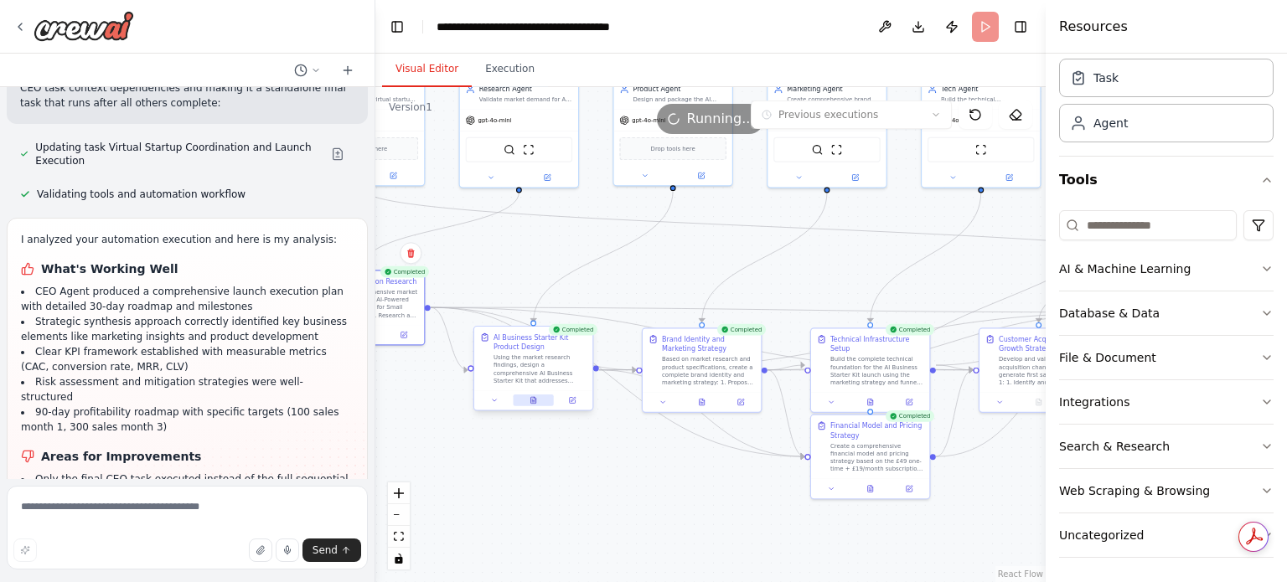
click at [534, 402] on icon at bounding box center [533, 400] width 8 height 8
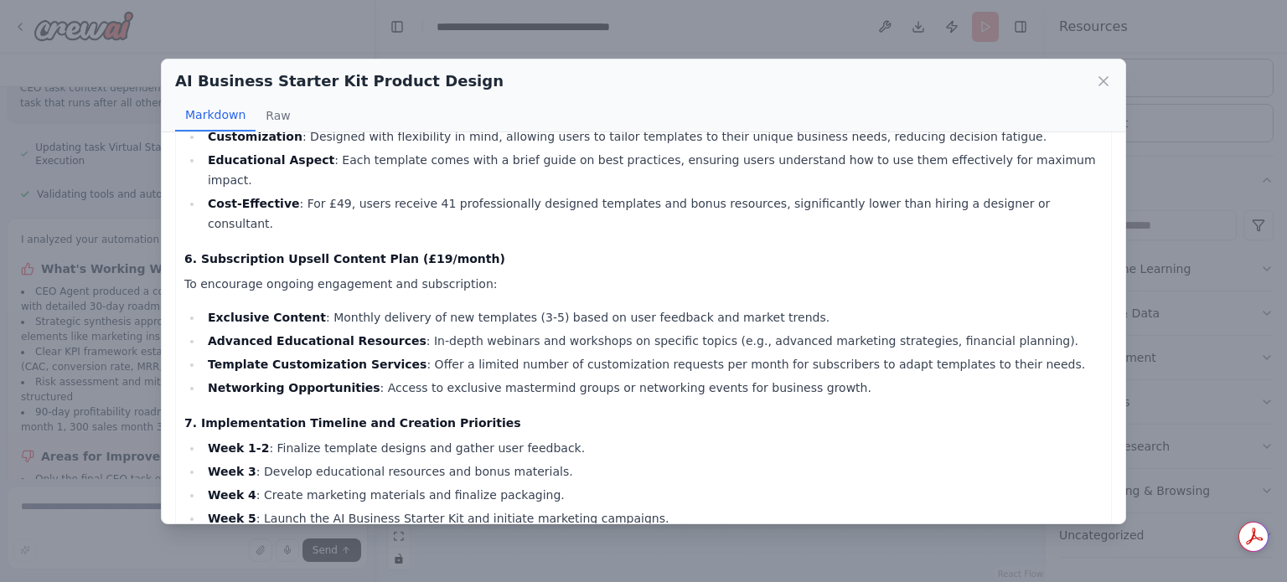
scroll to position [2239, 0]
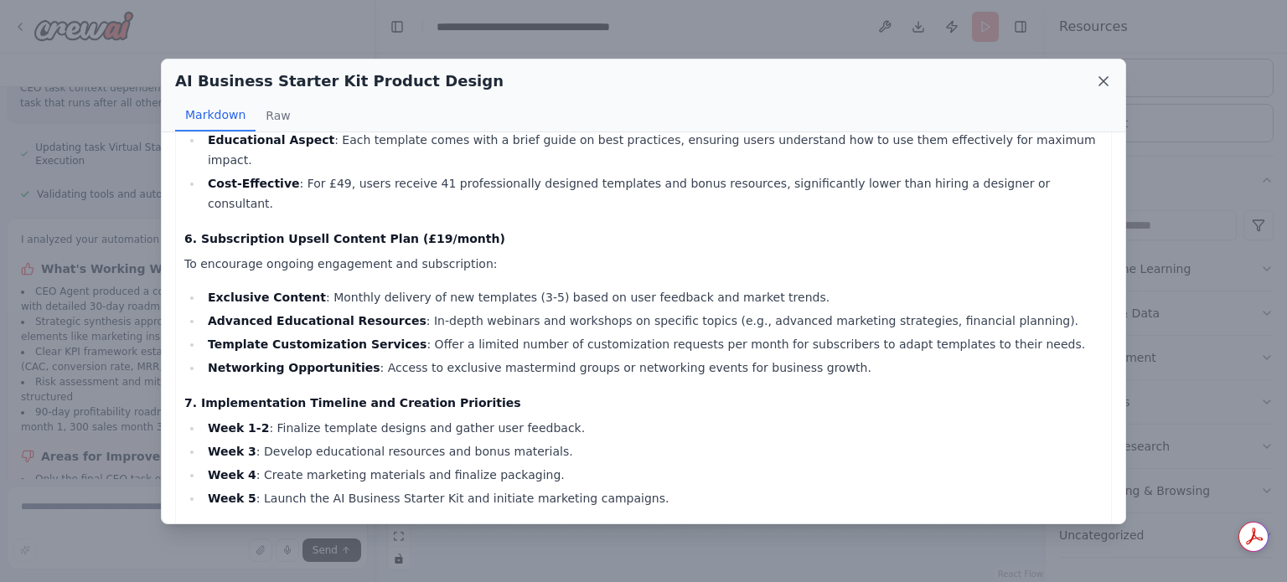
click at [1100, 83] on icon at bounding box center [1103, 81] width 8 height 8
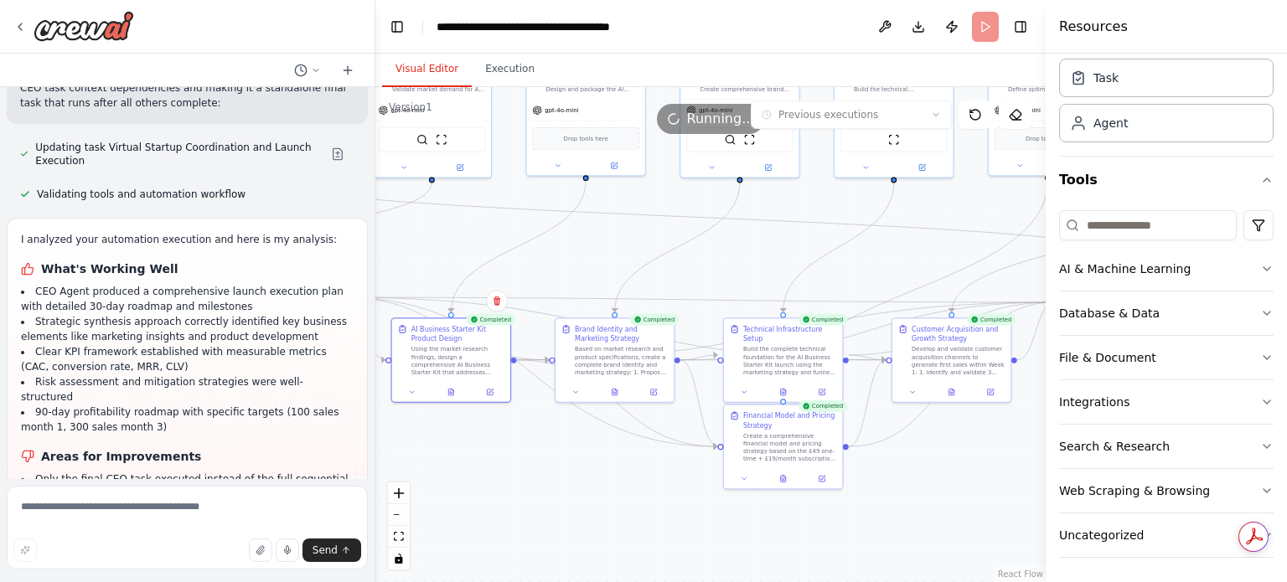
drag, startPoint x: 660, startPoint y: 466, endPoint x: 623, endPoint y: 465, distance: 36.9
click at [623, 465] on div ".deletable-edge-delete-btn { width: 20px; height: 20px; border: 0px solid #ffff…" at bounding box center [710, 334] width 670 height 495
click at [617, 394] on icon at bounding box center [615, 390] width 8 height 8
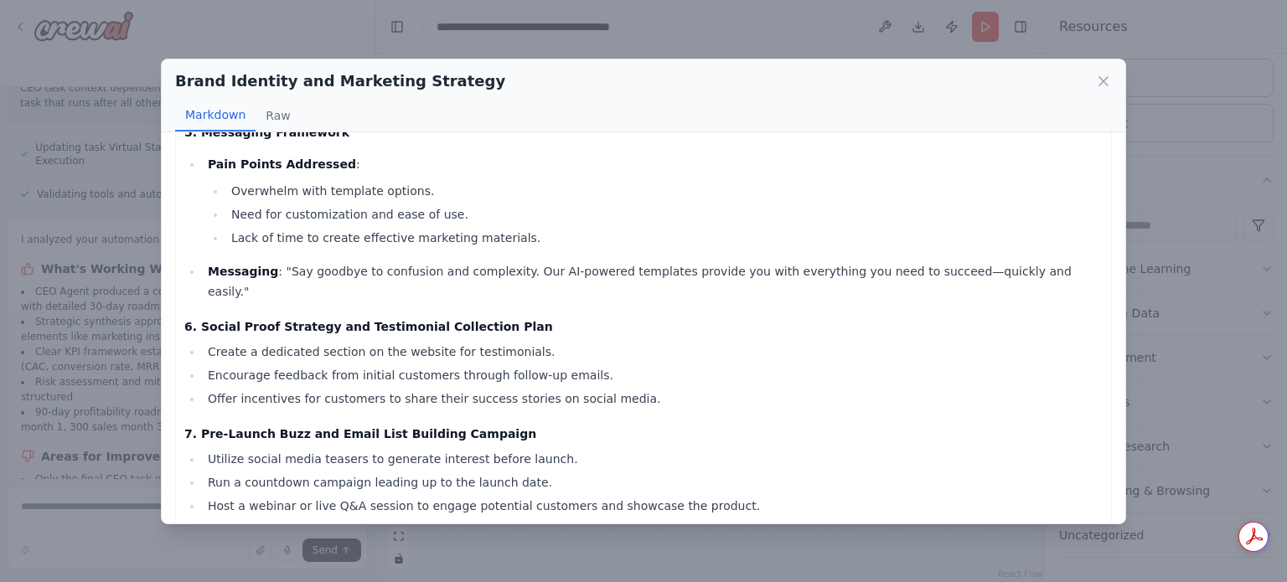
scroll to position [1053, 0]
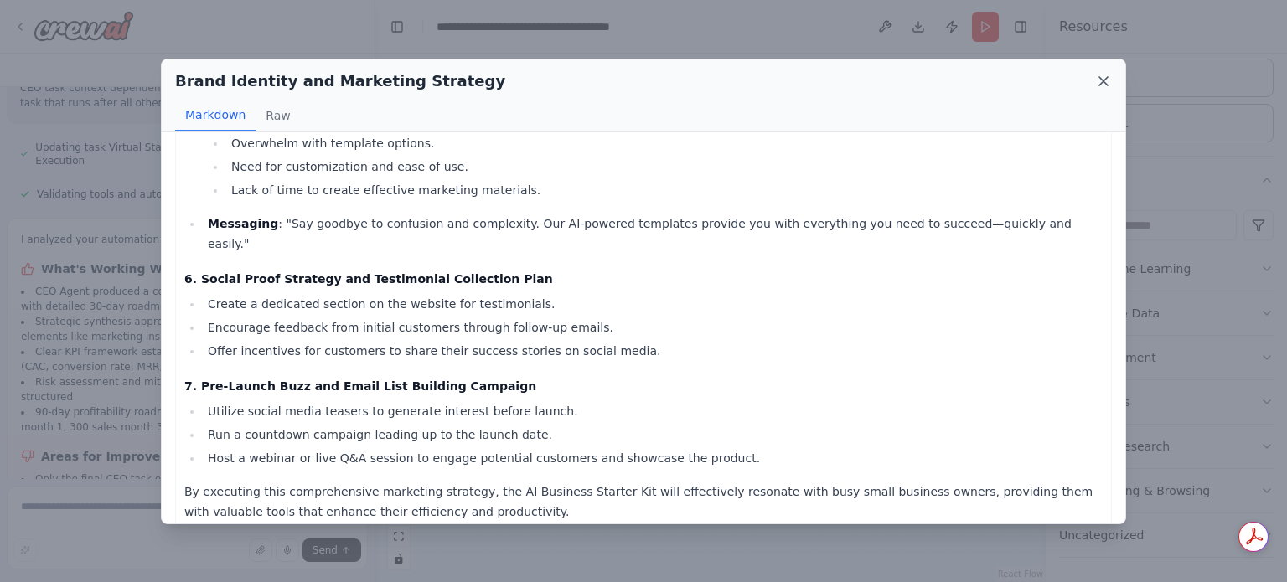
click at [1103, 80] on icon at bounding box center [1103, 81] width 8 height 8
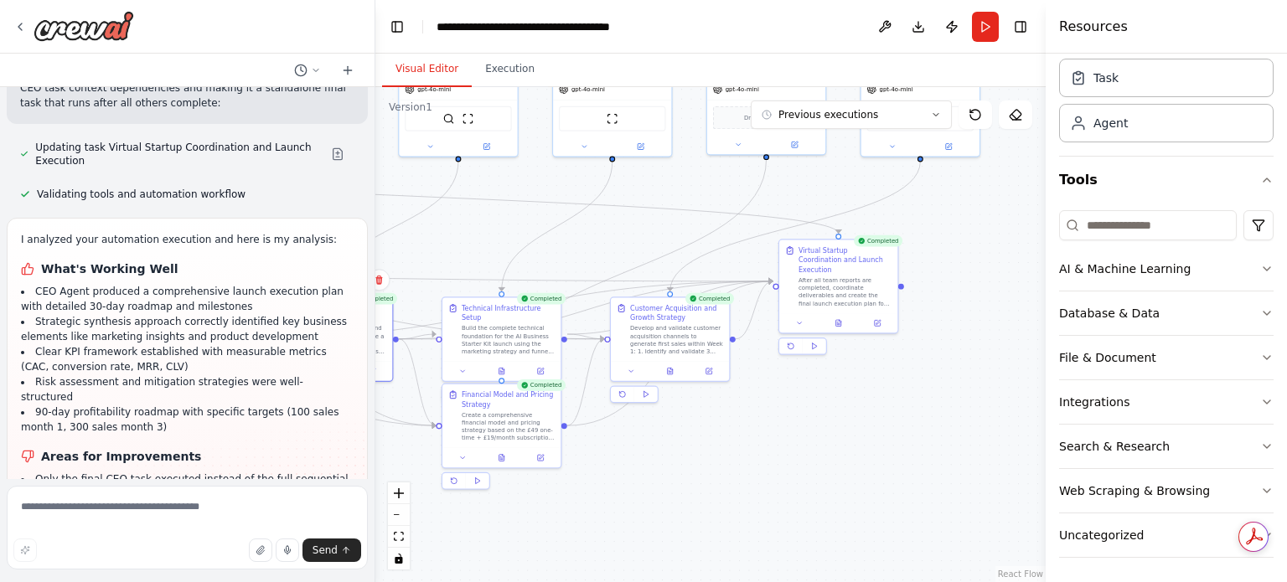
drag, startPoint x: 888, startPoint y: 484, endPoint x: 664, endPoint y: 472, distance: 224.0
click at [664, 472] on div ".deletable-edge-delete-btn { width: 20px; height: 20px; border: 0px solid #ffff…" at bounding box center [710, 334] width 670 height 495
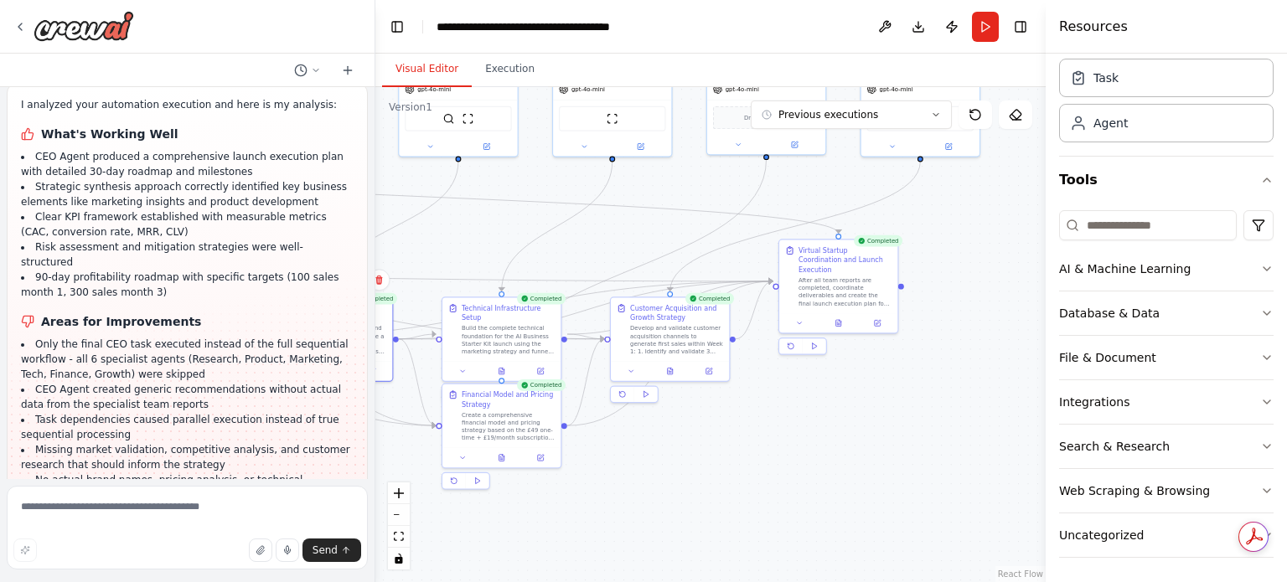
click at [77, 558] on span "Suggestion" at bounding box center [67, 564] width 56 height 13
click at [27, 560] on div at bounding box center [30, 565] width 10 height 10
click at [32, 560] on div at bounding box center [30, 564] width 8 height 8
click at [32, 560] on div at bounding box center [30, 565] width 10 height 10
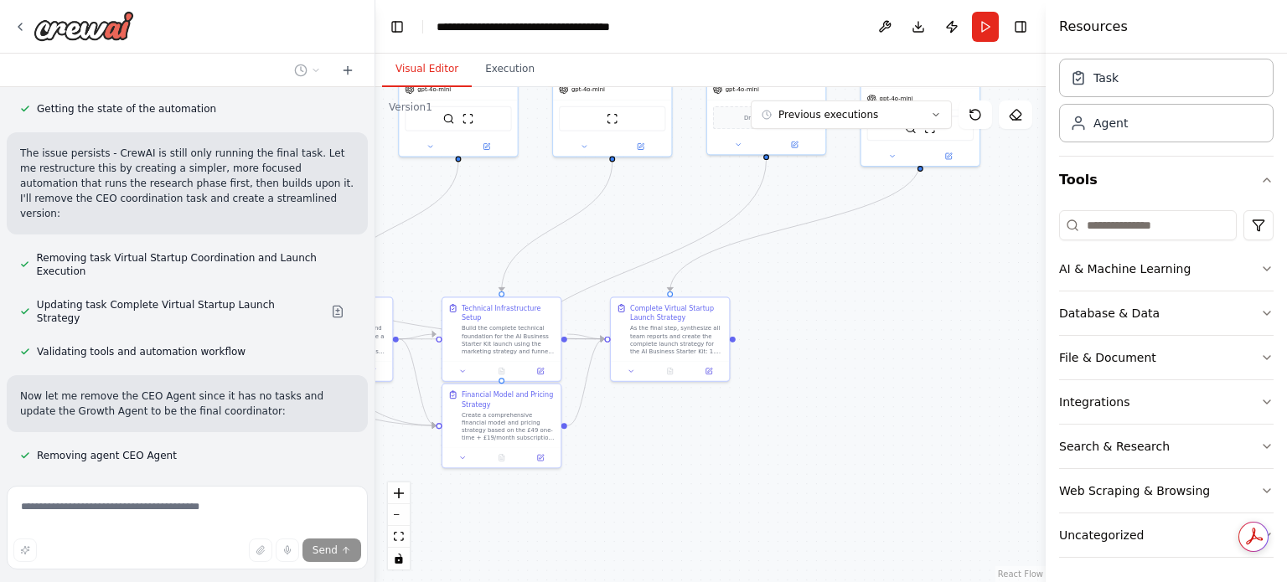
scroll to position [4161, 0]
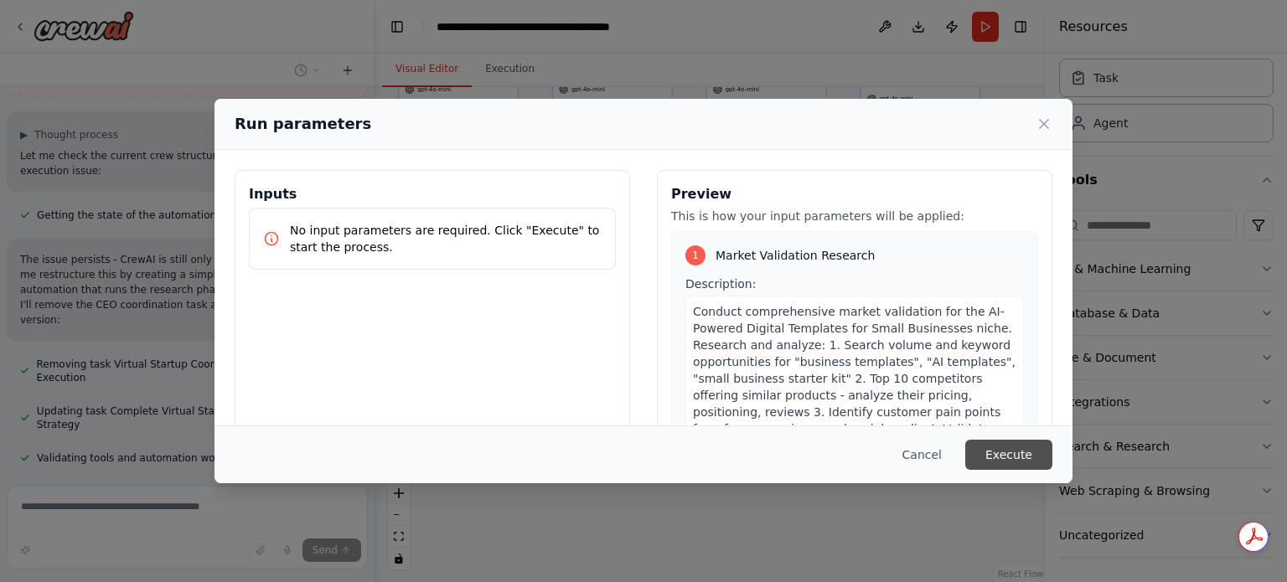
click at [1024, 455] on button "Execute" at bounding box center [1008, 455] width 87 height 30
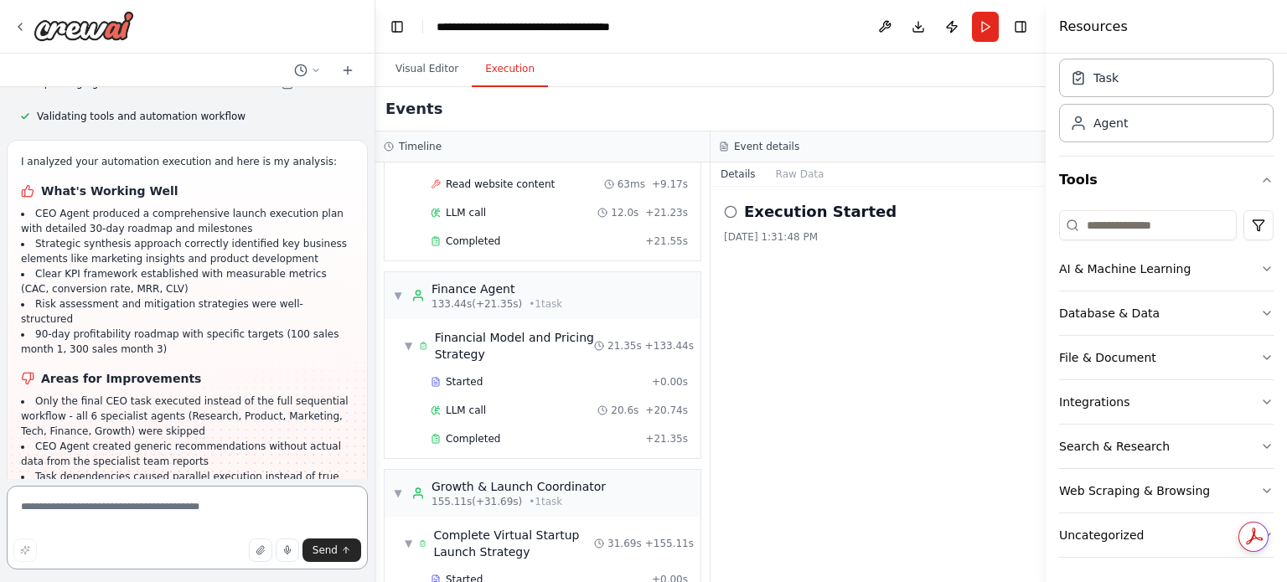
scroll to position [2278, 0]
click at [488, 71] on button "Execution" at bounding box center [510, 69] width 76 height 35
click at [418, 71] on button "Visual Editor" at bounding box center [427, 69] width 90 height 35
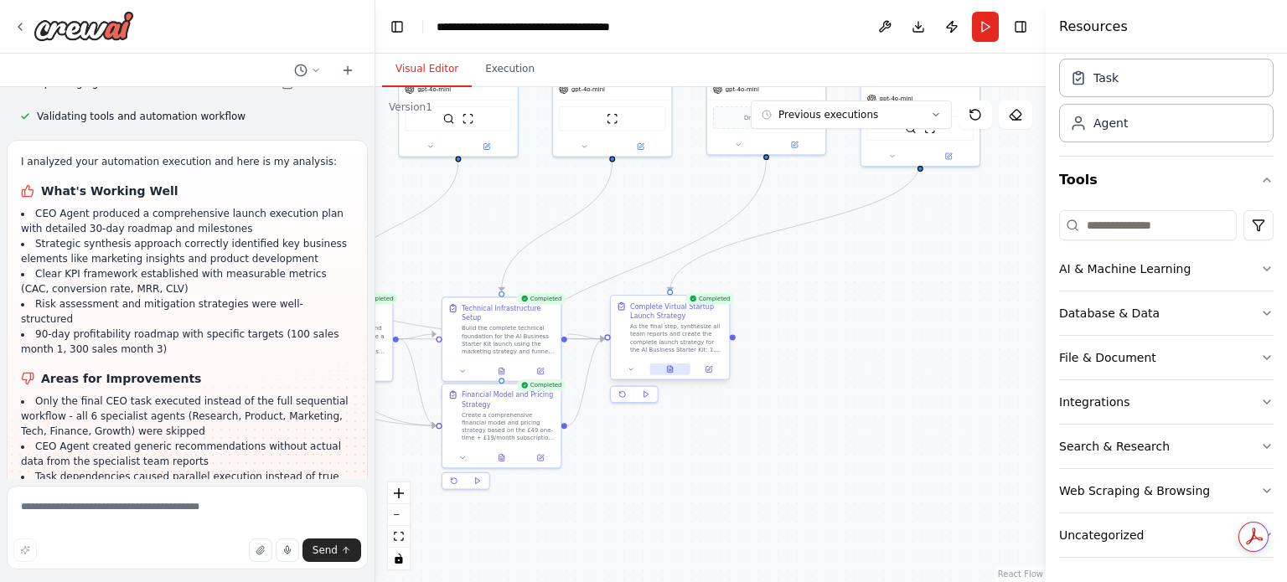
click at [670, 374] on button at bounding box center [669, 370] width 41 height 12
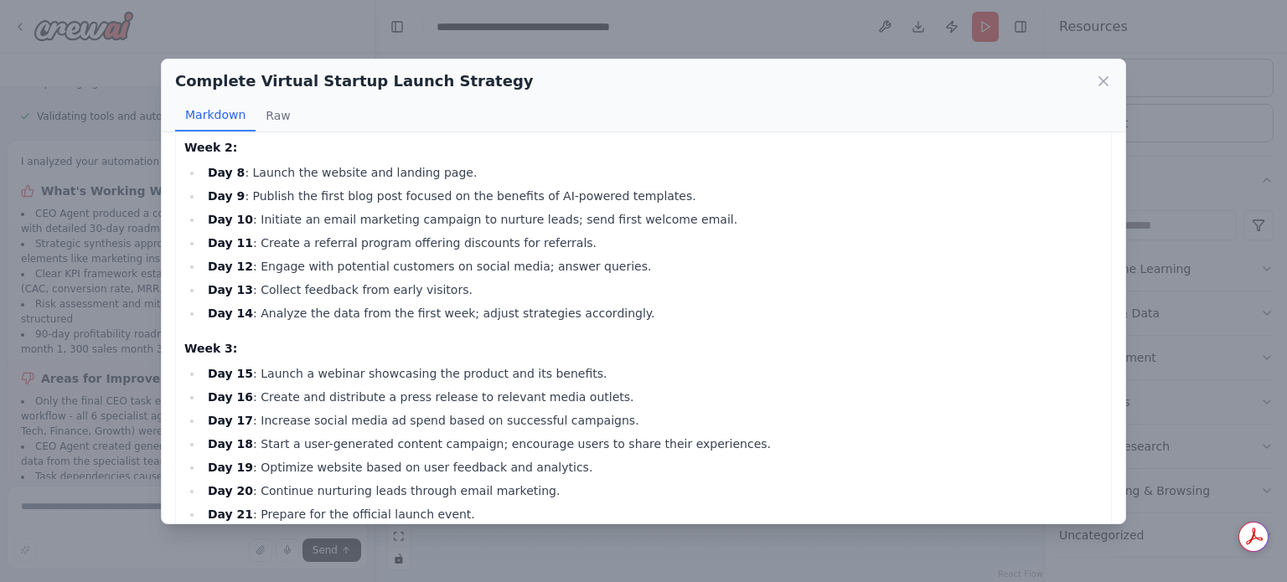
scroll to position [365, 0]
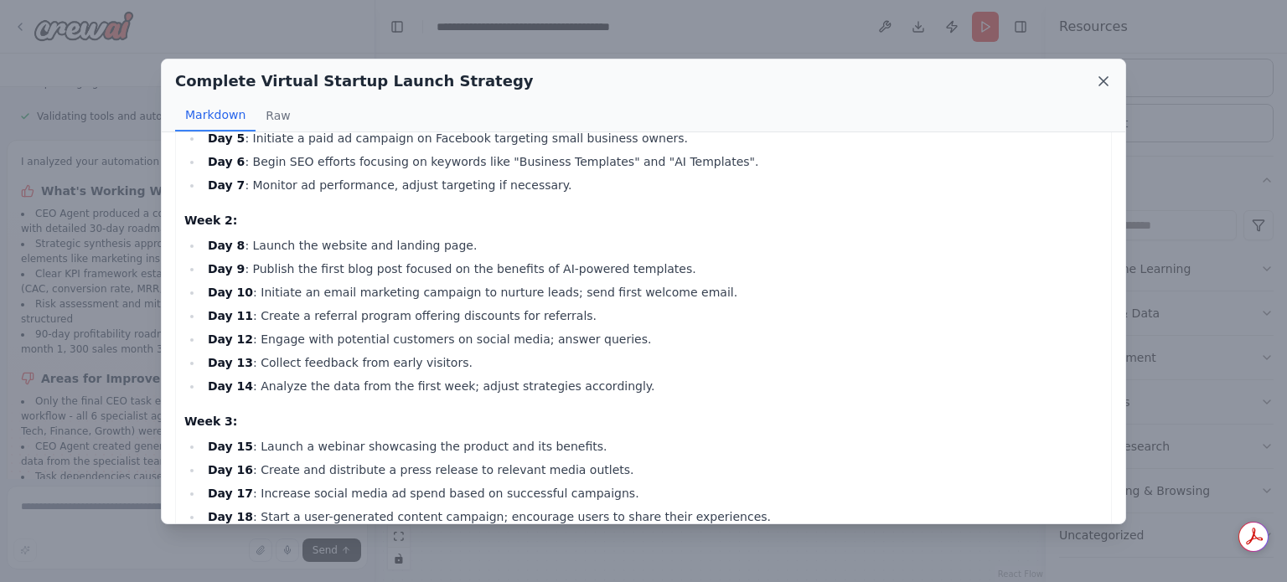
click at [1101, 78] on icon at bounding box center [1103, 81] width 8 height 8
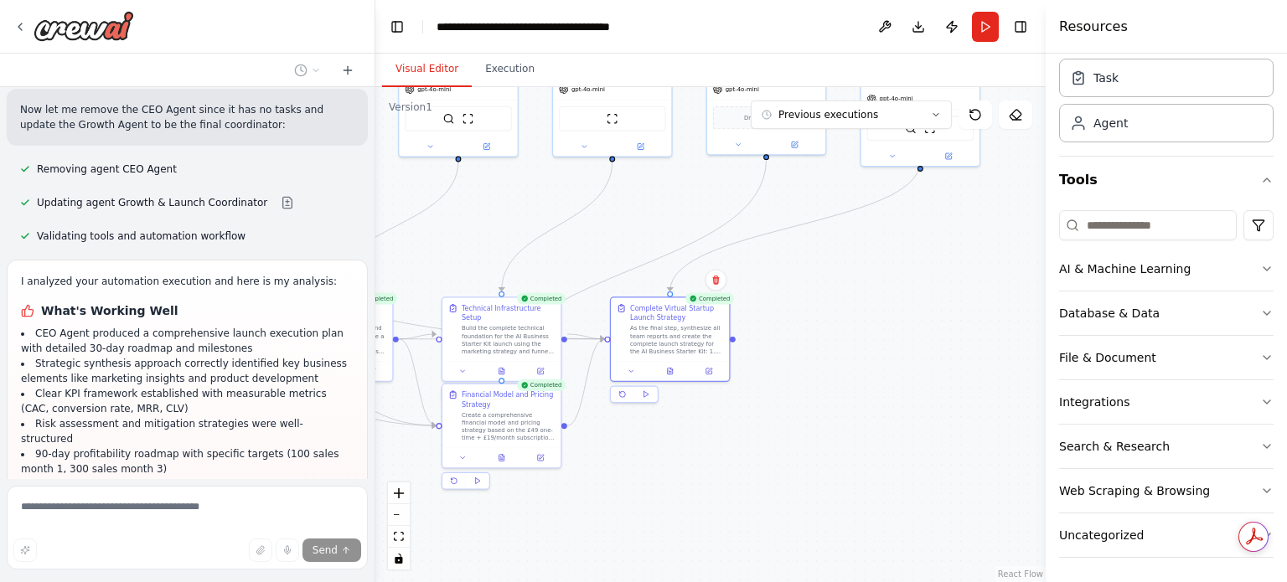
scroll to position [4467, 0]
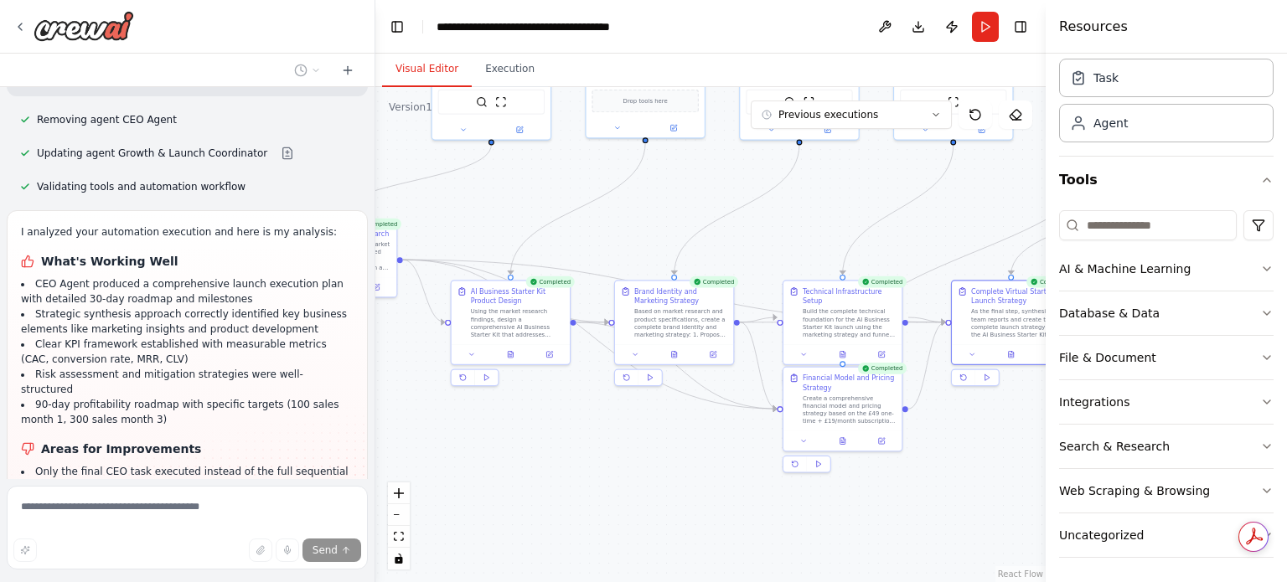
drag, startPoint x: 484, startPoint y: 535, endPoint x: 825, endPoint y: 519, distance: 341.4
click at [825, 519] on div ".deletable-edge-delete-btn { width: 20px; height: 20px; border: 0px solid #ffff…" at bounding box center [710, 334] width 670 height 495
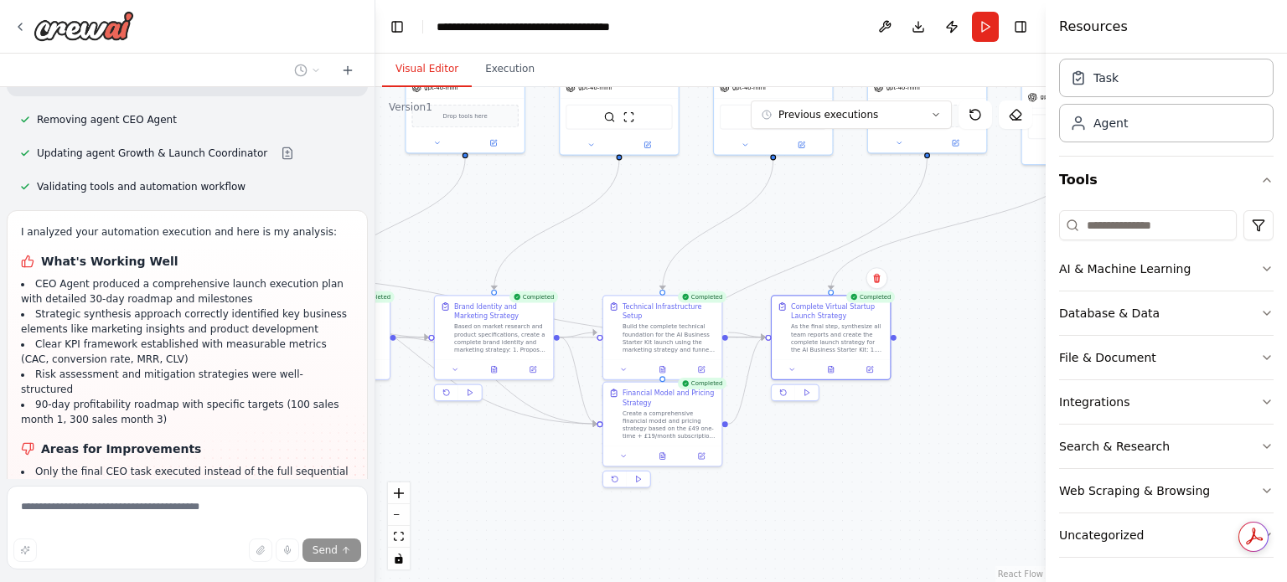
drag, startPoint x: 659, startPoint y: 508, endPoint x: 479, endPoint y: 524, distance: 180.7
click at [479, 524] on div ".deletable-edge-delete-btn { width: 20px; height: 20px; border: 0px solid #ffff…" at bounding box center [710, 334] width 670 height 495
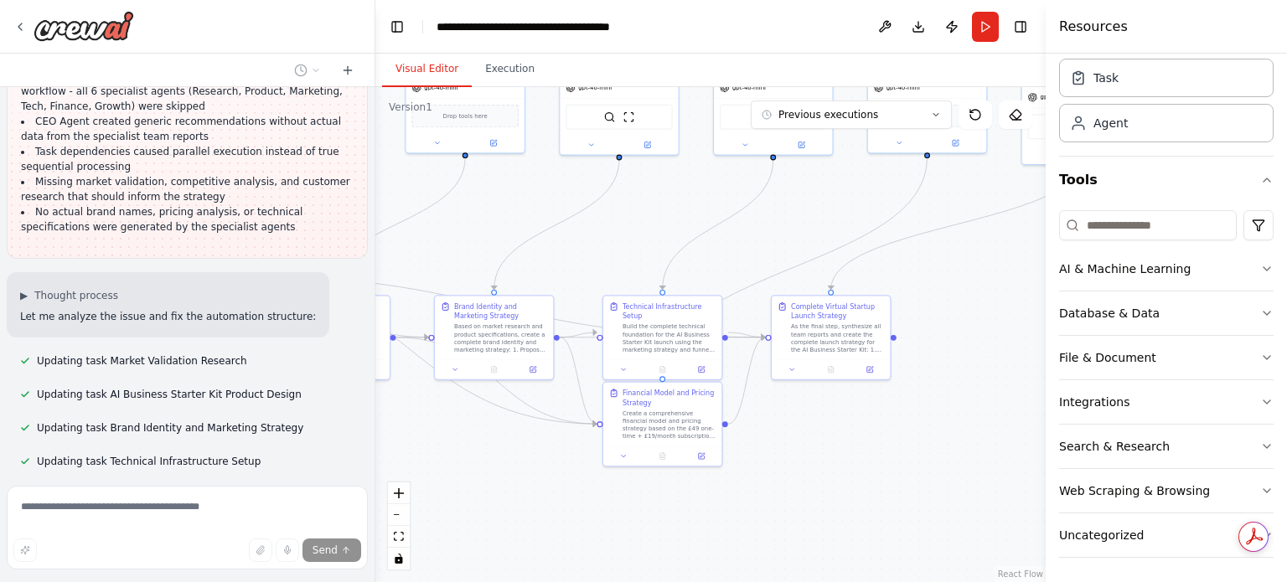
scroll to position [4882, 0]
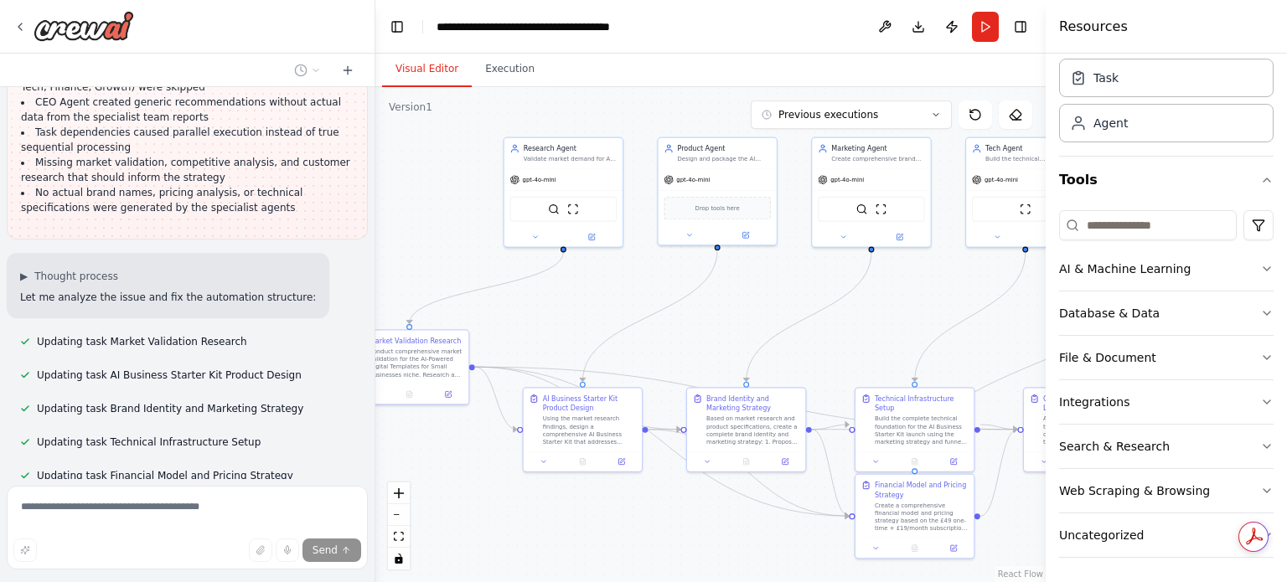
drag, startPoint x: 878, startPoint y: 277, endPoint x: 1022, endPoint y: 322, distance: 150.8
click at [1030, 324] on div ".deletable-edge-delete-btn { width: 20px; height: 20px; border: 0px solid #ffff…" at bounding box center [710, 334] width 670 height 495
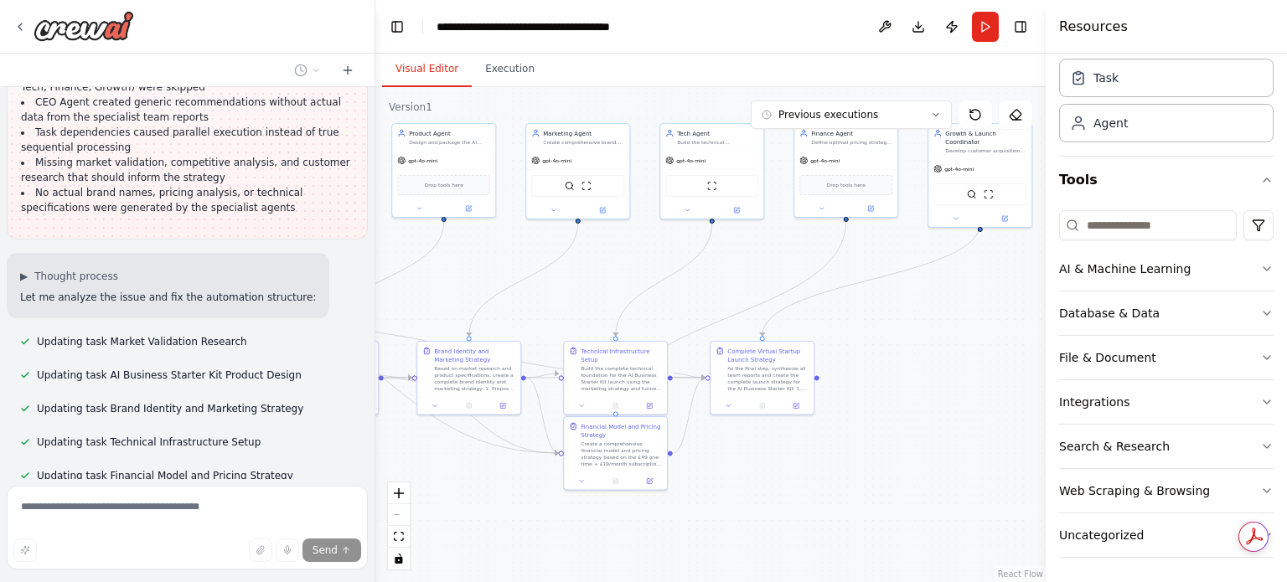
drag, startPoint x: 911, startPoint y: 317, endPoint x: 638, endPoint y: 282, distance: 275.3
click at [638, 282] on div ".deletable-edge-delete-btn { width: 20px; height: 20px; border: 0px solid #ffff…" at bounding box center [710, 334] width 670 height 495
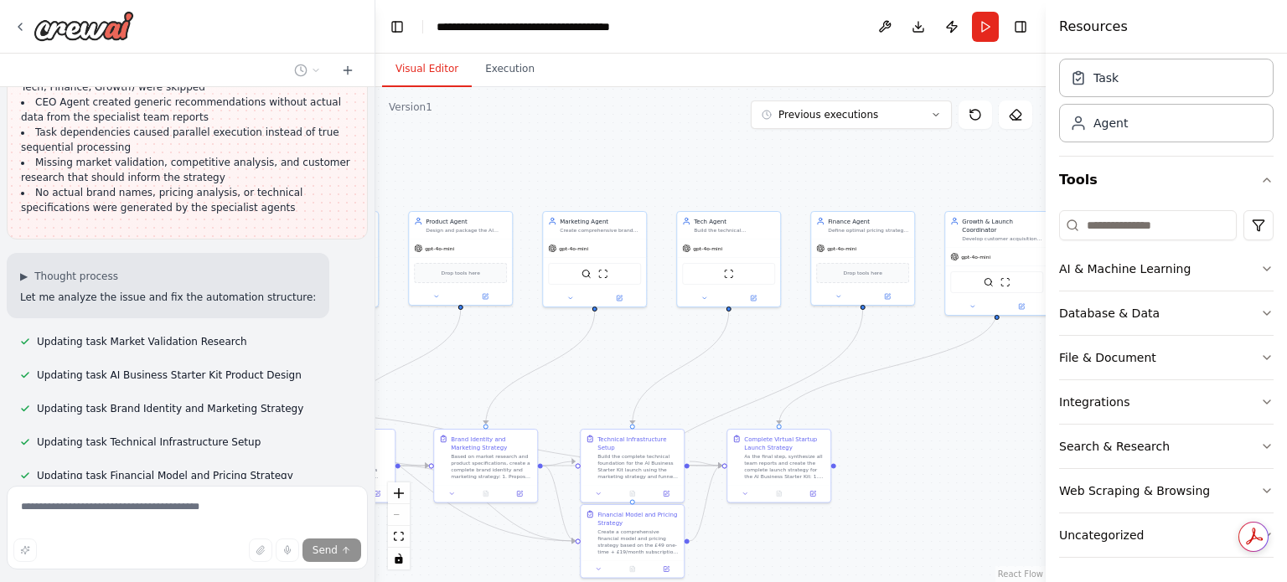
drag, startPoint x: 693, startPoint y: 285, endPoint x: 714, endPoint y: 372, distance: 89.6
click at [714, 372] on div ".deletable-edge-delete-btn { width: 20px; height: 20px; border: 0px solid #ffff…" at bounding box center [710, 334] width 670 height 495
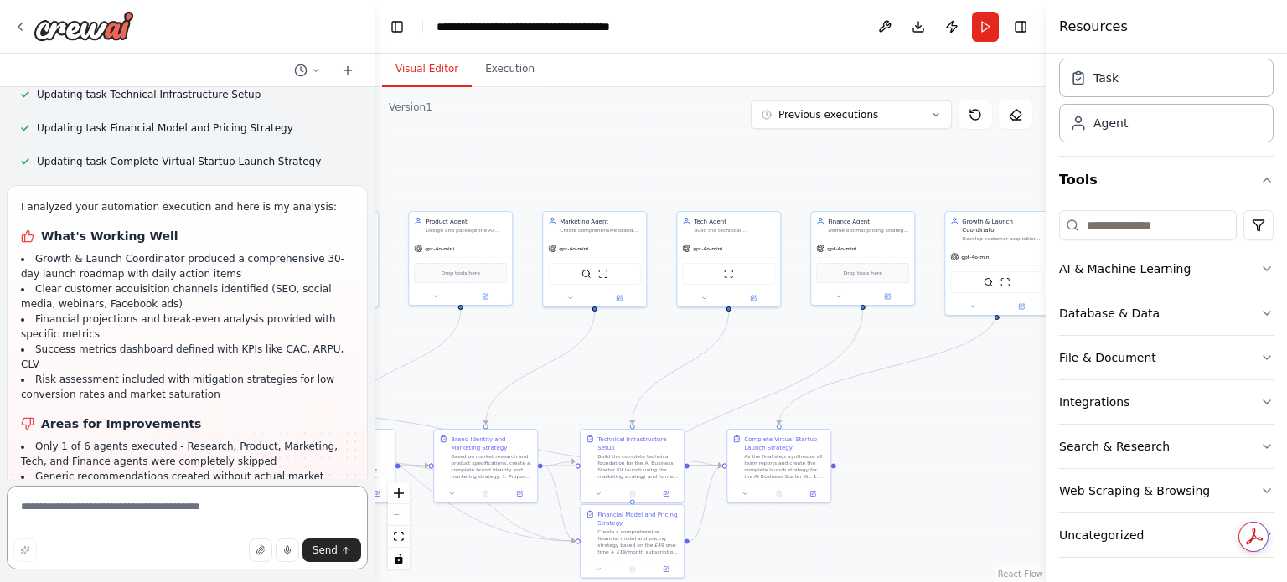
scroll to position [5244, 0]
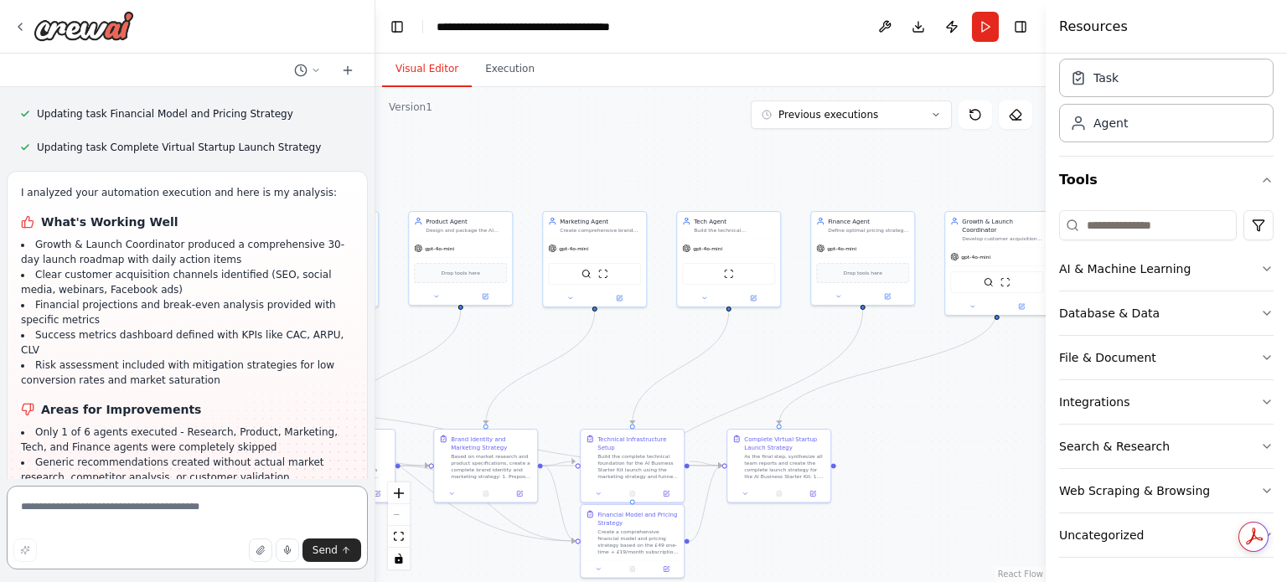
click at [70, 504] on textarea at bounding box center [187, 528] width 361 height 84
type textarea "**********"
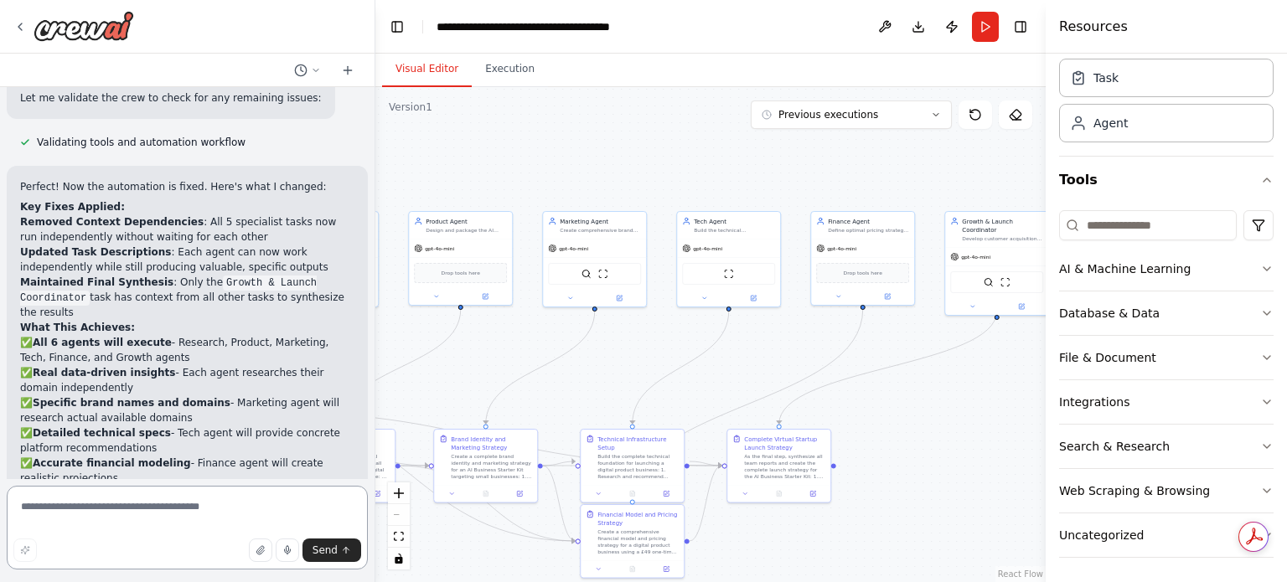
scroll to position [6530, 0]
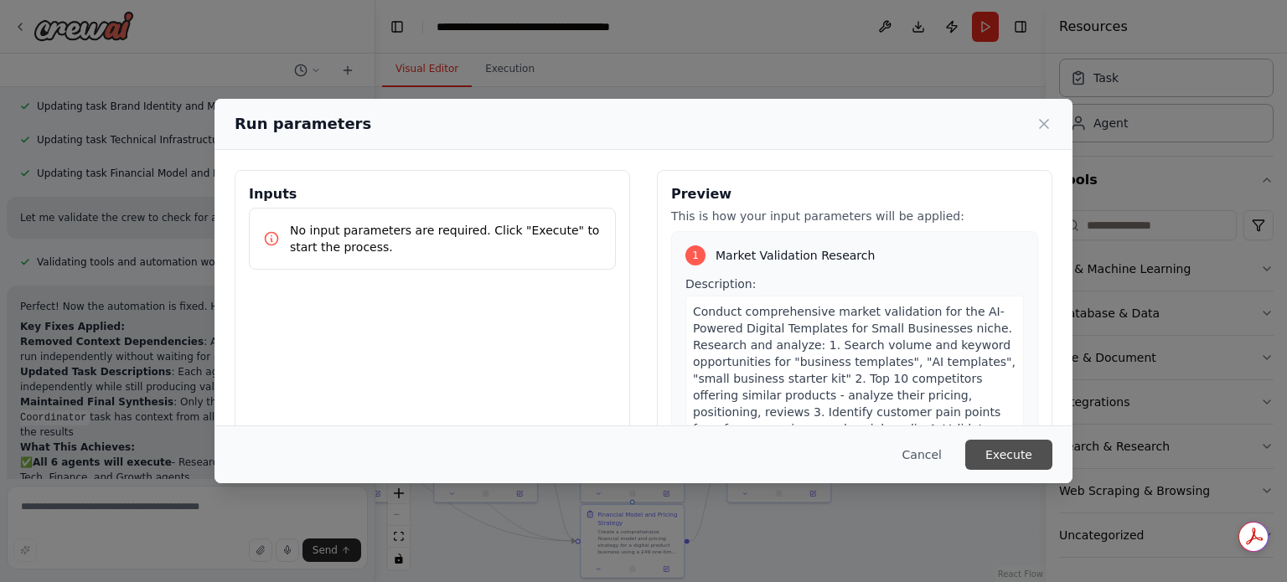
click at [1004, 454] on button "Execute" at bounding box center [1008, 455] width 87 height 30
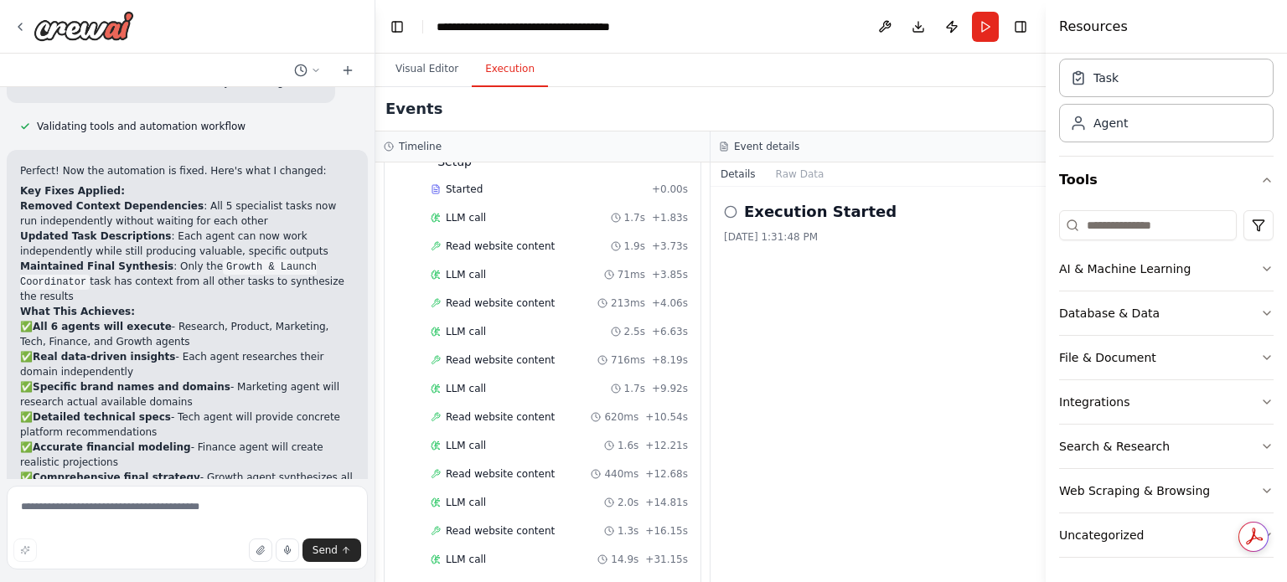
scroll to position [2278, 0]
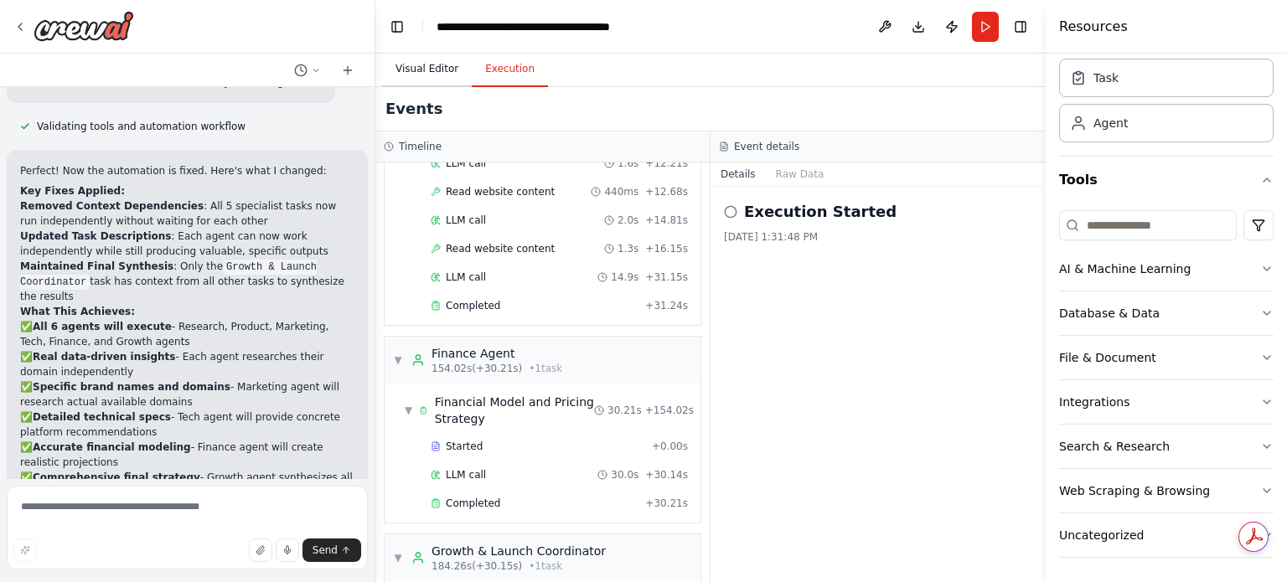
click at [422, 71] on button "Visual Editor" at bounding box center [427, 69] width 90 height 35
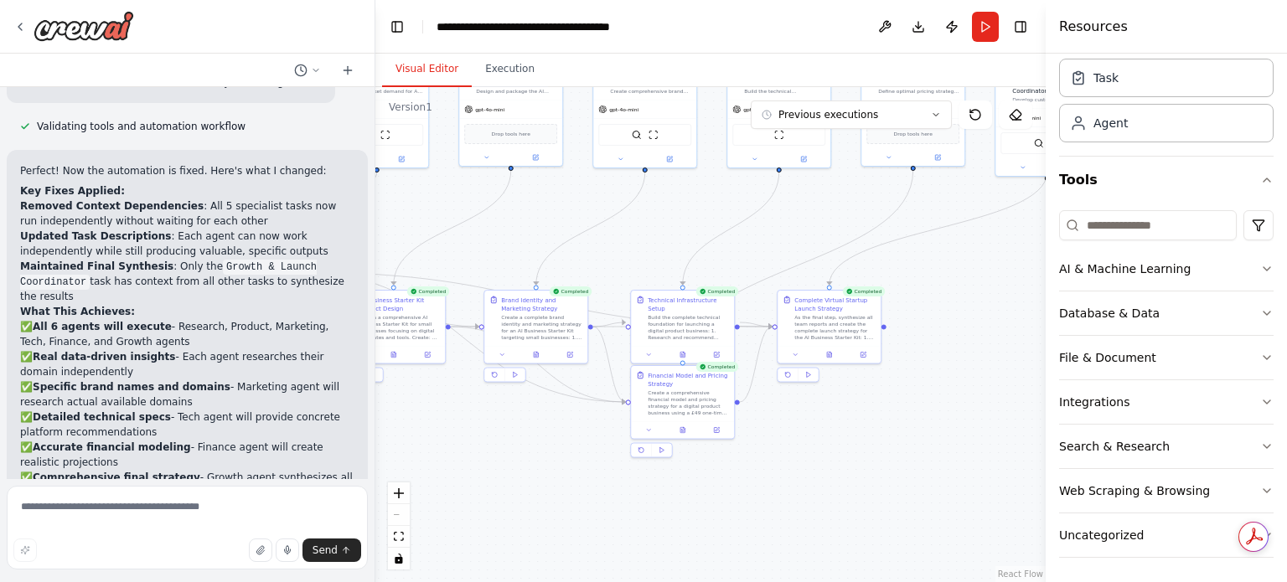
drag, startPoint x: 875, startPoint y: 509, endPoint x: 915, endPoint y: 354, distance: 159.9
click at [915, 355] on div ".deletable-edge-delete-btn { width: 20px; height: 20px; border: 0px solid #ffff…" at bounding box center [710, 334] width 670 height 495
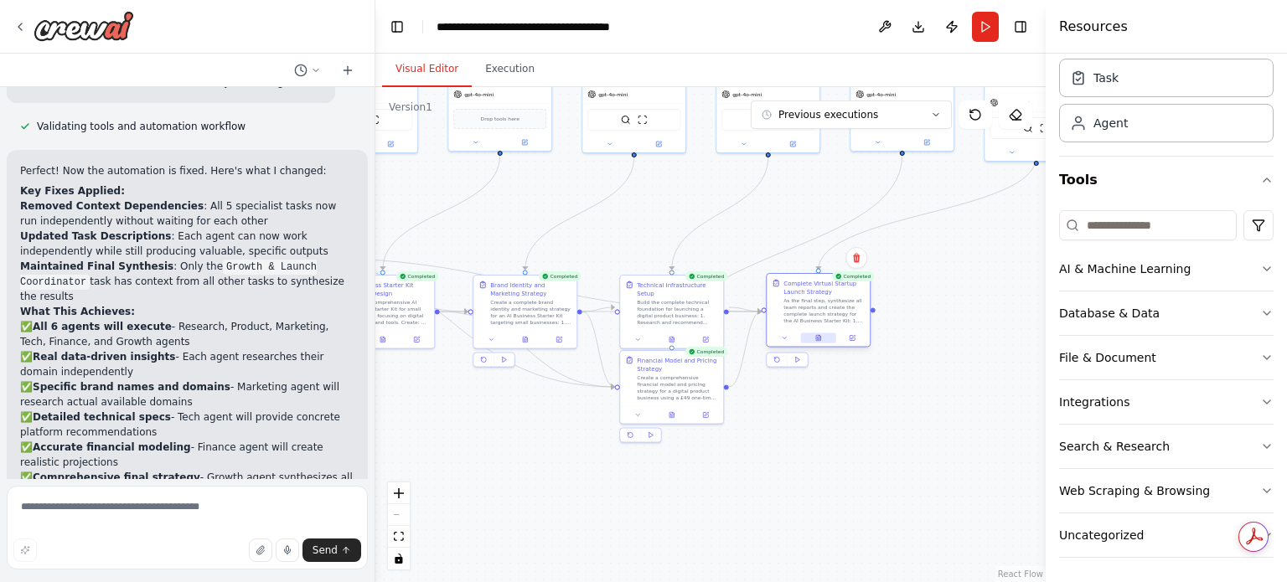
click at [817, 338] on icon at bounding box center [818, 338] width 4 height 6
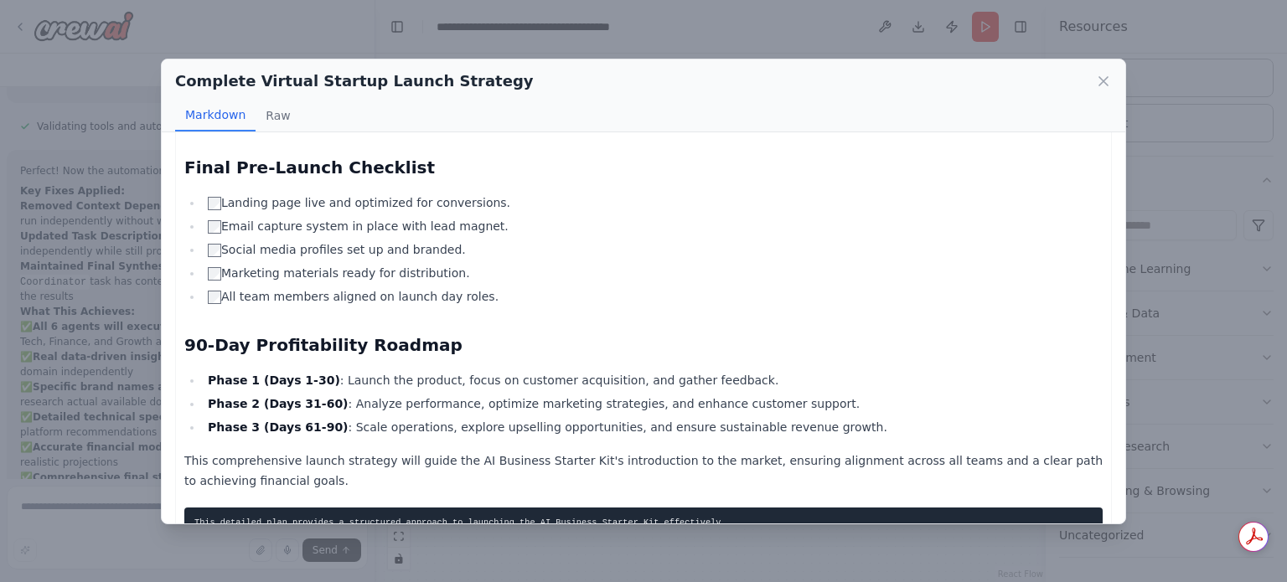
scroll to position [1474, 0]
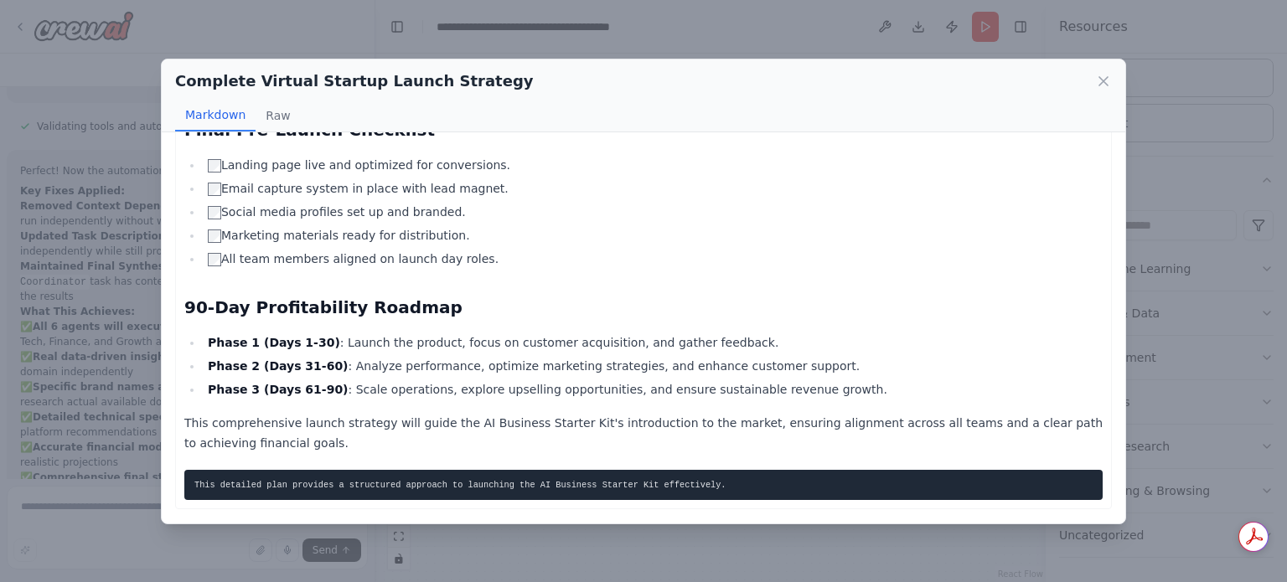
click at [1156, 323] on div "Complete Virtual Startup Launch Strategy Markdown Raw AI Business Starter Kit L…" at bounding box center [643, 291] width 1287 height 582
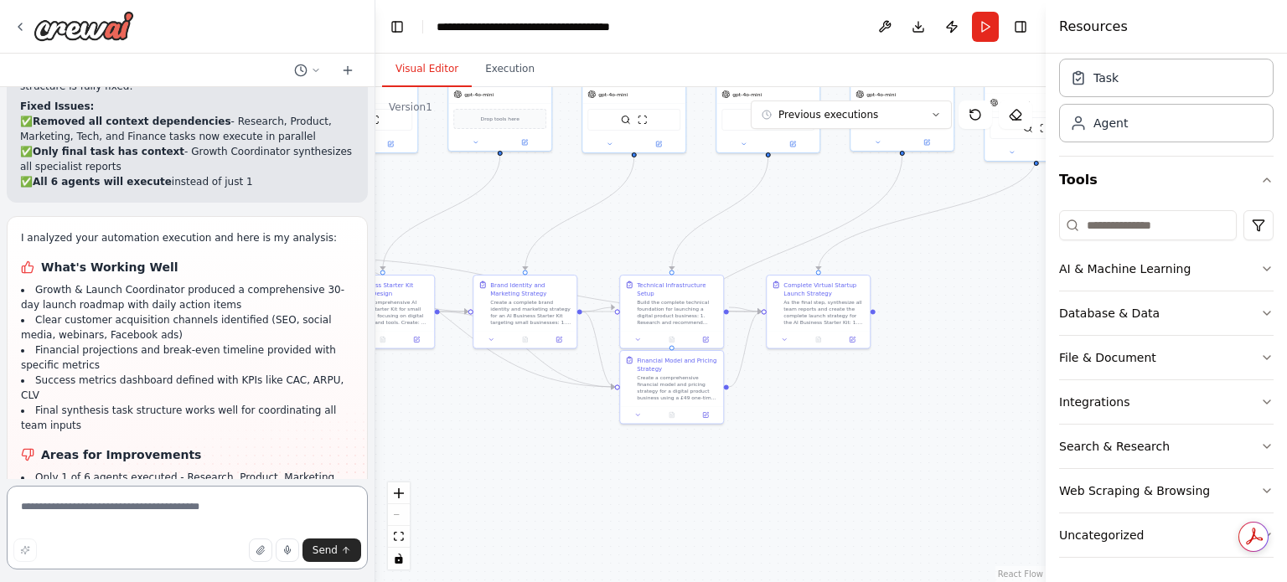
scroll to position [7469, 0]
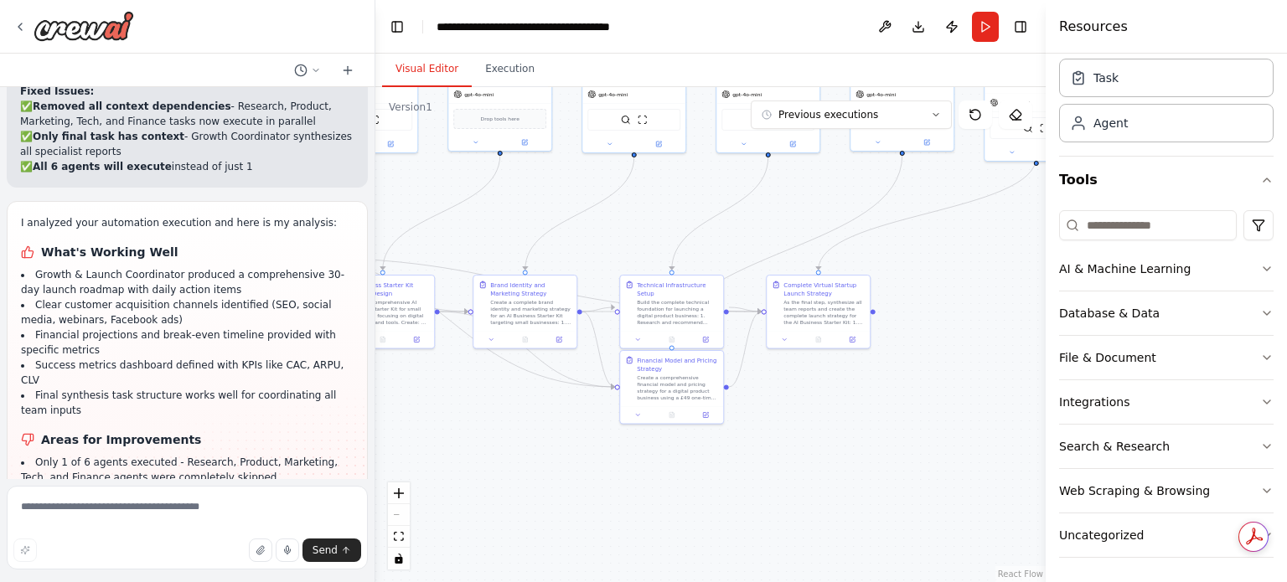
click at [67, 575] on li "Task context dependencies prevented parallel execution of specialist agents" at bounding box center [187, 590] width 333 height 30
click at [95, 510] on textarea at bounding box center [187, 528] width 361 height 84
type textarea "**********"
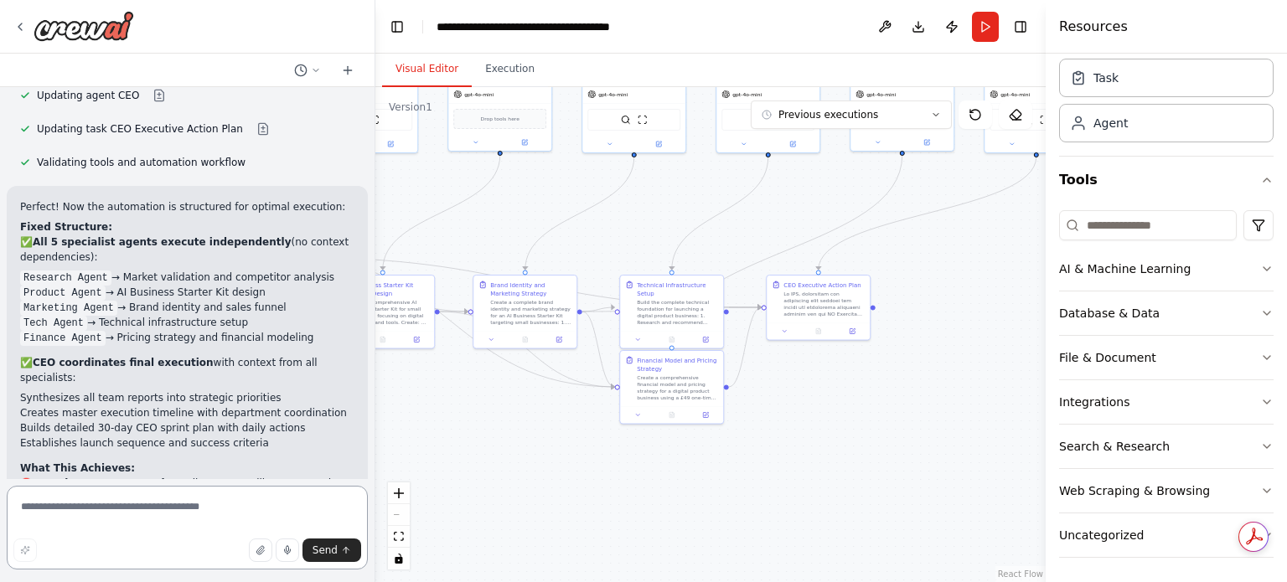
scroll to position [8394, 0]
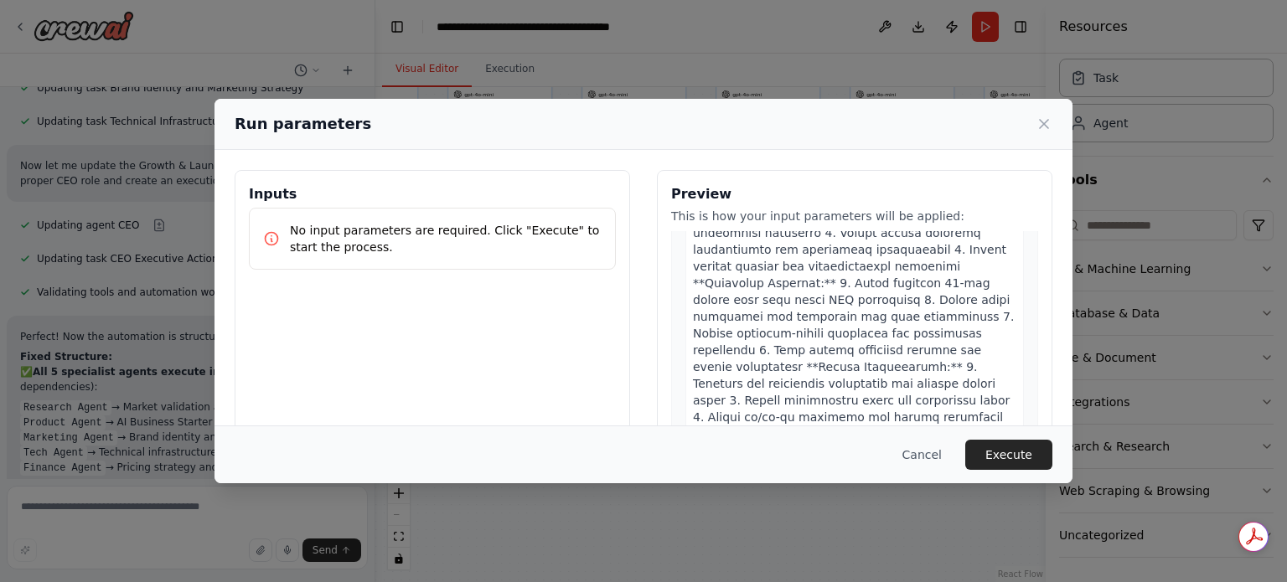
scroll to position [161, 0]
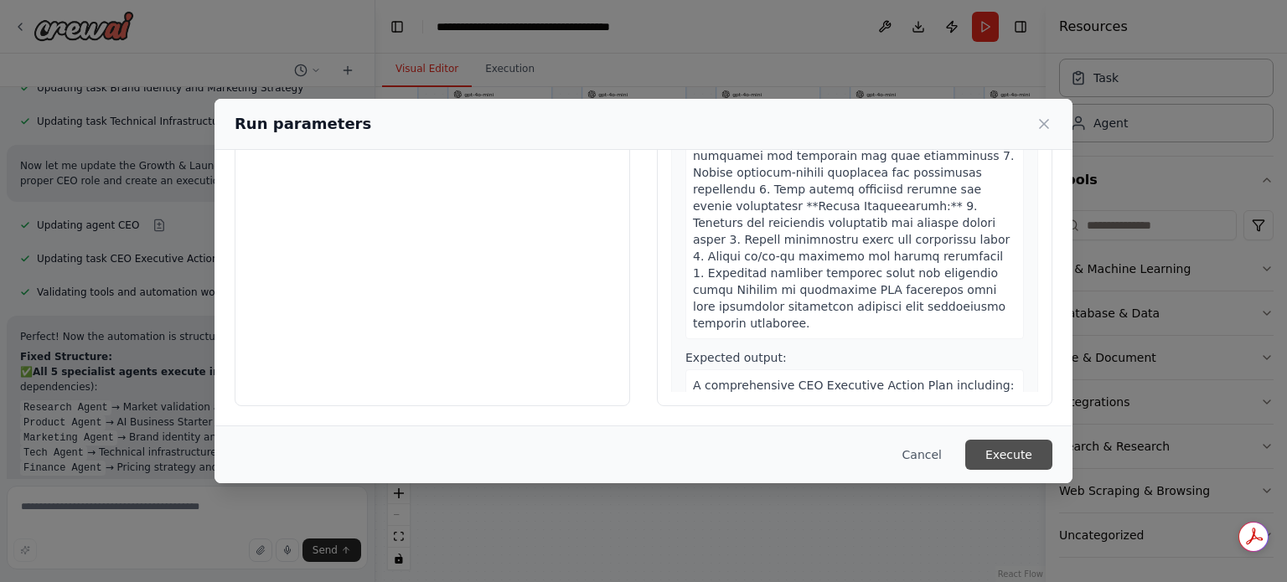
click at [1019, 458] on button "Execute" at bounding box center [1008, 455] width 87 height 30
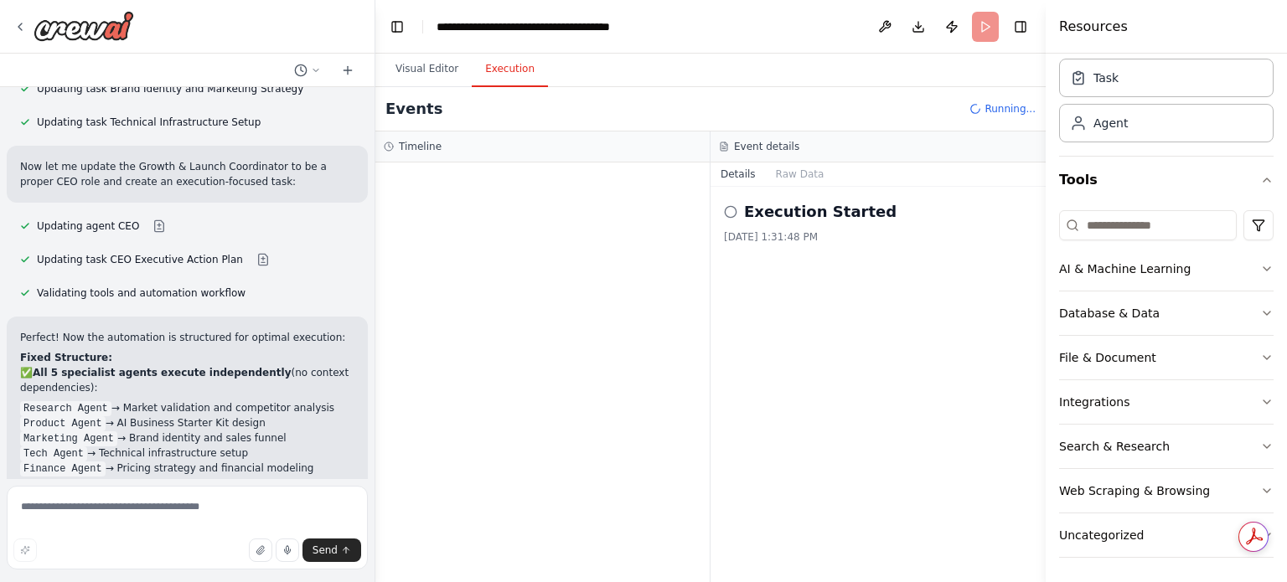
scroll to position [8259, 0]
